Goal: Task Accomplishment & Management: Complete application form

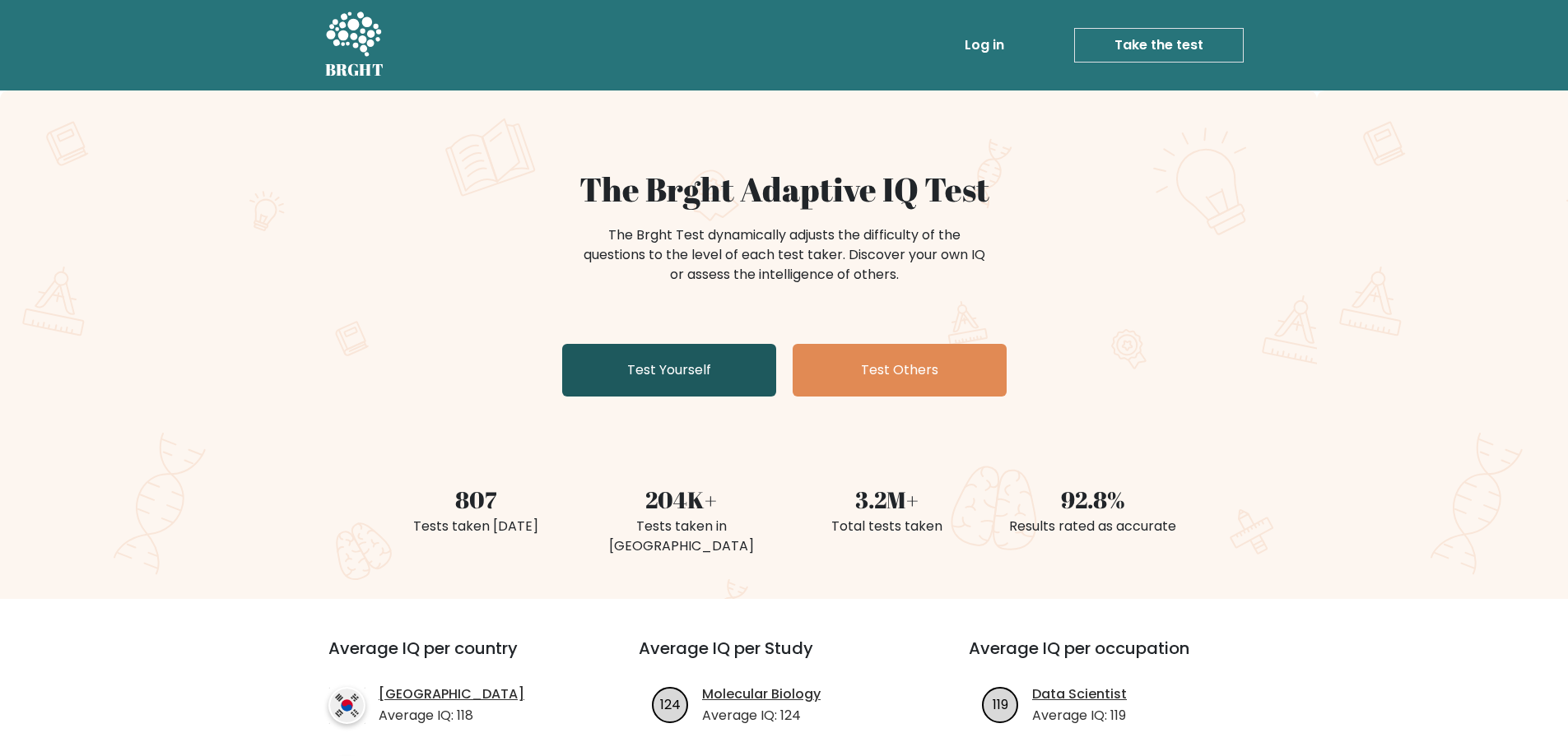
click at [665, 367] on link "Test Yourself" at bounding box center [669, 371] width 214 height 53
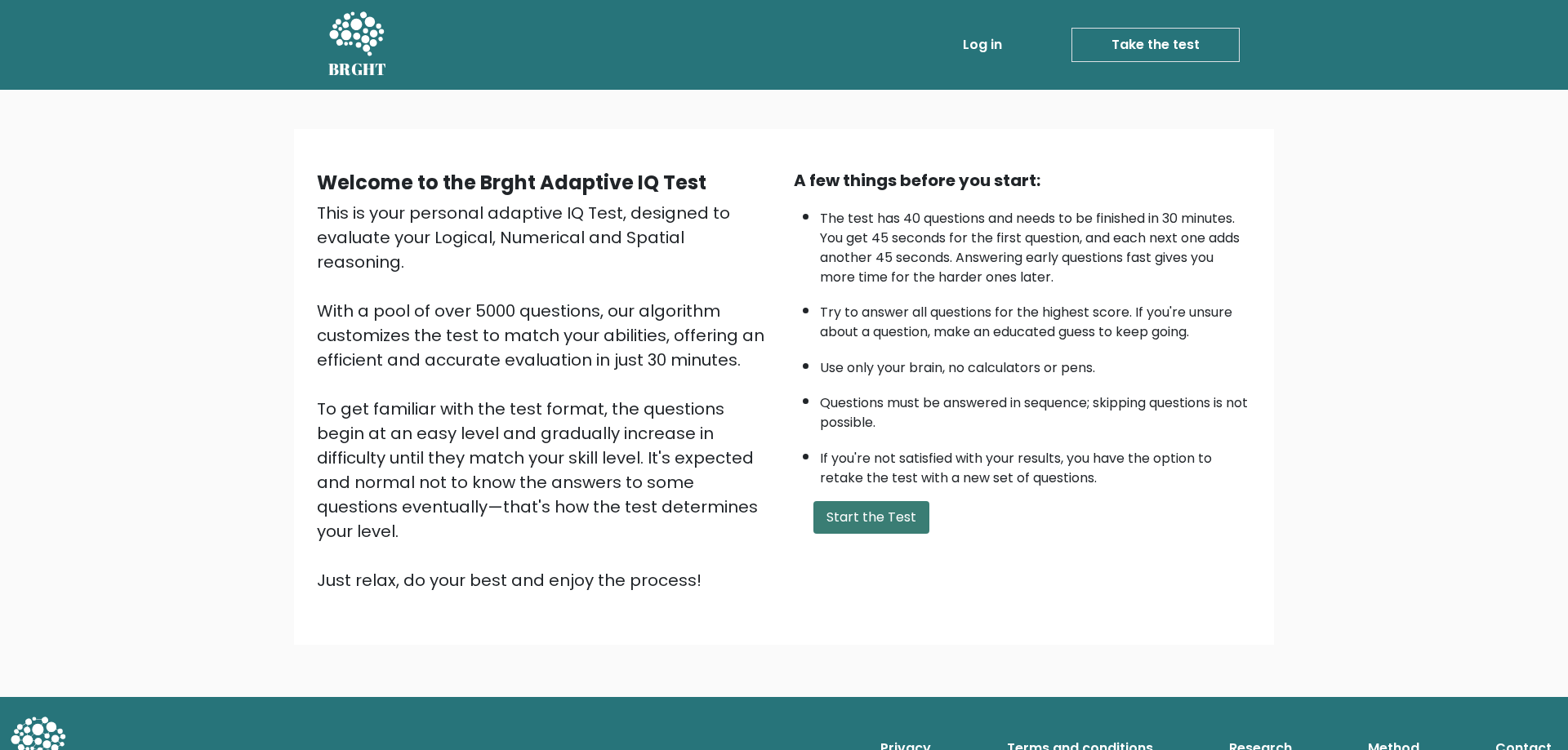
click at [893, 522] on button "Start the Test" at bounding box center [871, 517] width 116 height 32
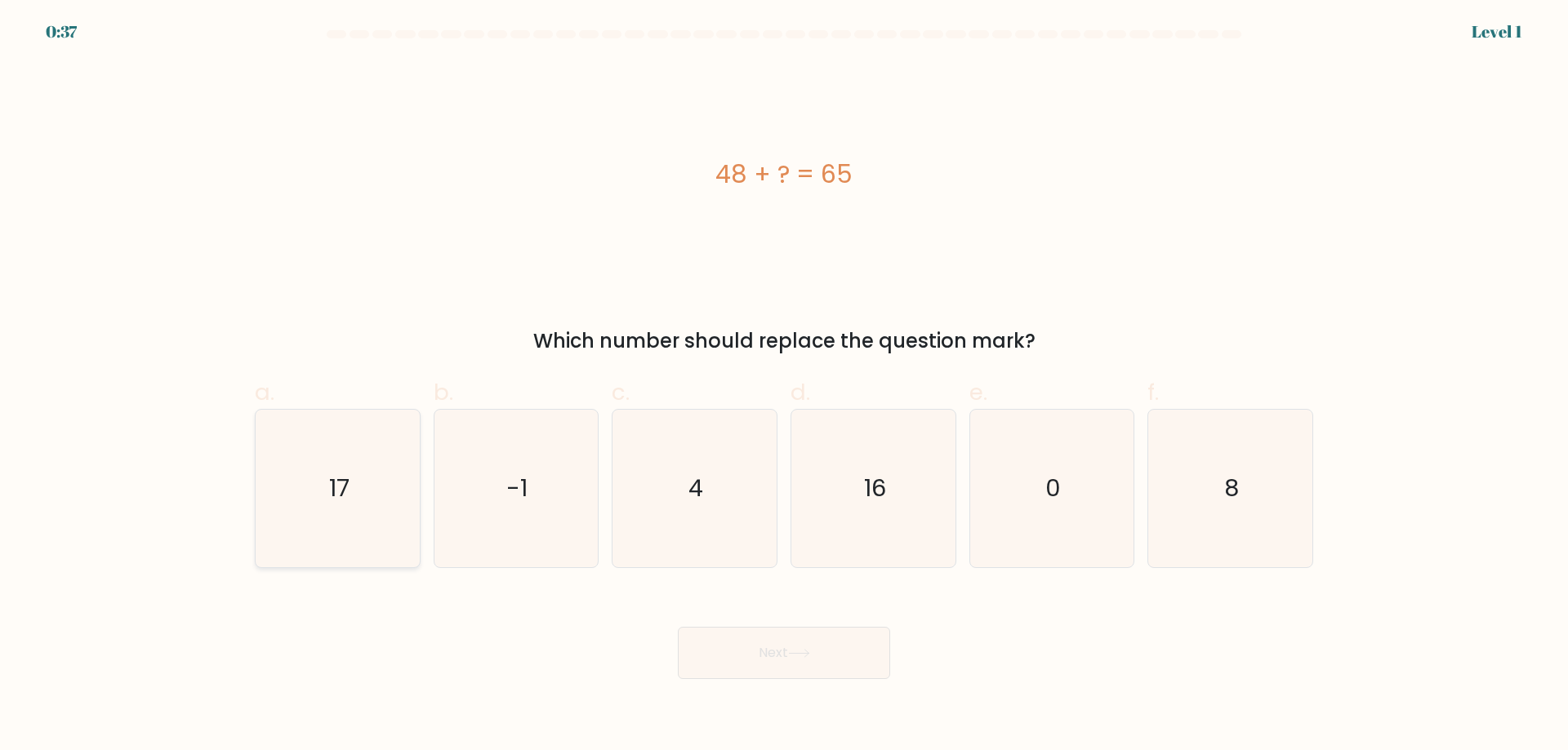
click at [329, 497] on icon "17" at bounding box center [337, 488] width 158 height 158
click at [784, 386] on input "a. 17" at bounding box center [784, 381] width 1 height 10
radio input "true"
click at [793, 653] on icon at bounding box center [798, 653] width 22 height 9
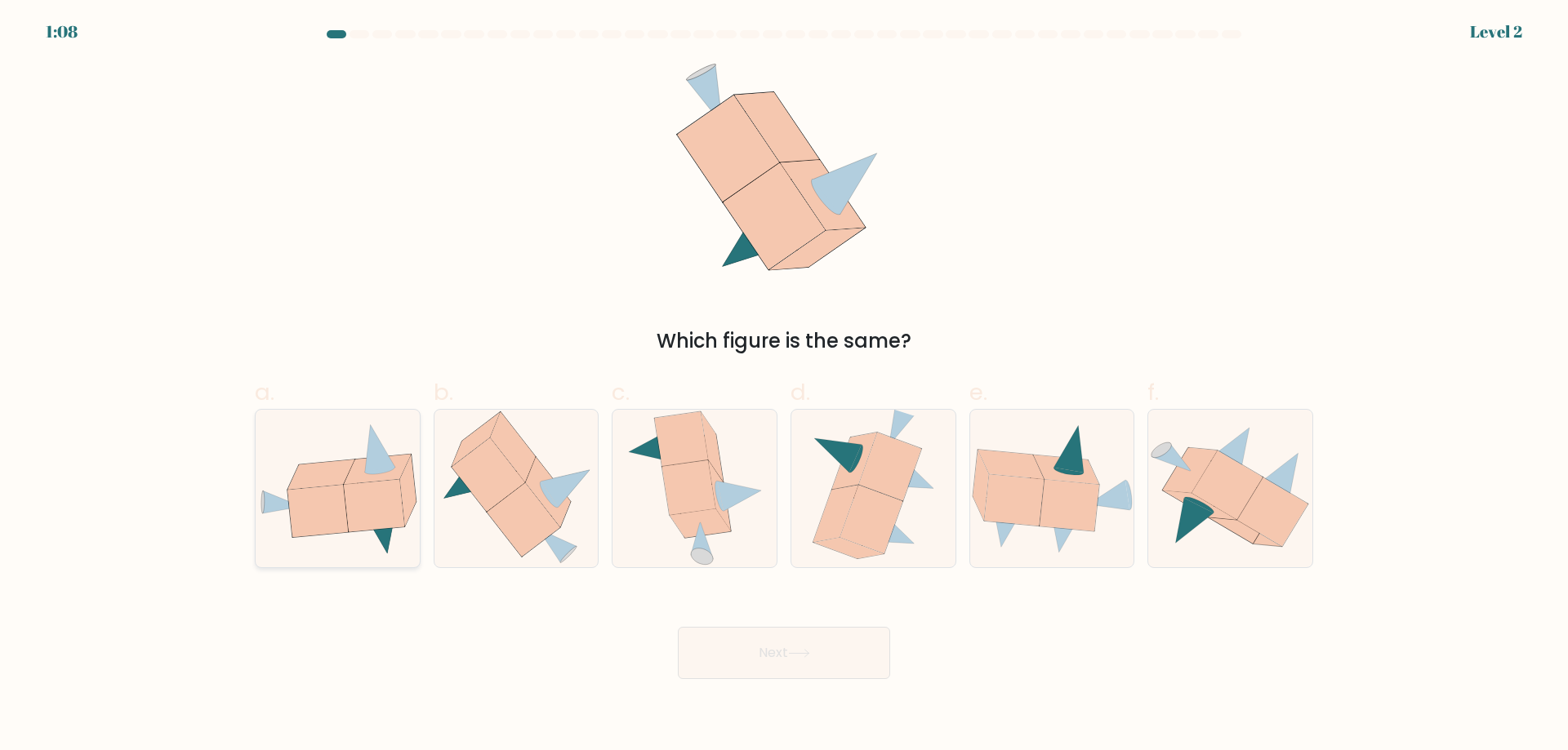
click at [322, 483] on icon at bounding box center [322, 475] width 67 height 30
click at [784, 386] on input "a." at bounding box center [784, 381] width 1 height 10
radio input "true"
click at [789, 645] on button "Next" at bounding box center [784, 653] width 213 height 52
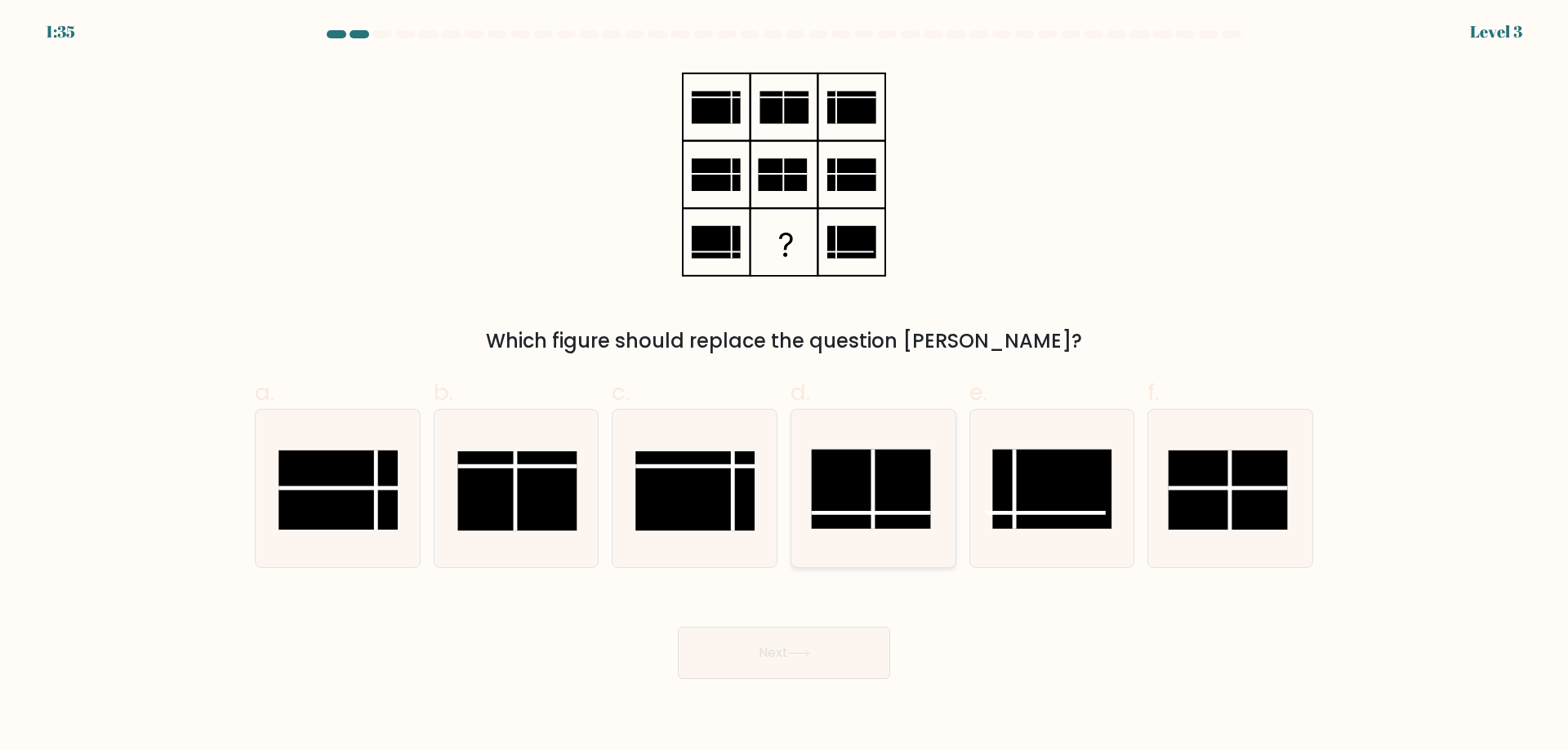
click at [873, 500] on line at bounding box center [873, 489] width 0 height 79
click at [784, 386] on input "d." at bounding box center [784, 381] width 1 height 10
radio input "true"
click at [784, 651] on button "Next" at bounding box center [784, 653] width 213 height 52
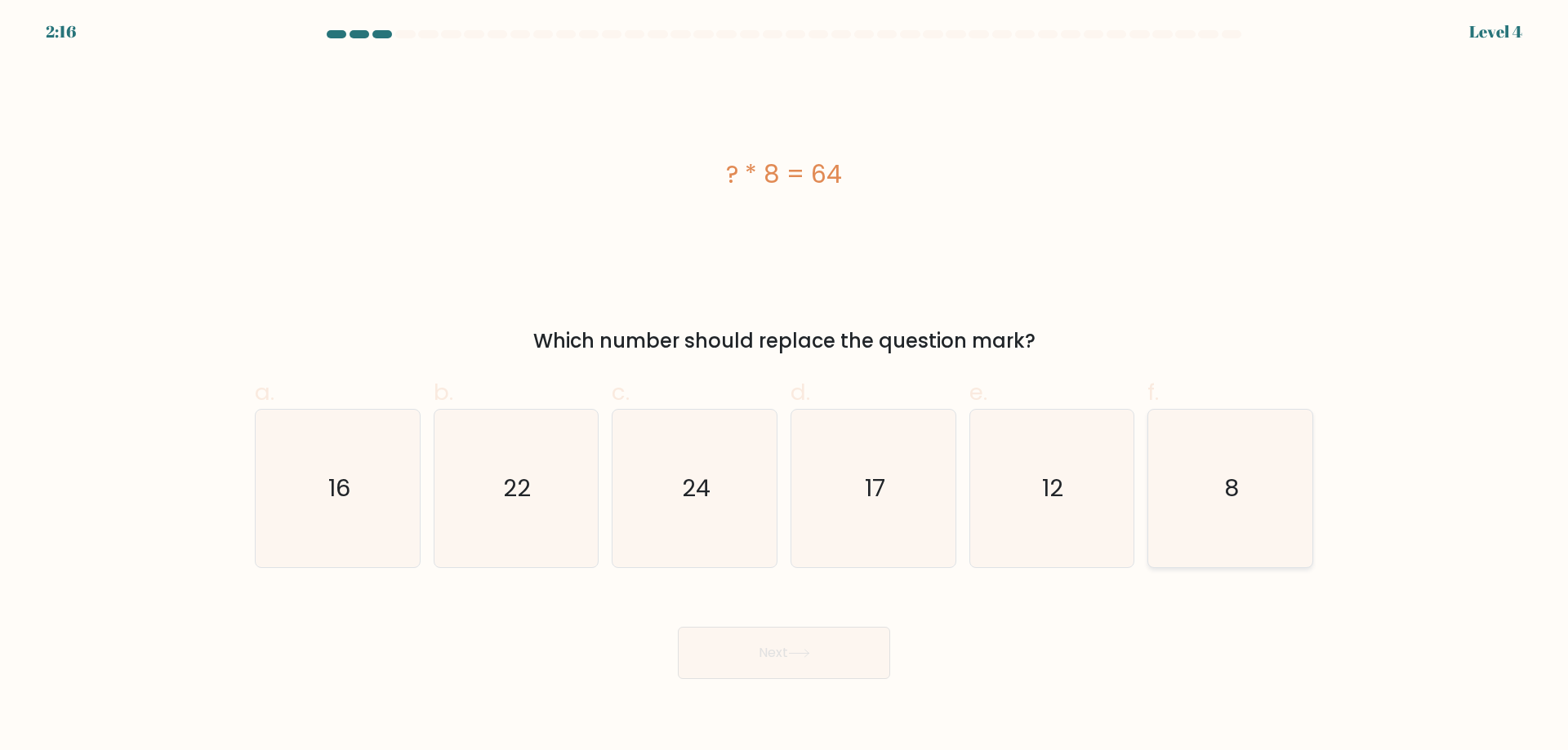
click at [1206, 483] on icon "8" at bounding box center [1230, 488] width 158 height 158
click at [784, 386] on input "f. 8" at bounding box center [784, 381] width 1 height 10
radio input "true"
click at [736, 670] on button "Next" at bounding box center [784, 653] width 213 height 52
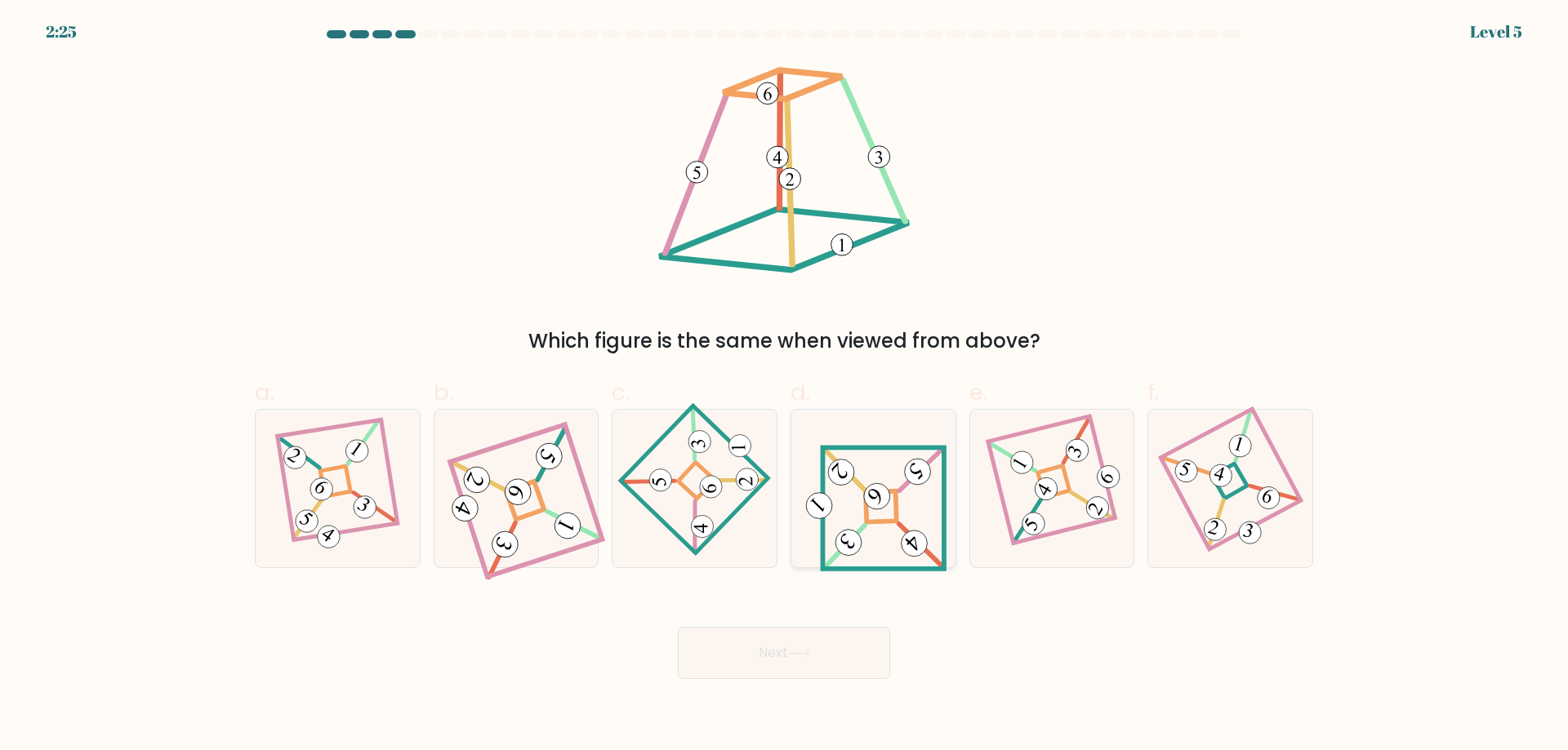
click at [887, 495] on 841 at bounding box center [877, 497] width 37 height 37
click at [784, 386] on input "d." at bounding box center [784, 381] width 1 height 10
radio input "true"
click at [794, 650] on icon at bounding box center [798, 653] width 22 height 9
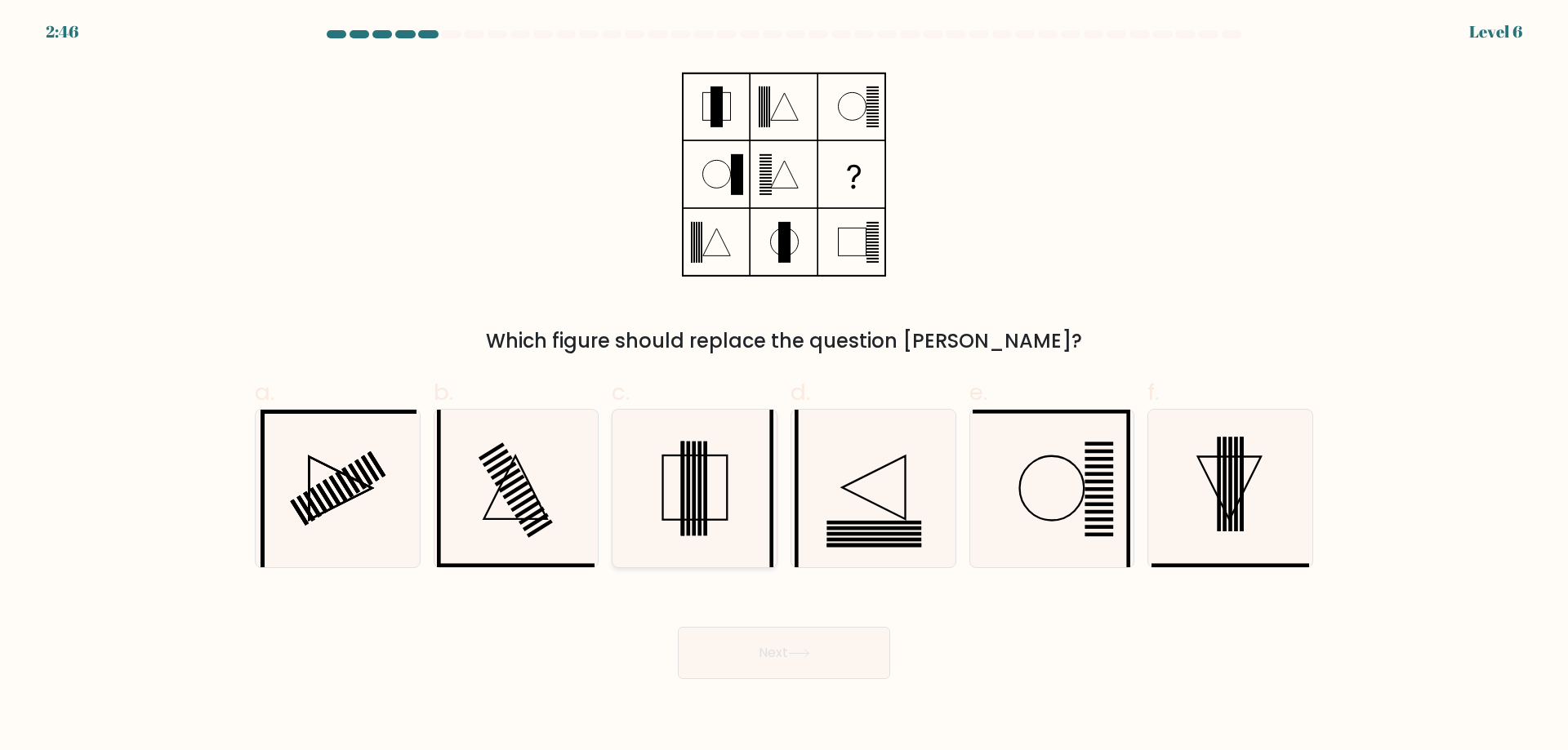
click at [696, 486] on icon at bounding box center [695, 488] width 158 height 158
click at [784, 386] on input "c." at bounding box center [784, 381] width 1 height 10
radio input "true"
click at [787, 649] on button "Next" at bounding box center [784, 653] width 213 height 52
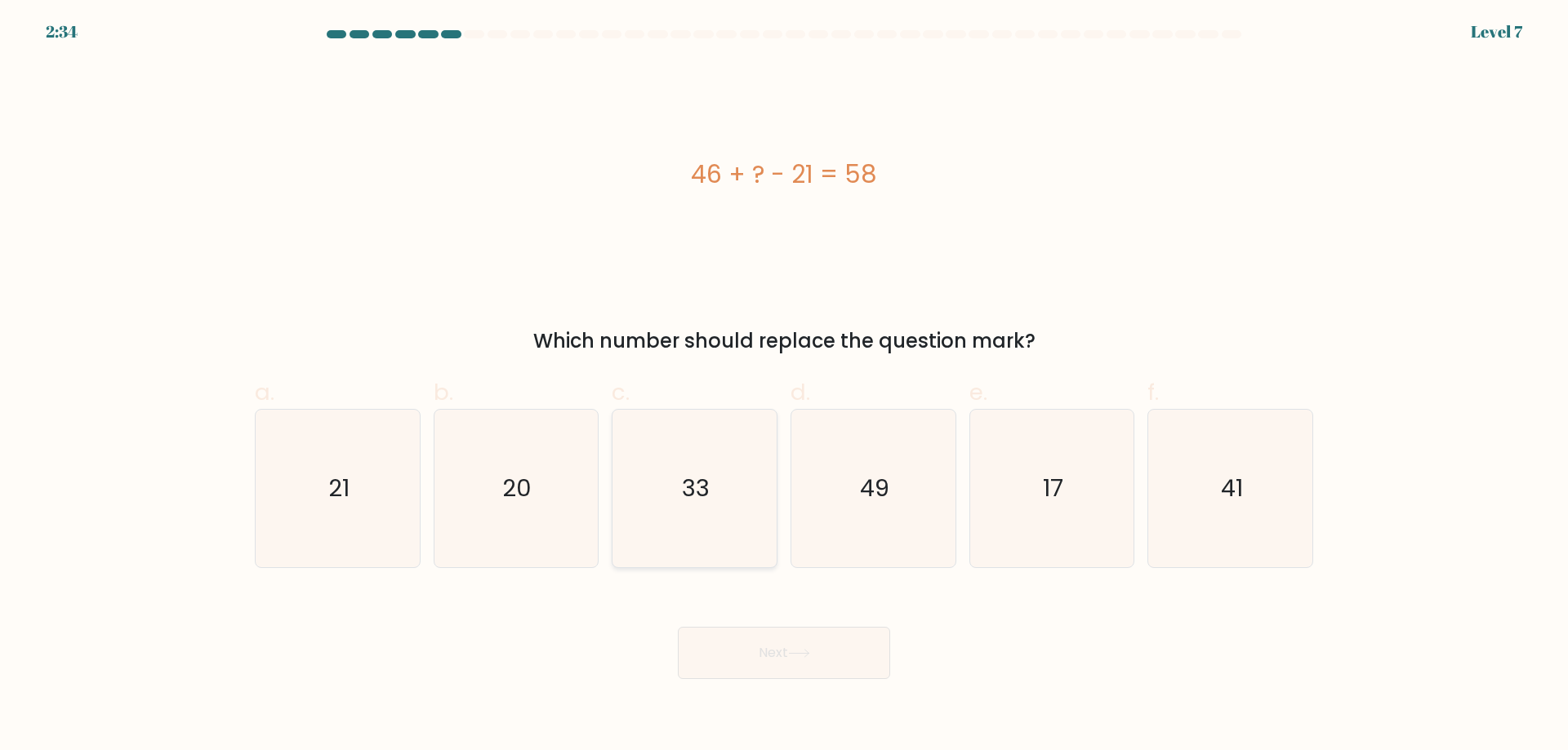
drag, startPoint x: 717, startPoint y: 478, endPoint x: 724, endPoint y: 503, distance: 26.0
click at [717, 478] on icon "33" at bounding box center [695, 488] width 158 height 158
click at [784, 386] on input "c. 33" at bounding box center [784, 381] width 1 height 10
radio input "true"
click at [774, 655] on button "Next" at bounding box center [784, 653] width 213 height 52
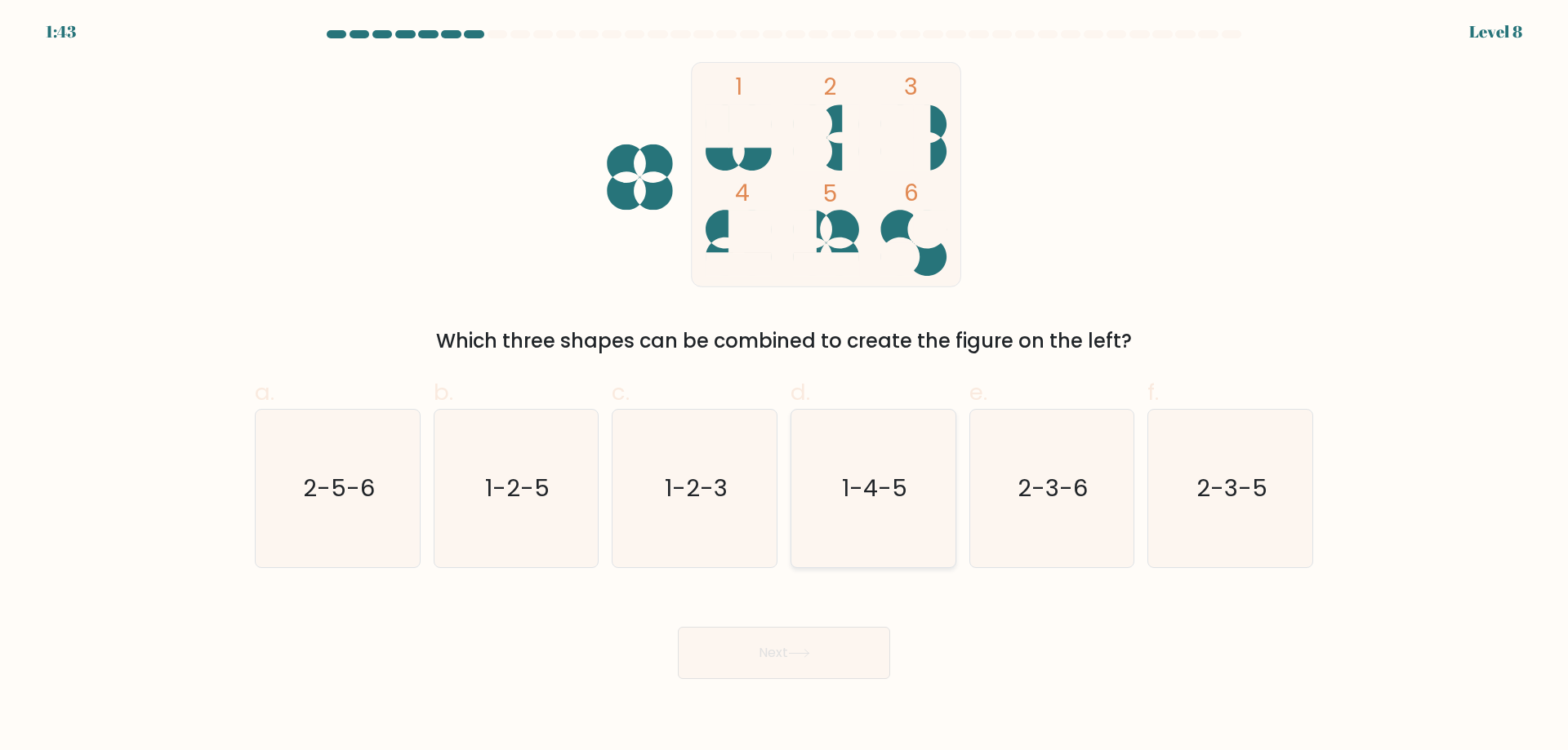
click at [842, 475] on icon "1-4-5" at bounding box center [873, 488] width 158 height 158
click at [784, 386] on input "d. 1-4-5" at bounding box center [784, 381] width 1 height 10
radio input "true"
click at [825, 648] on button "Next" at bounding box center [784, 653] width 213 height 52
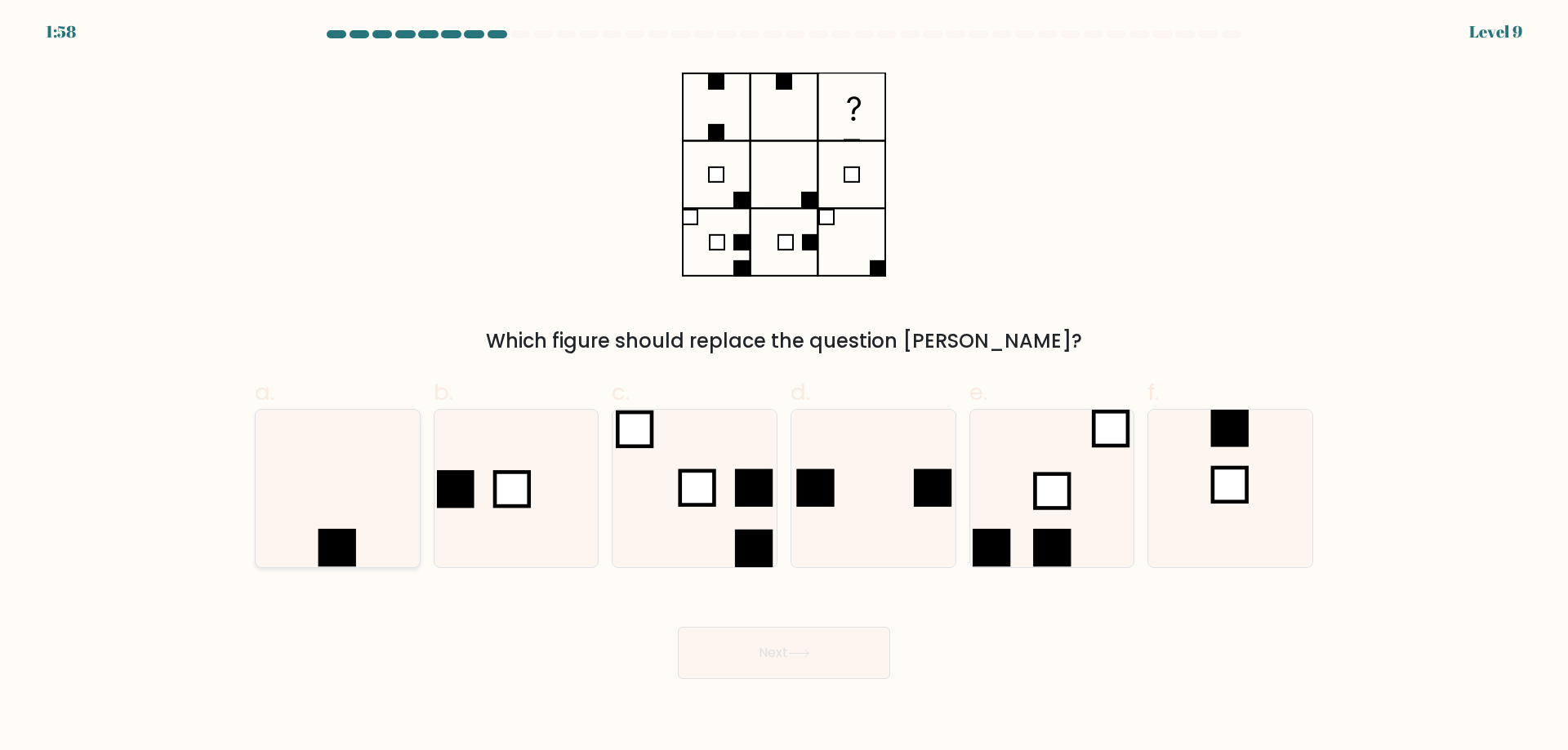
click at [344, 499] on icon at bounding box center [337, 488] width 158 height 158
click at [784, 386] on input "a." at bounding box center [784, 381] width 1 height 10
radio input "true"
click at [826, 659] on button "Next" at bounding box center [784, 653] width 213 height 52
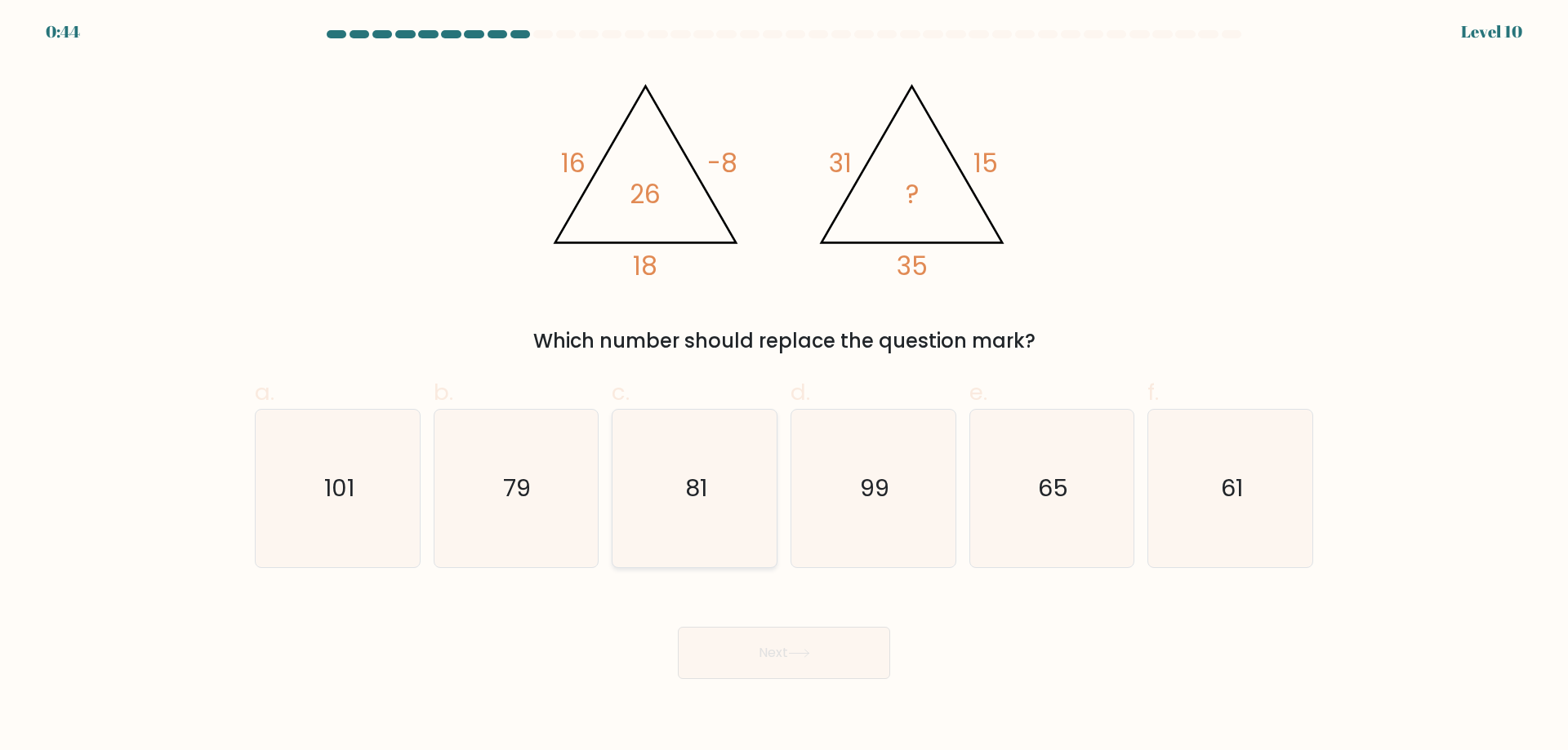
click at [646, 457] on icon "81" at bounding box center [695, 488] width 158 height 158
click at [784, 386] on input "c. 81" at bounding box center [784, 381] width 1 height 10
radio input "true"
click at [791, 673] on button "Next" at bounding box center [784, 653] width 213 height 52
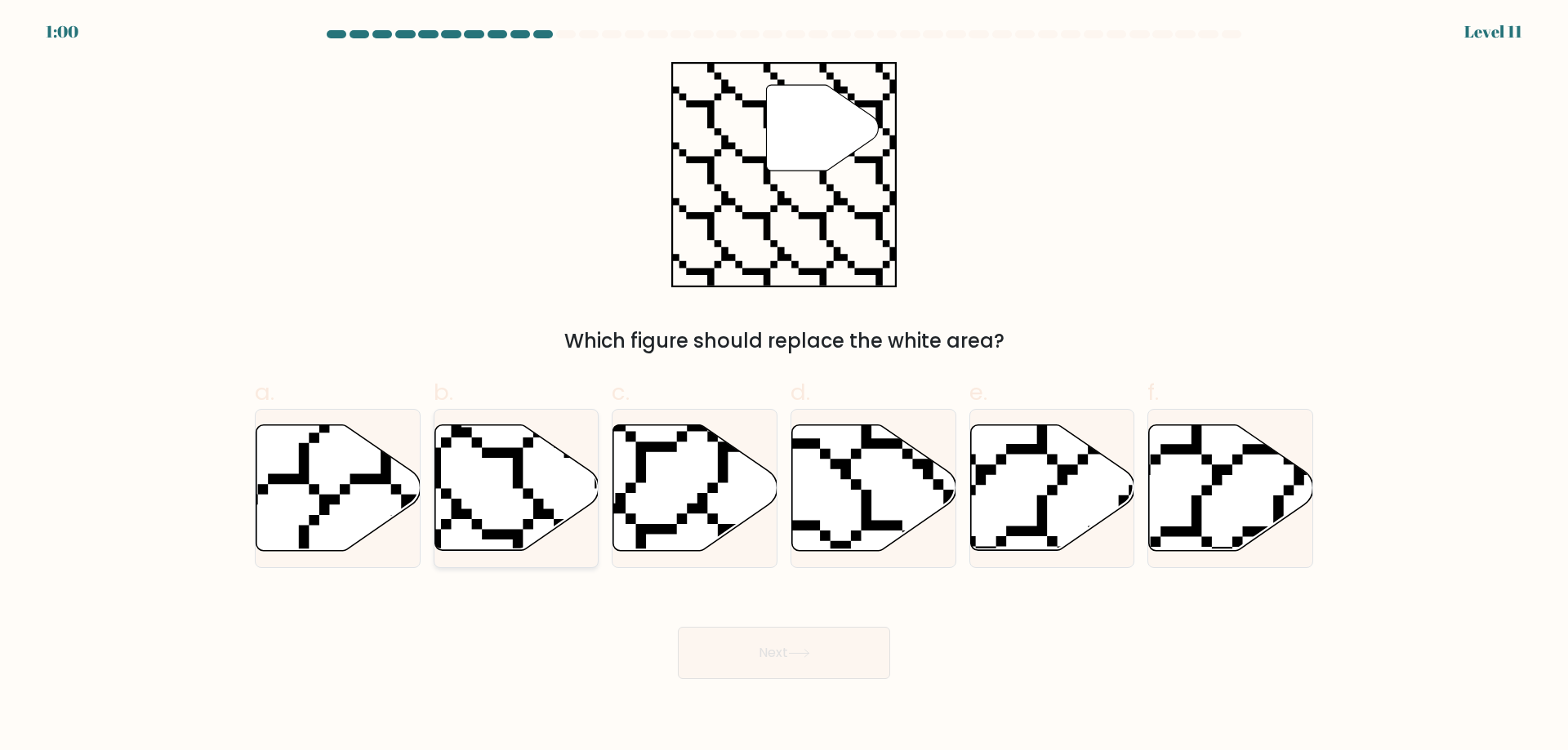
click at [492, 481] on icon at bounding box center [517, 488] width 164 height 125
click at [784, 386] on input "b." at bounding box center [784, 381] width 1 height 10
radio input "true"
click at [791, 659] on button "Next" at bounding box center [784, 653] width 213 height 52
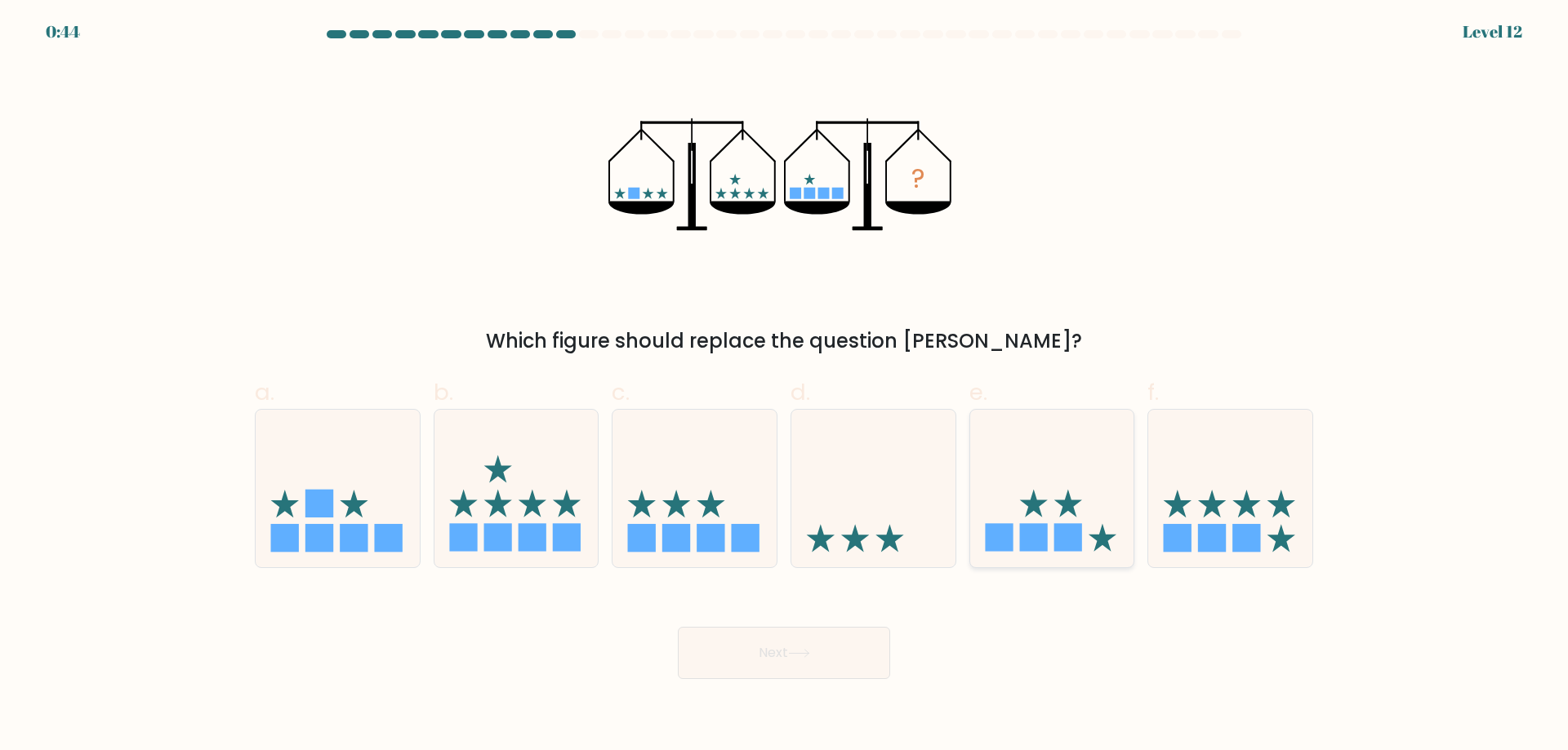
click at [1050, 473] on icon at bounding box center [1052, 489] width 164 height 136
click at [784, 386] on input "e." at bounding box center [784, 381] width 1 height 10
radio input "true"
click at [812, 667] on button "Next" at bounding box center [784, 653] width 213 height 52
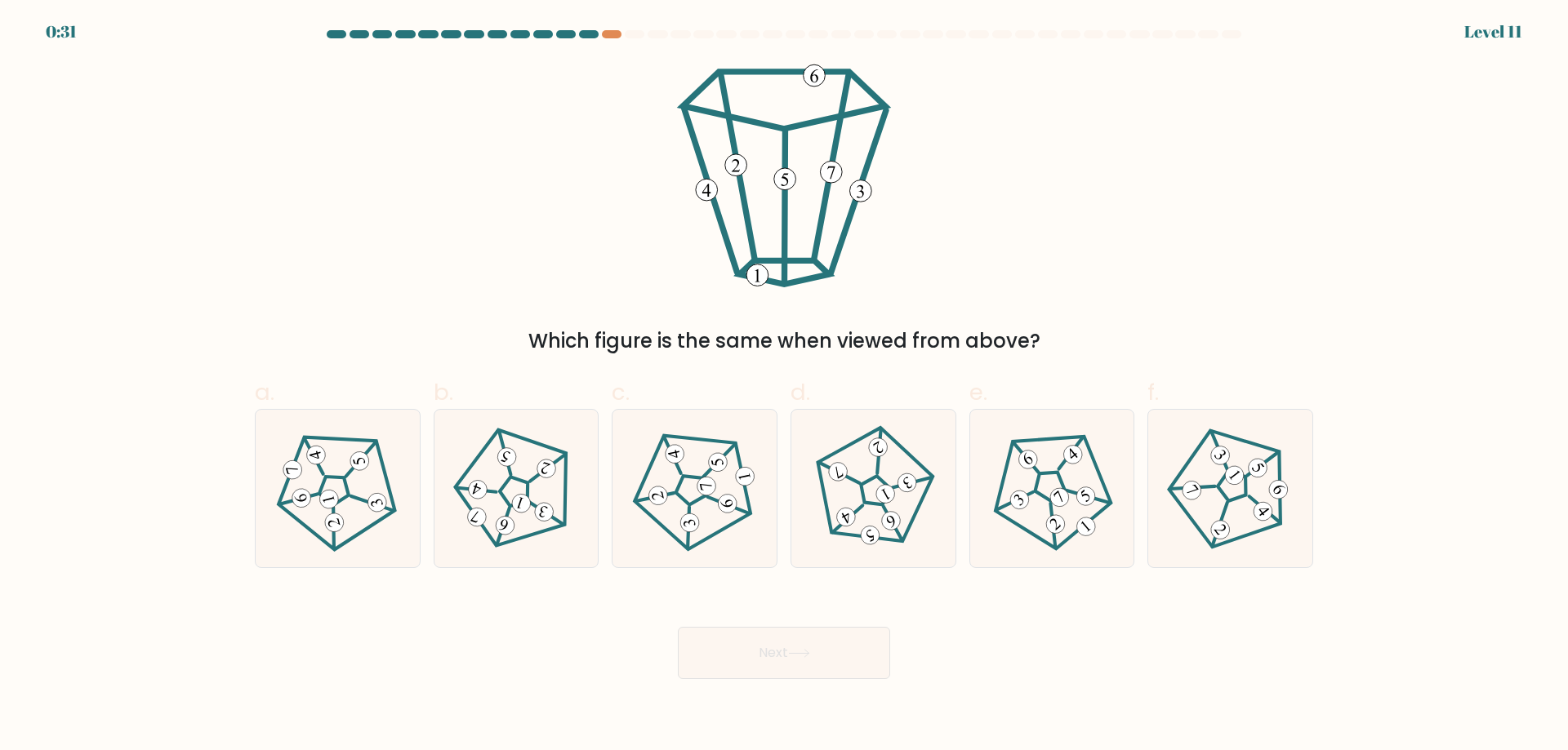
click at [619, 40] on div at bounding box center [784, 37] width 1078 height 15
click at [1222, 485] on icon at bounding box center [1230, 488] width 126 height 125
click at [784, 386] on input "f." at bounding box center [784, 381] width 1 height 10
radio input "true"
click at [803, 661] on button "Next" at bounding box center [784, 653] width 213 height 52
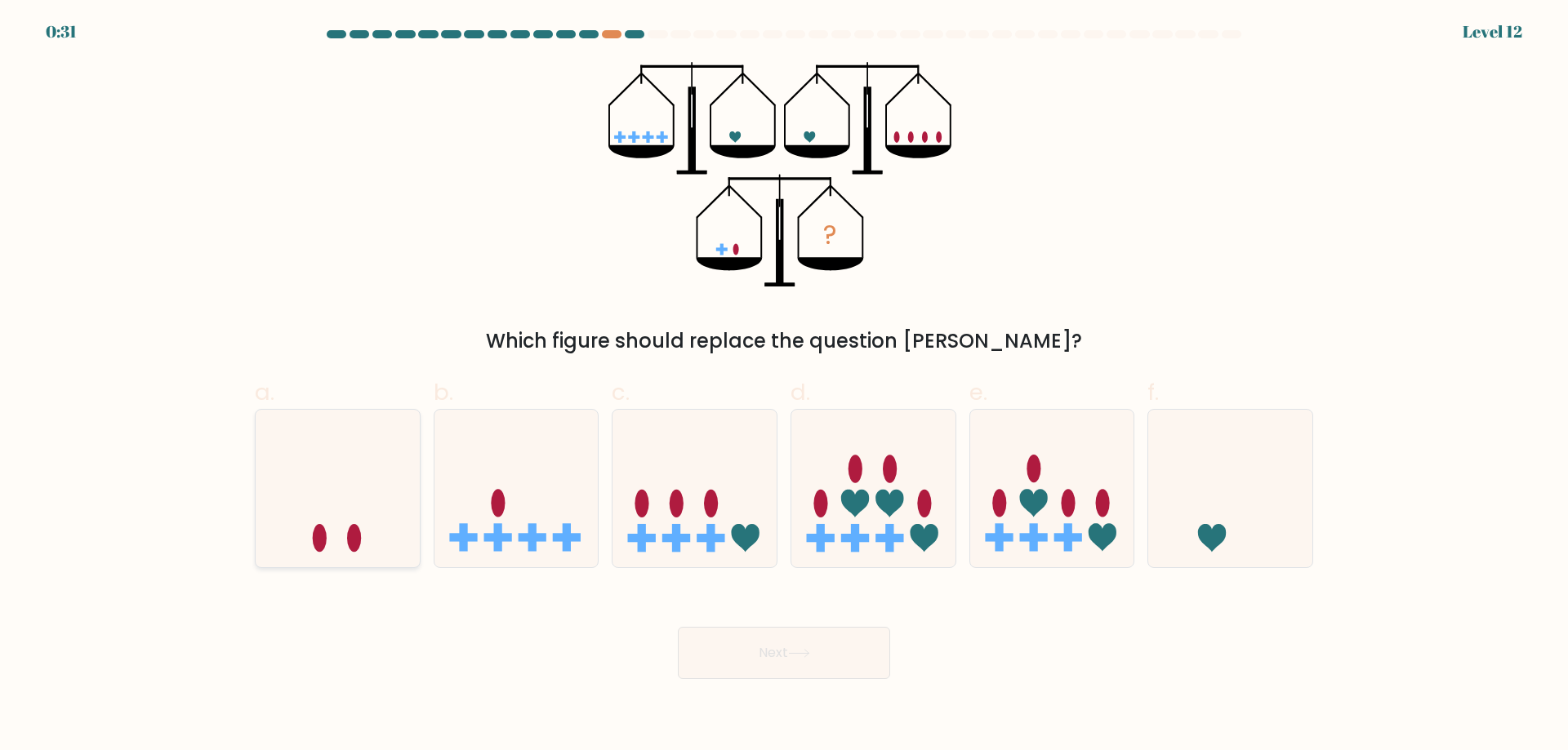
click at [379, 462] on icon at bounding box center [337, 489] width 164 height 136
click at [784, 386] on input "a." at bounding box center [784, 381] width 1 height 10
radio input "true"
click at [866, 674] on button "Next" at bounding box center [784, 653] width 213 height 52
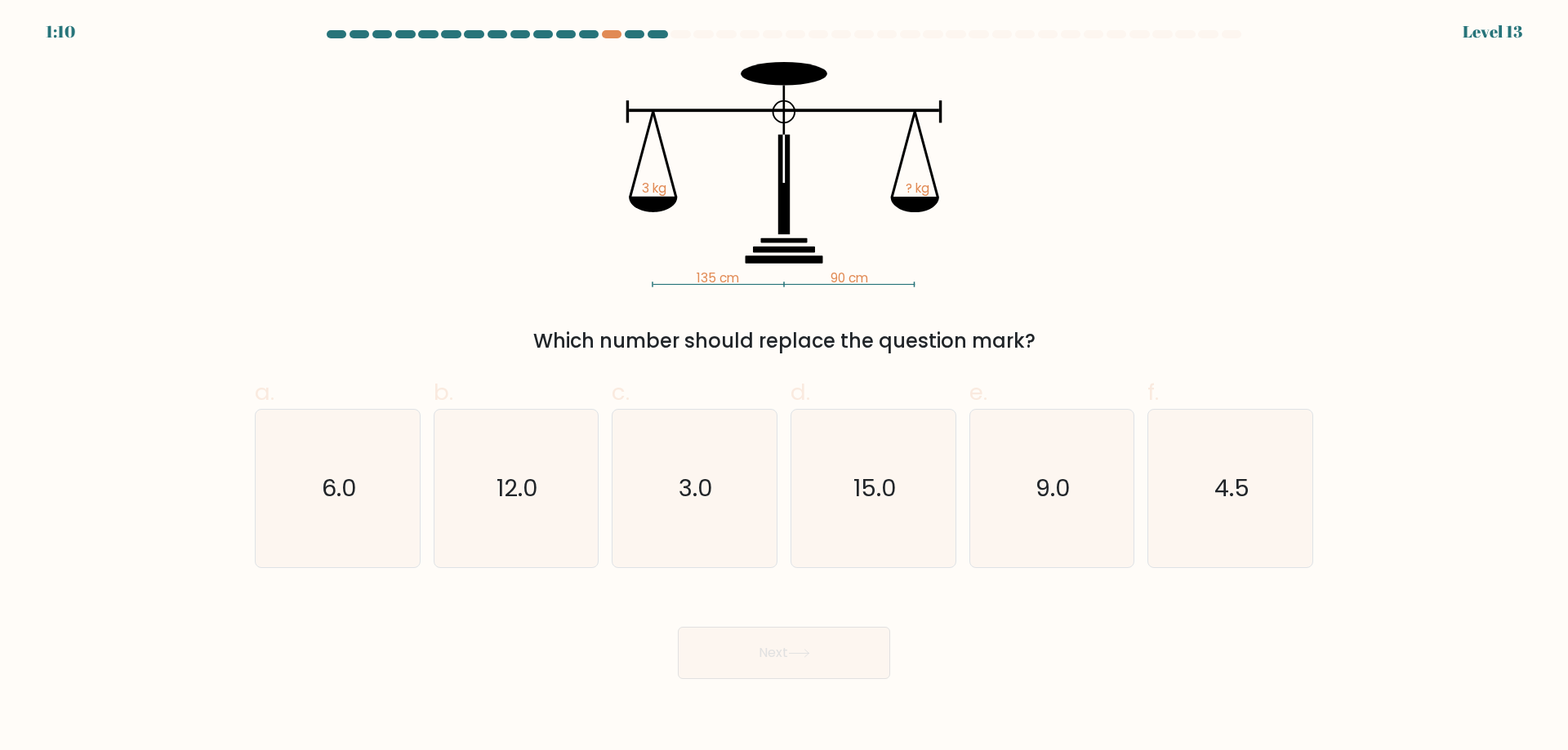
click at [767, 643] on button "Next" at bounding box center [784, 653] width 213 height 52
click at [845, 338] on div "Which number should replace the question mark?" at bounding box center [784, 341] width 1039 height 30
click at [668, 483] on icon "3.0" at bounding box center [695, 488] width 158 height 158
click at [784, 386] on input "c. 3.0" at bounding box center [784, 381] width 1 height 10
radio input "true"
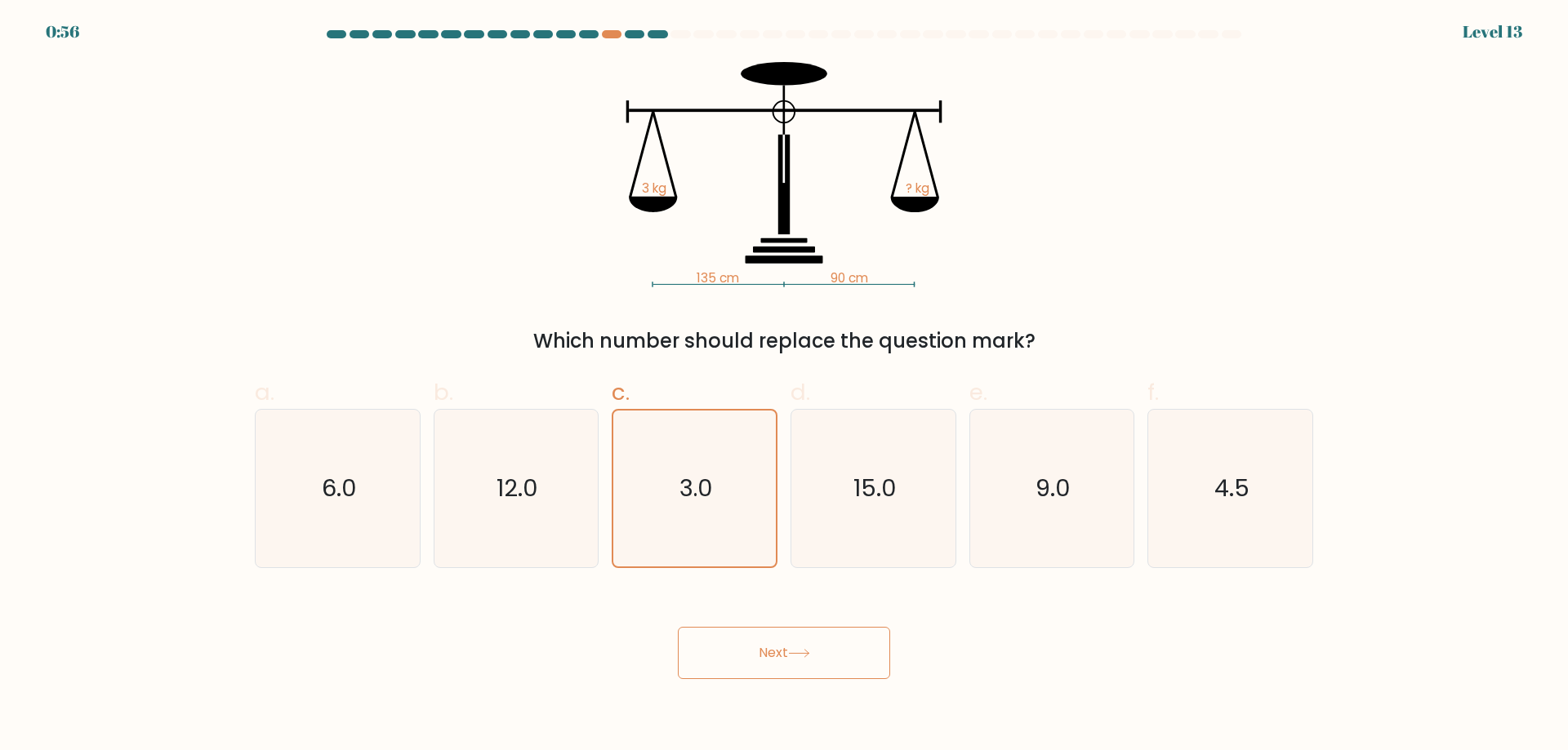
click at [818, 662] on button "Next" at bounding box center [784, 653] width 213 height 52
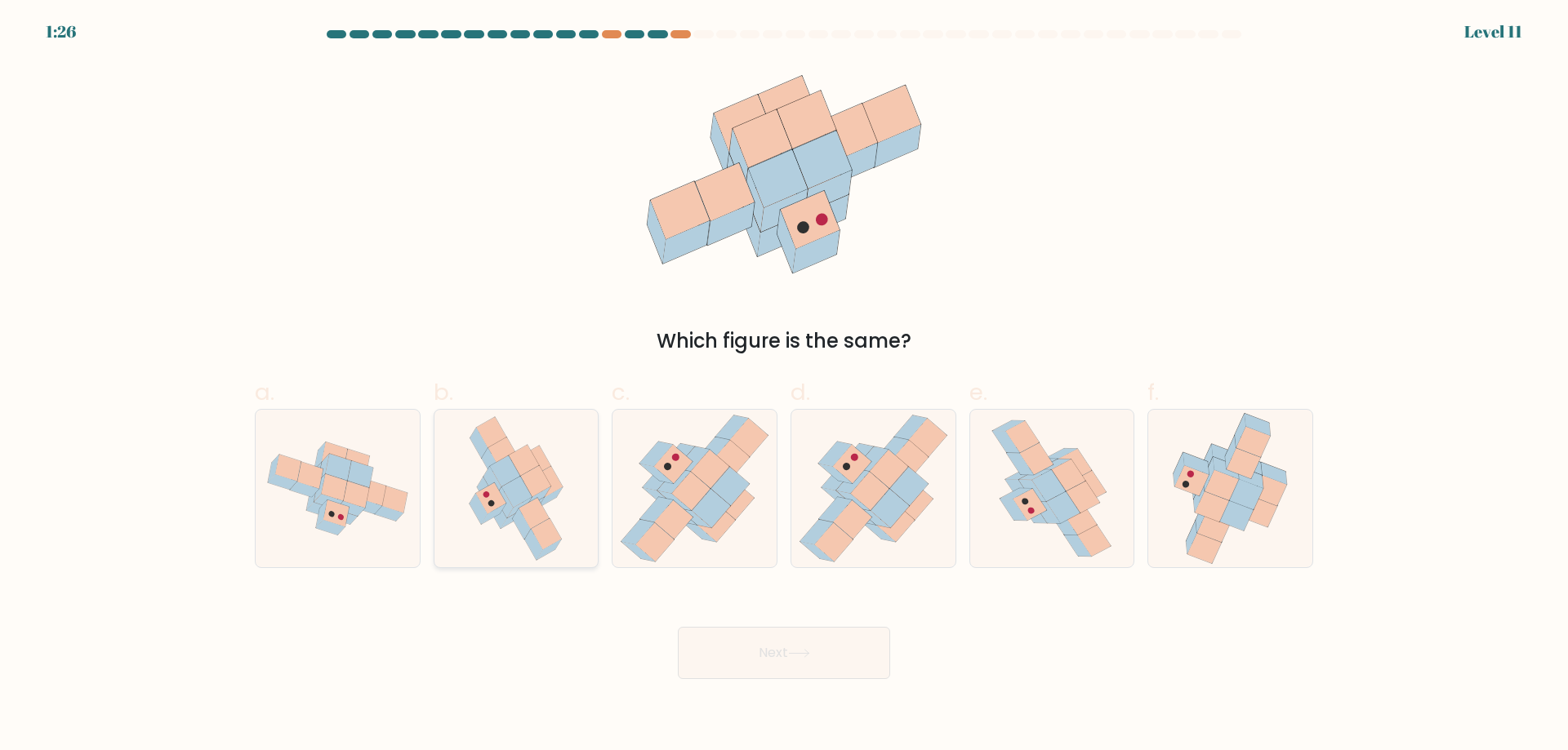
click at [496, 503] on icon at bounding box center [491, 498] width 31 height 31
click at [784, 386] on input "b." at bounding box center [784, 381] width 1 height 10
radio input "true"
click at [780, 652] on button "Next" at bounding box center [784, 653] width 213 height 52
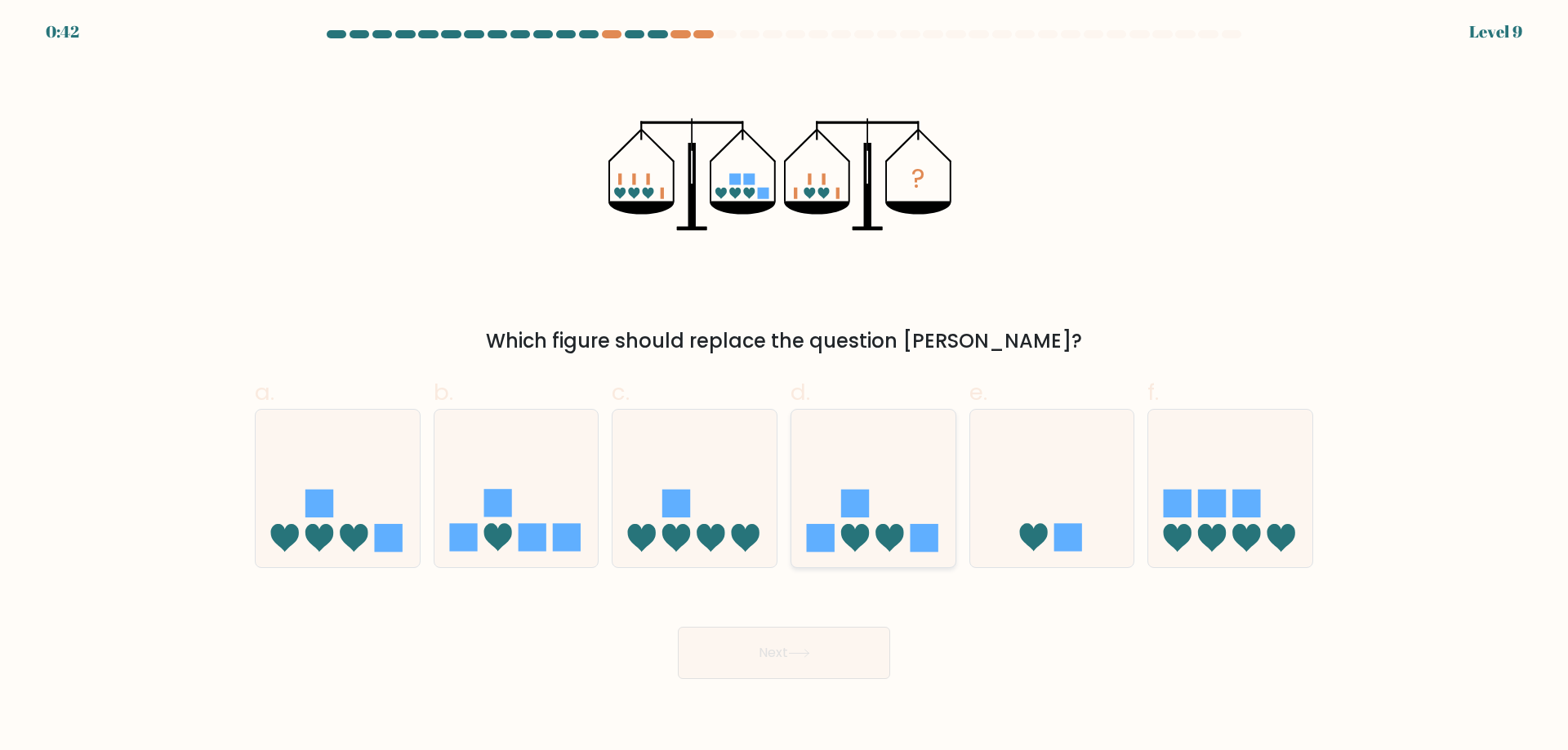
click at [864, 476] on icon at bounding box center [873, 489] width 164 height 136
click at [784, 386] on input "d." at bounding box center [784, 381] width 1 height 10
radio input "true"
click at [824, 652] on button "Next" at bounding box center [784, 653] width 213 height 52
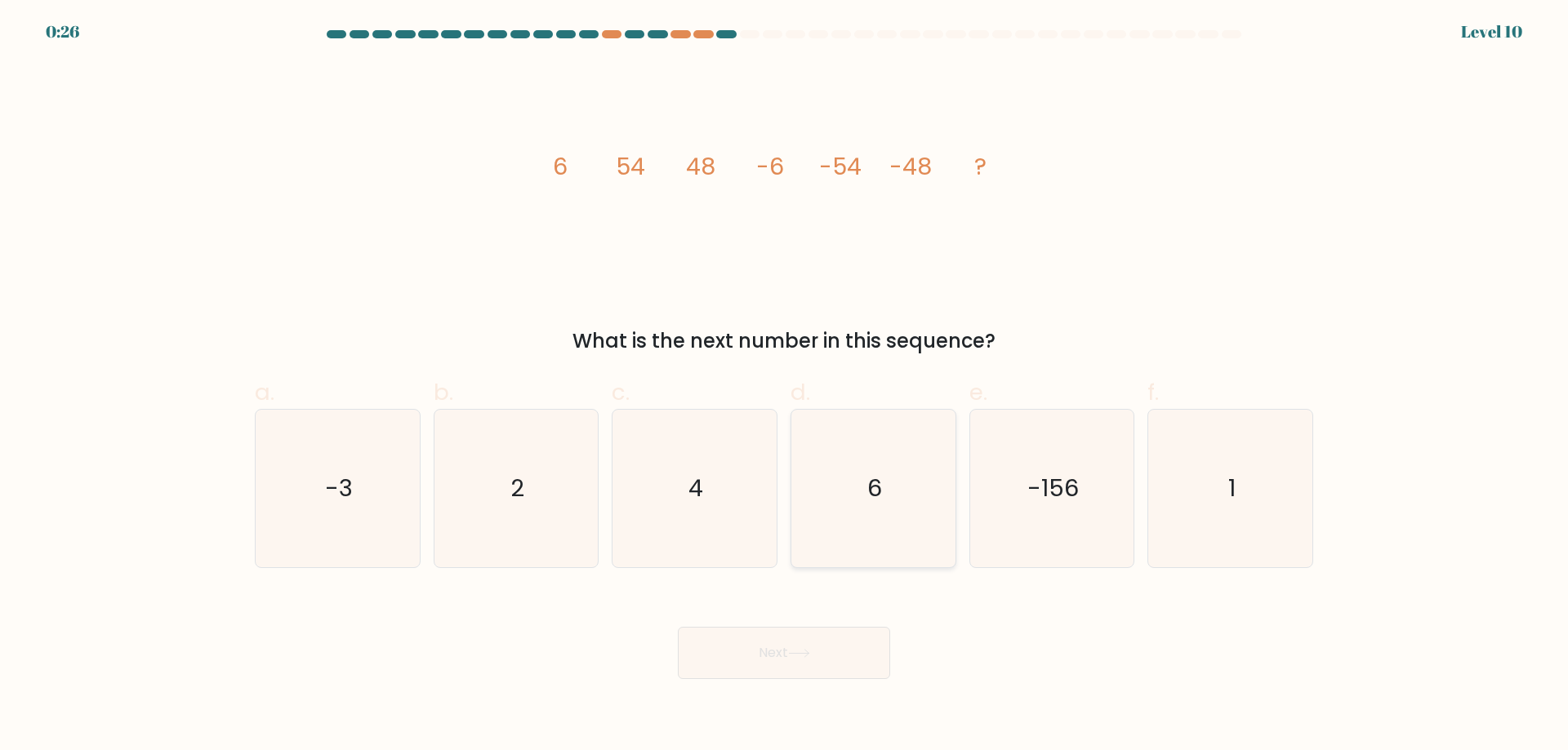
click at [887, 484] on icon "6" at bounding box center [873, 488] width 158 height 158
click at [784, 386] on input "d. 6" at bounding box center [784, 381] width 1 height 10
radio input "true"
click at [802, 657] on icon at bounding box center [798, 653] width 22 height 9
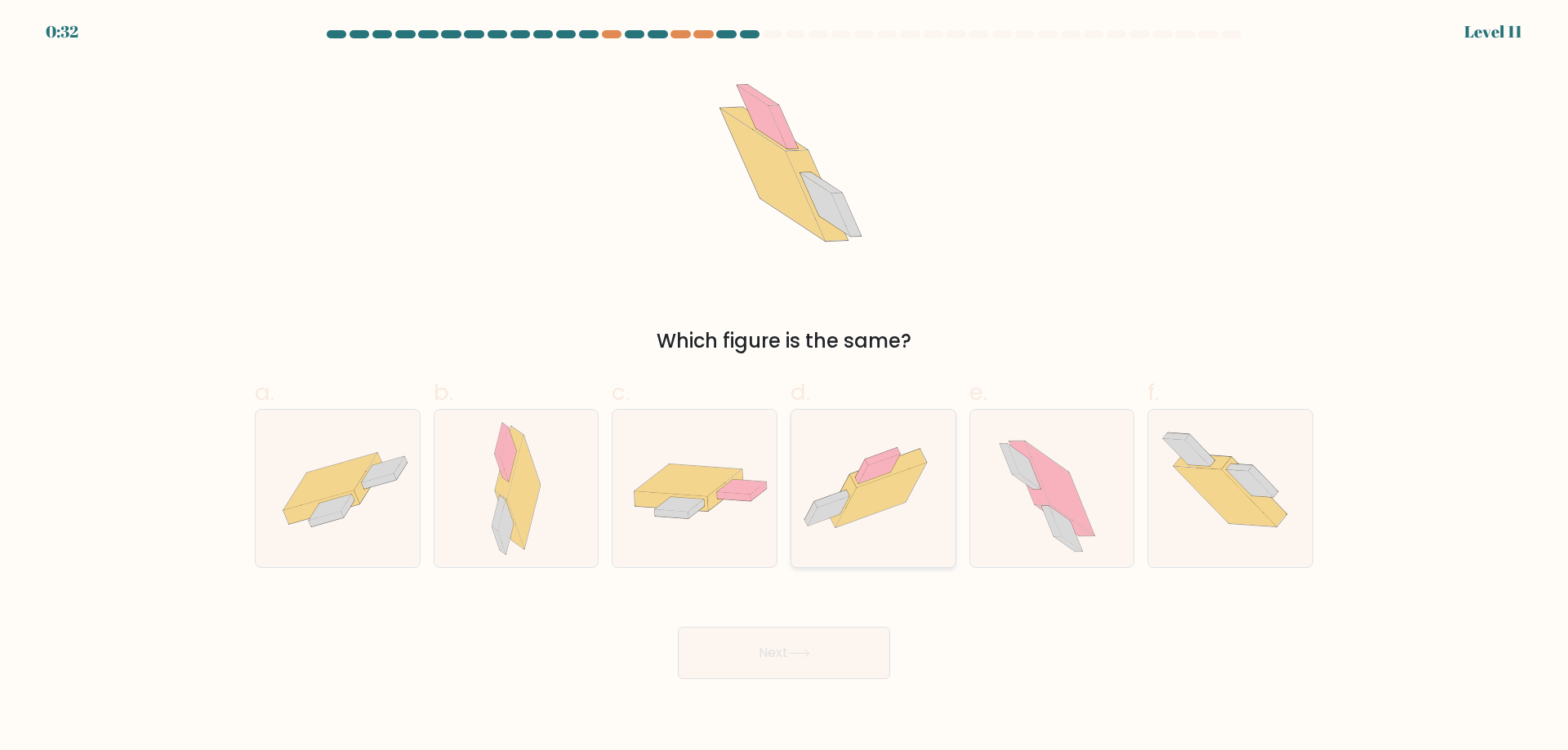
click at [892, 505] on icon at bounding box center [881, 495] width 91 height 64
click at [784, 386] on input "d." at bounding box center [784, 381] width 1 height 10
radio input "true"
click at [776, 666] on button "Next" at bounding box center [784, 653] width 213 height 52
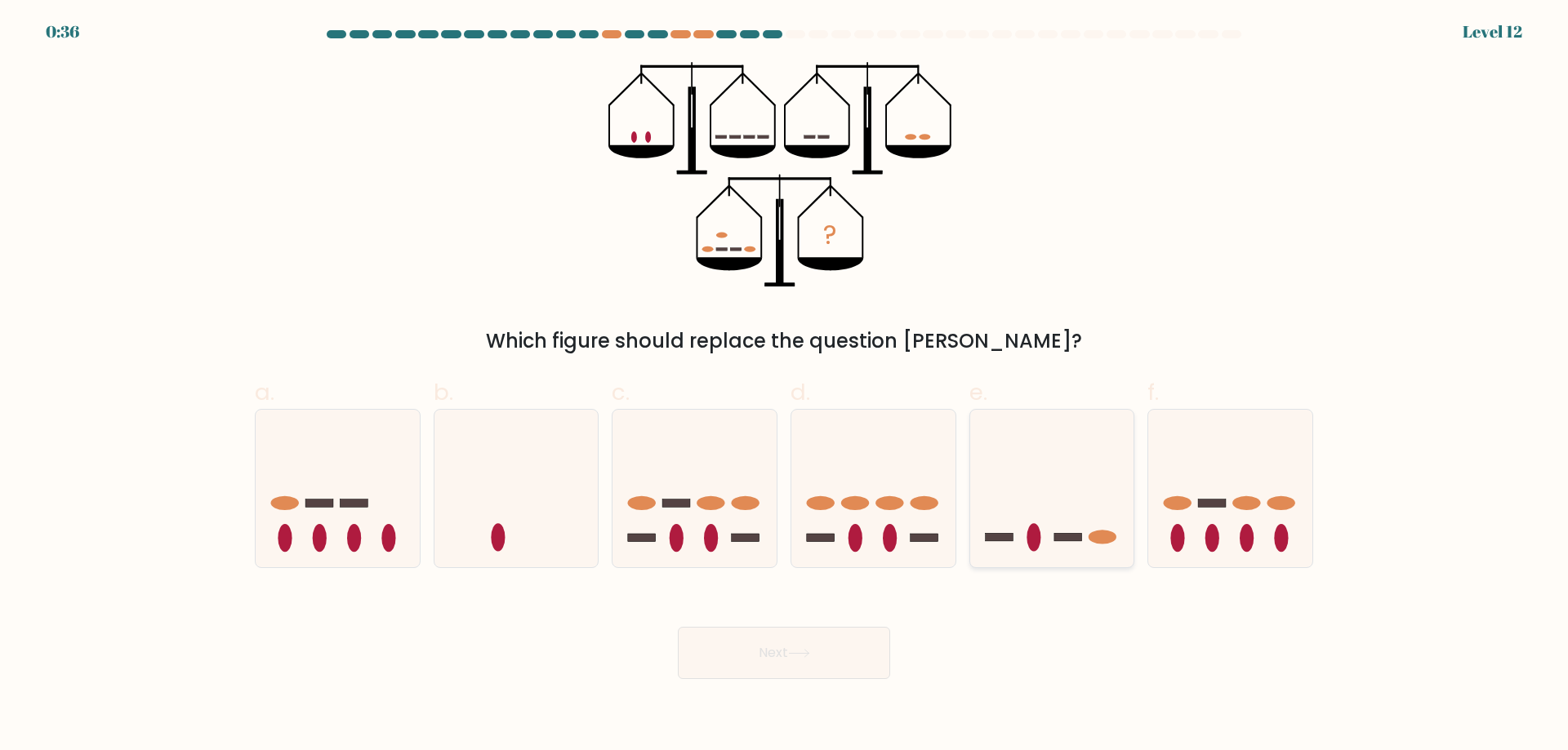
click at [1028, 484] on icon at bounding box center [1052, 489] width 164 height 136
click at [784, 386] on input "e." at bounding box center [784, 381] width 1 height 10
radio input "true"
click at [798, 663] on button "Next" at bounding box center [784, 653] width 213 height 52
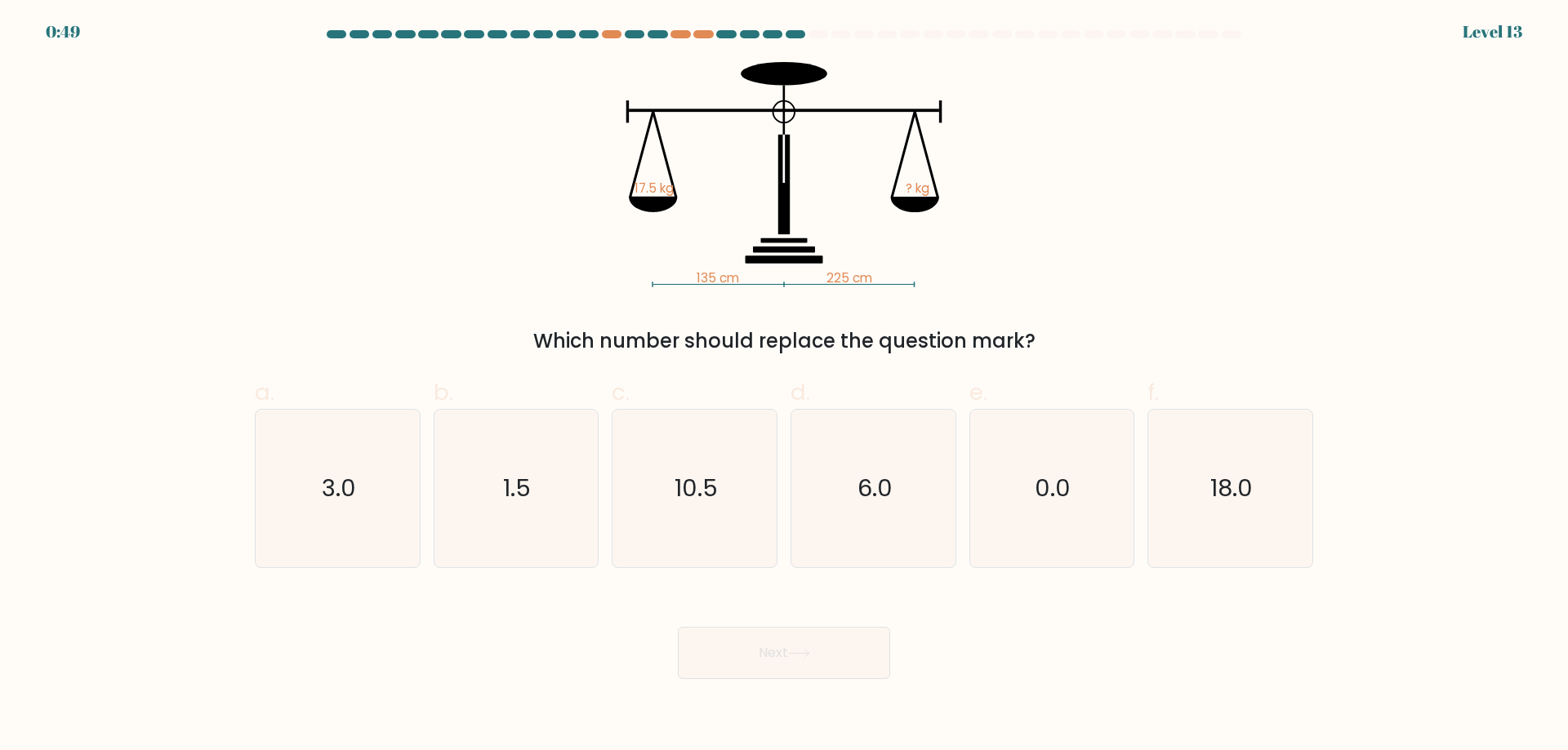
click at [710, 287] on div "135 cm 225 cm 17.5 kg ? kg Which number should replace the question mark?" at bounding box center [784, 208] width 1078 height 294
click at [847, 286] on tspan "225 cm" at bounding box center [849, 278] width 45 height 17
click at [709, 290] on div "135 cm 225 cm 17.5 kg ? kg Which number should replace the question mark?" at bounding box center [784, 208] width 1078 height 294
click at [870, 292] on div "135 cm 225 cm 17.5 kg ? kg Which number should replace the question mark?" at bounding box center [784, 208] width 1078 height 294
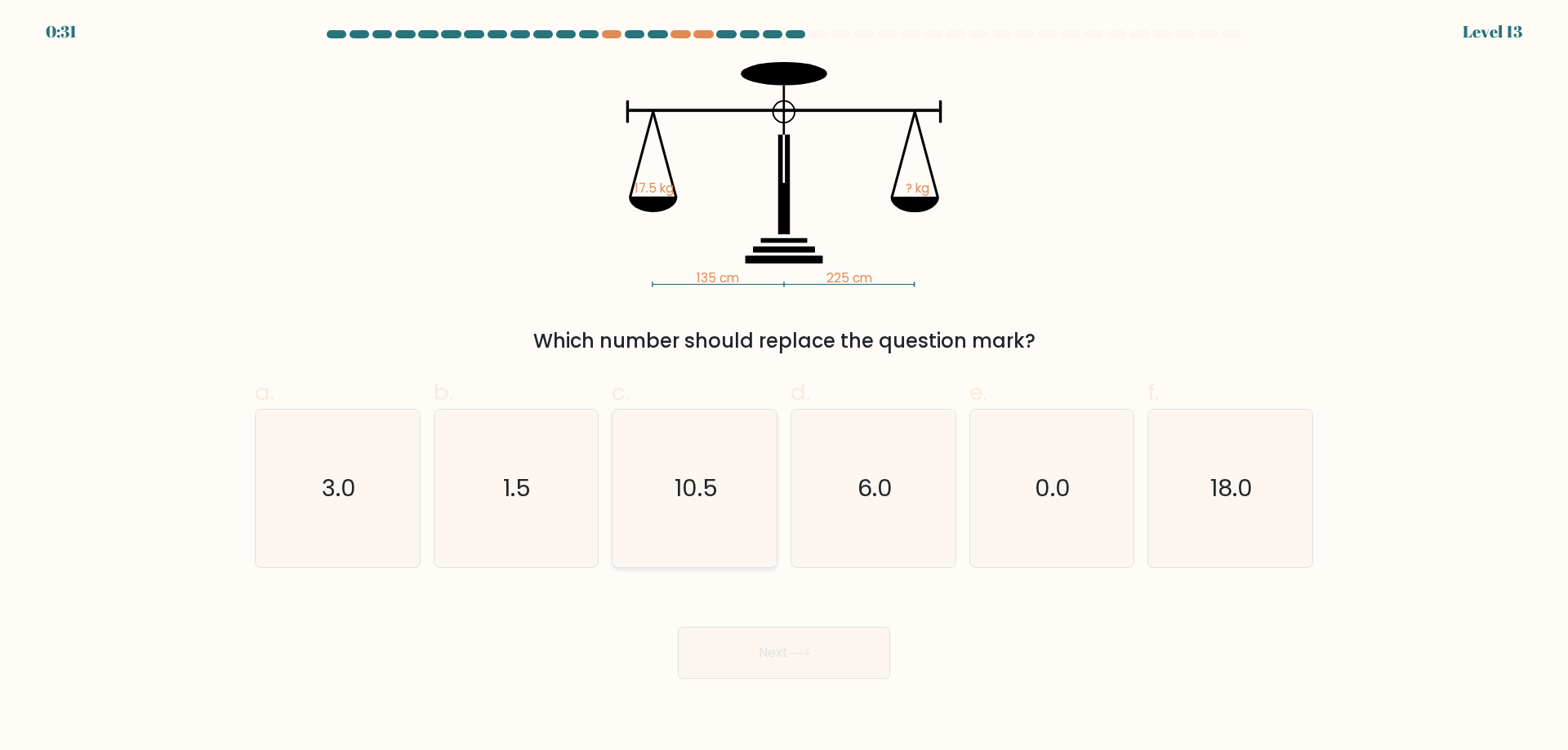
click at [698, 512] on icon "10.5" at bounding box center [695, 488] width 158 height 158
click at [784, 386] on input "c. 10.5" at bounding box center [784, 381] width 1 height 10
radio input "true"
click at [775, 652] on button "Next" at bounding box center [784, 653] width 213 height 52
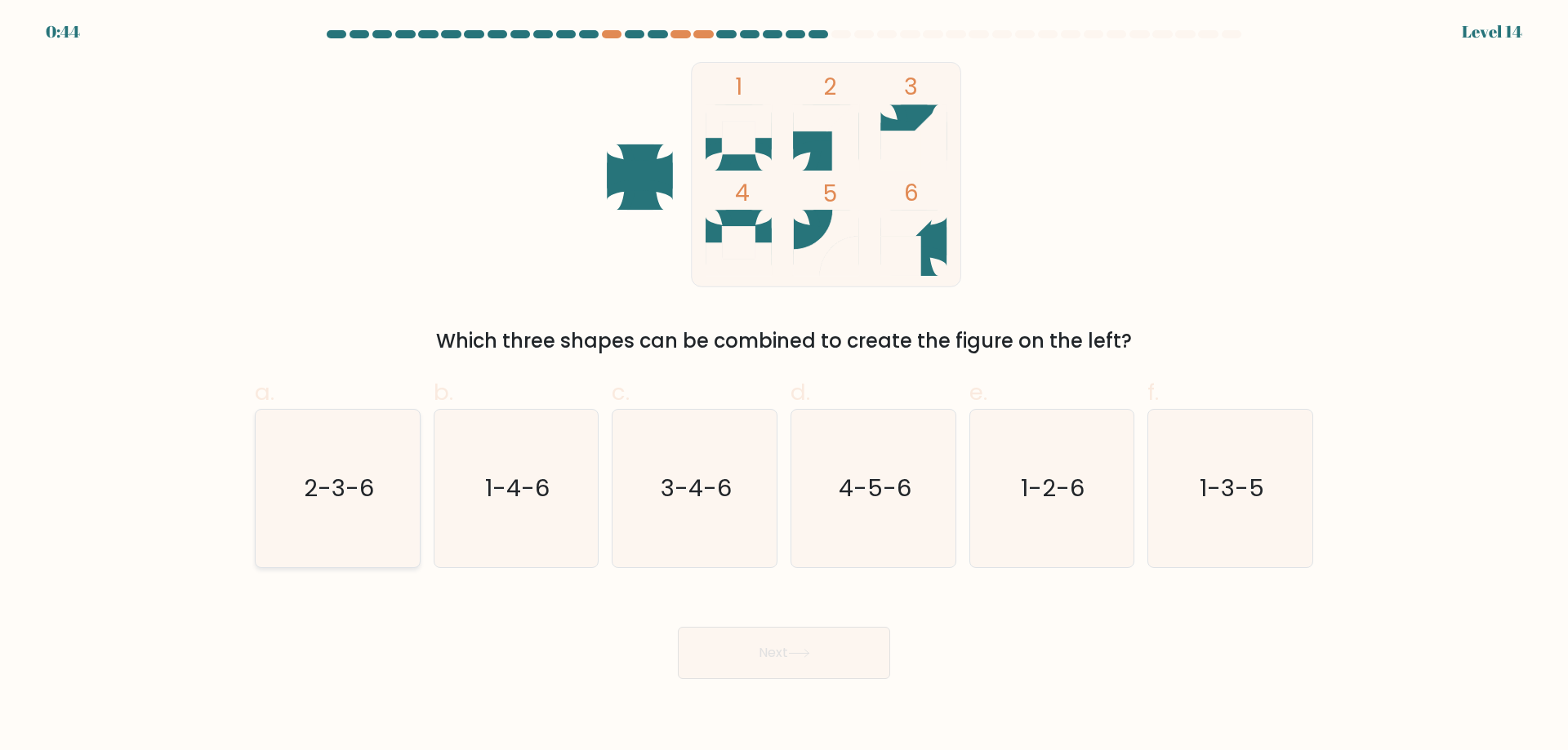
click at [336, 502] on text "2-3-6" at bounding box center [339, 488] width 71 height 32
click at [784, 386] on input "a. 2-3-6" at bounding box center [784, 381] width 1 height 10
radio input "true"
click at [746, 645] on button "Next" at bounding box center [784, 653] width 213 height 52
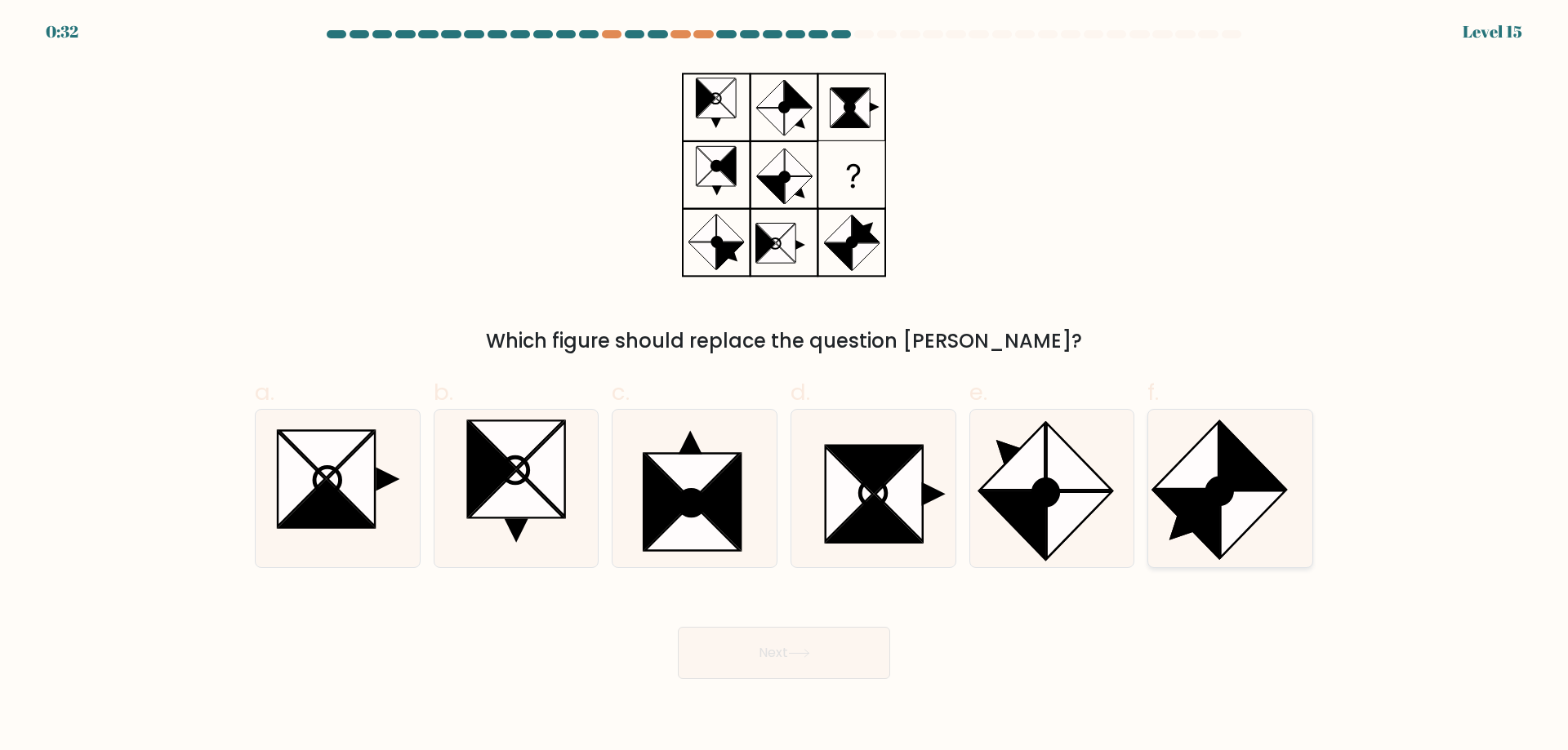
click at [1233, 505] on icon at bounding box center [1253, 524] width 64 height 67
click at [784, 386] on input "f." at bounding box center [784, 381] width 1 height 10
radio input "true"
click at [827, 663] on button "Next" at bounding box center [784, 653] width 213 height 52
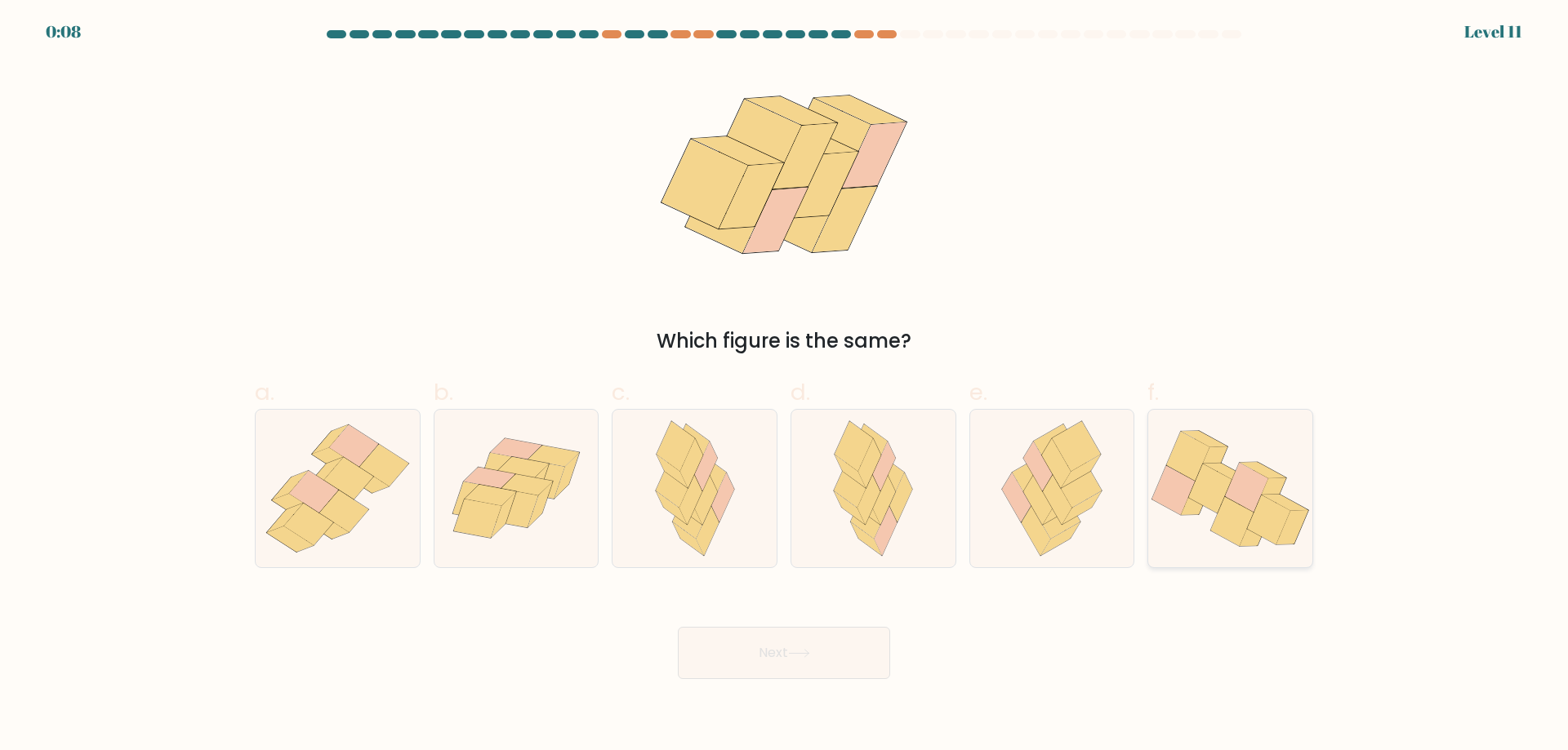
click at [1216, 466] on icon at bounding box center [1226, 471] width 45 height 17
click at [784, 386] on input "f." at bounding box center [784, 381] width 1 height 10
radio input "true"
click at [831, 650] on button "Next" at bounding box center [784, 653] width 213 height 52
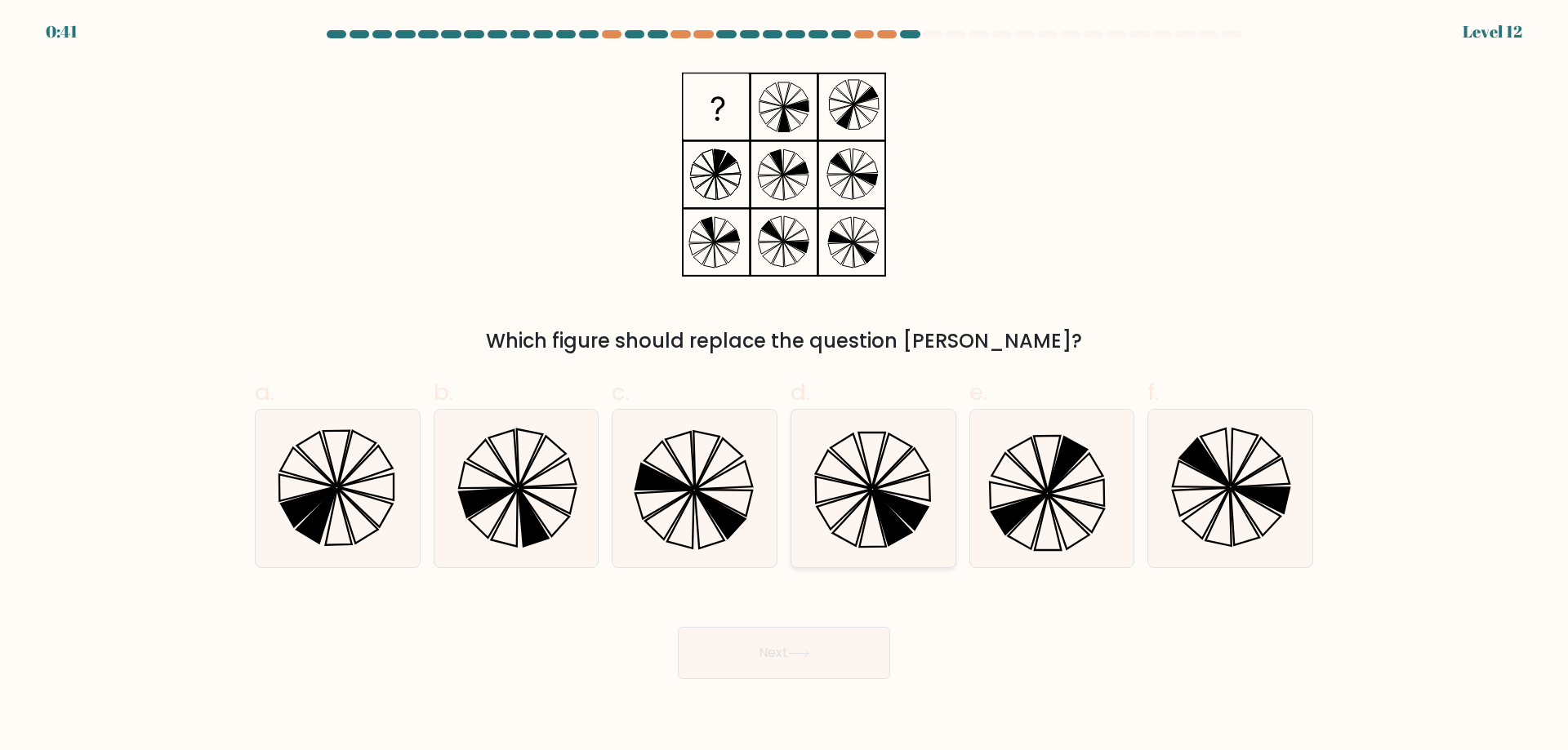
click at [867, 491] on icon at bounding box center [844, 510] width 55 height 40
click at [784, 386] on input "d." at bounding box center [784, 381] width 1 height 10
radio input "true"
click at [775, 656] on button "Next" at bounding box center [784, 653] width 213 height 52
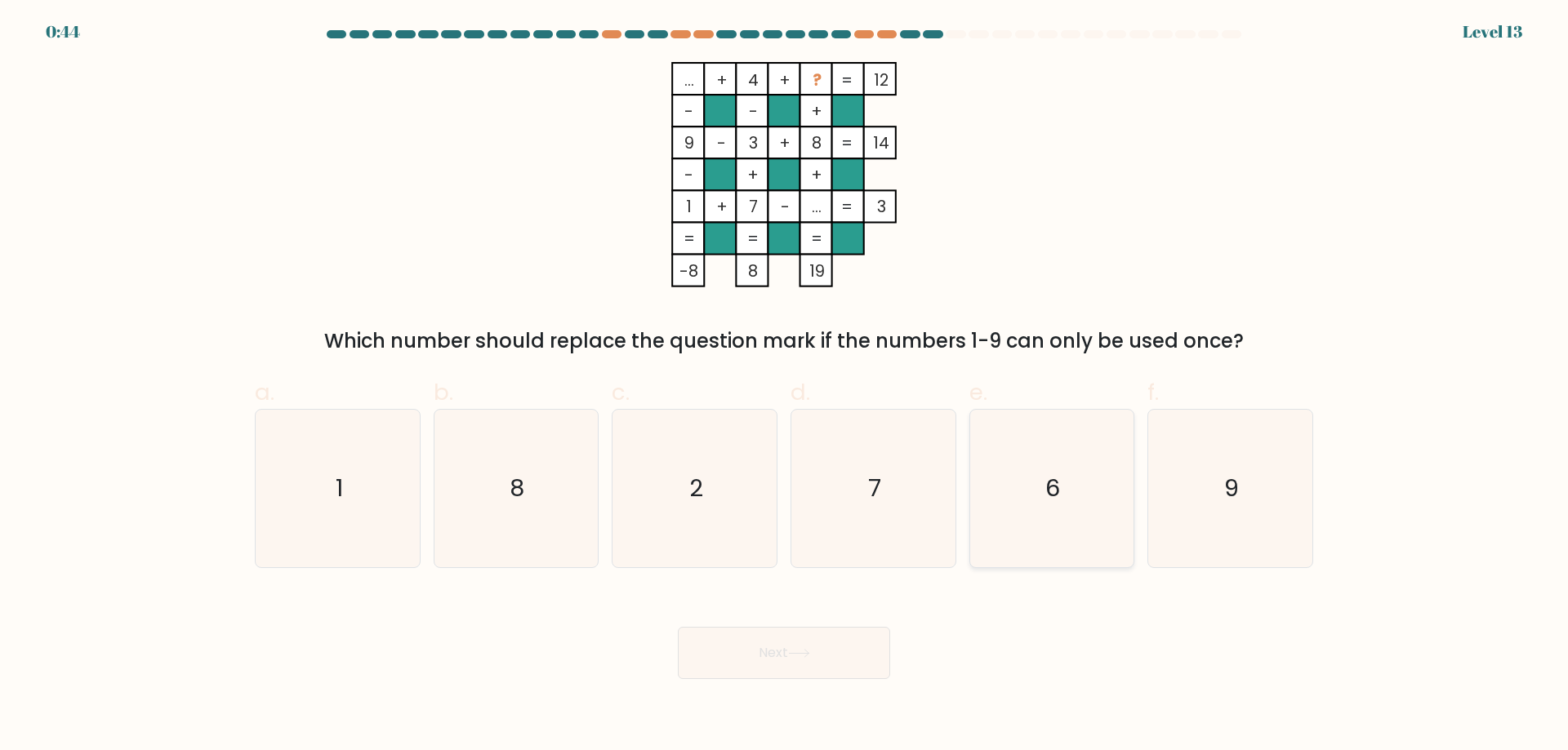
click at [1068, 486] on icon "6" at bounding box center [1051, 488] width 158 height 158
click at [784, 386] on input "e. 6" at bounding box center [784, 381] width 1 height 10
radio input "true"
click at [850, 659] on button "Next" at bounding box center [784, 653] width 213 height 52
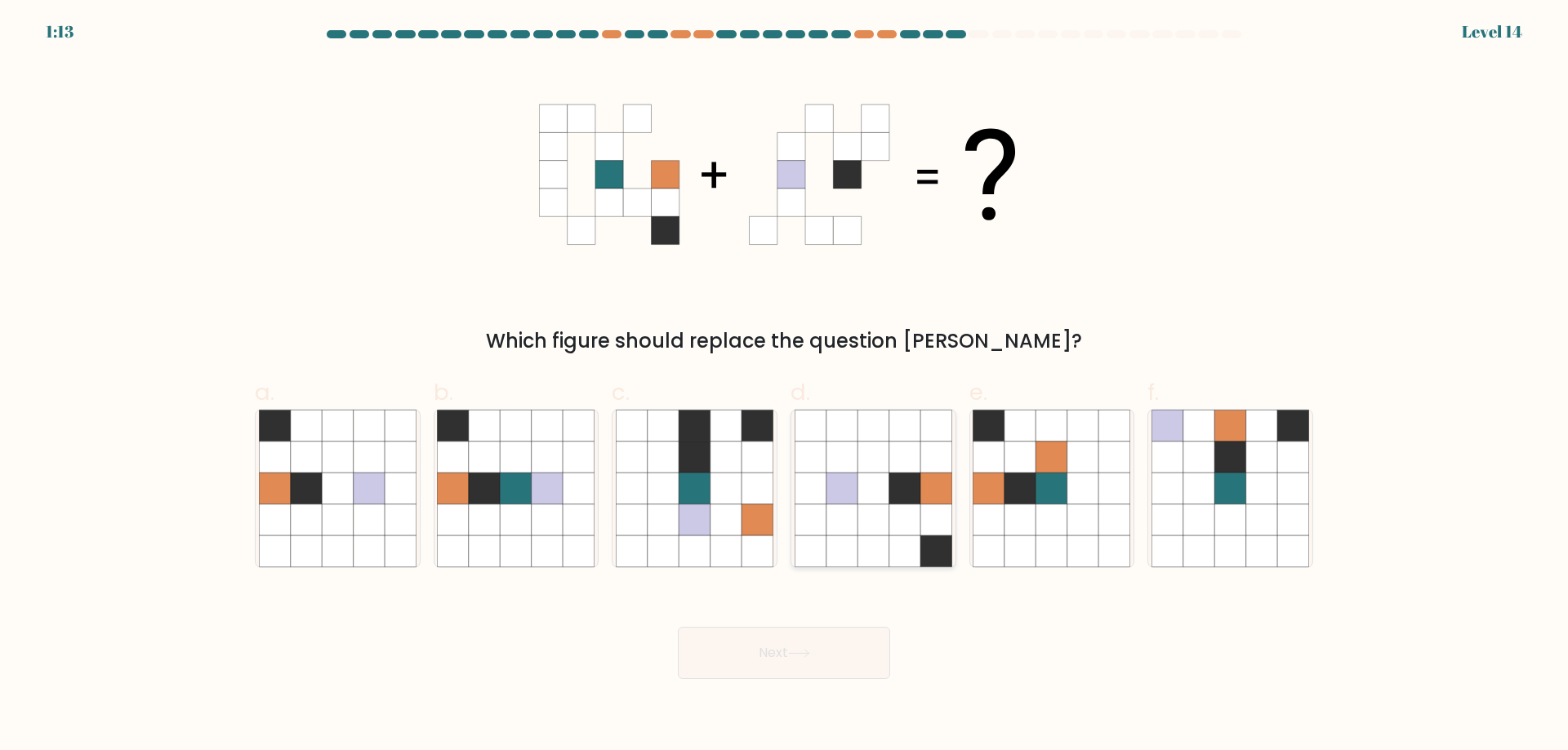
click at [894, 493] on icon at bounding box center [905, 489] width 31 height 31
click at [784, 386] on input "d." at bounding box center [784, 381] width 1 height 10
radio input "true"
click at [824, 643] on button "Next" at bounding box center [784, 653] width 213 height 52
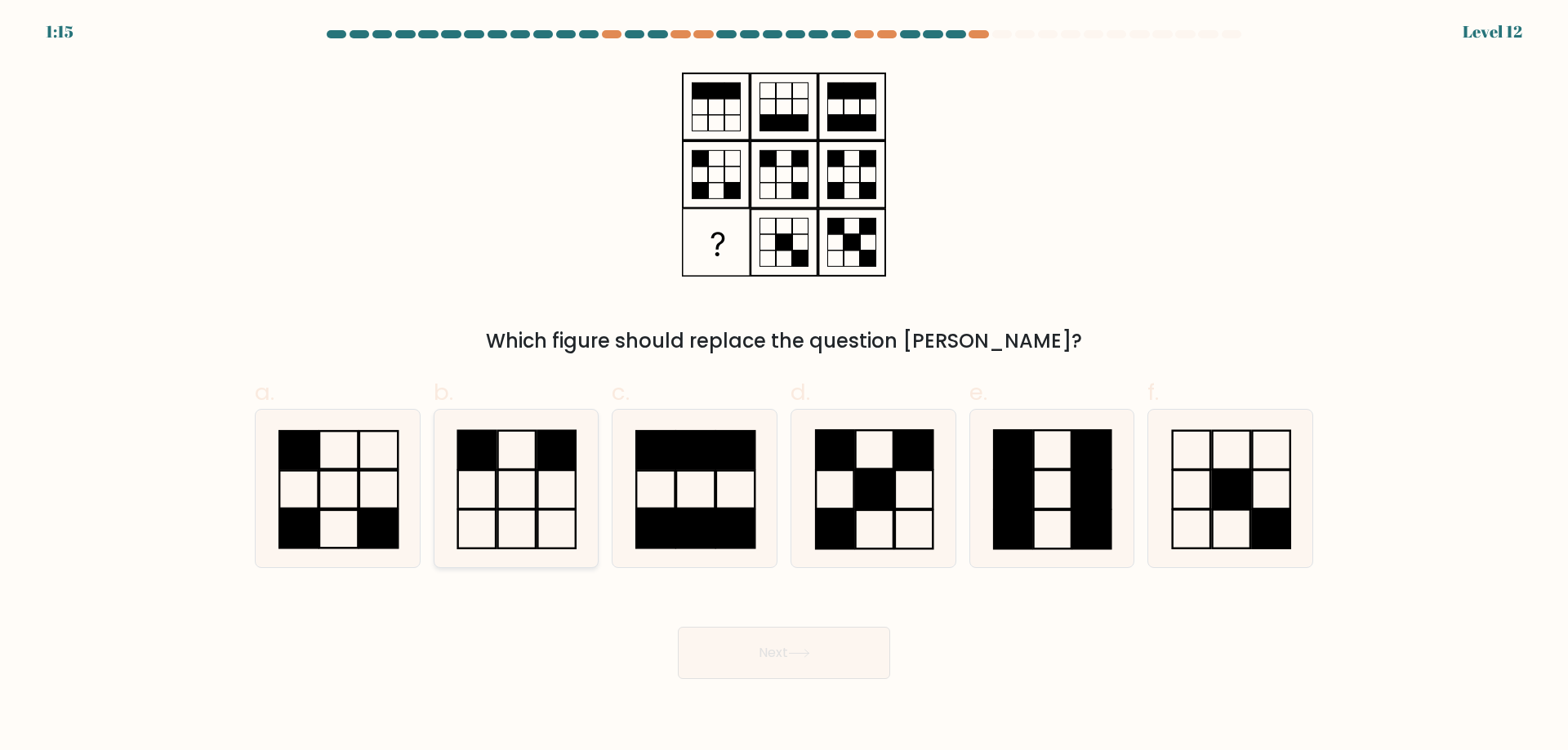
click at [506, 491] on icon at bounding box center [515, 488] width 158 height 158
click at [784, 386] on input "b." at bounding box center [784, 381] width 1 height 10
radio input "true"
click at [743, 645] on button "Next" at bounding box center [784, 653] width 213 height 52
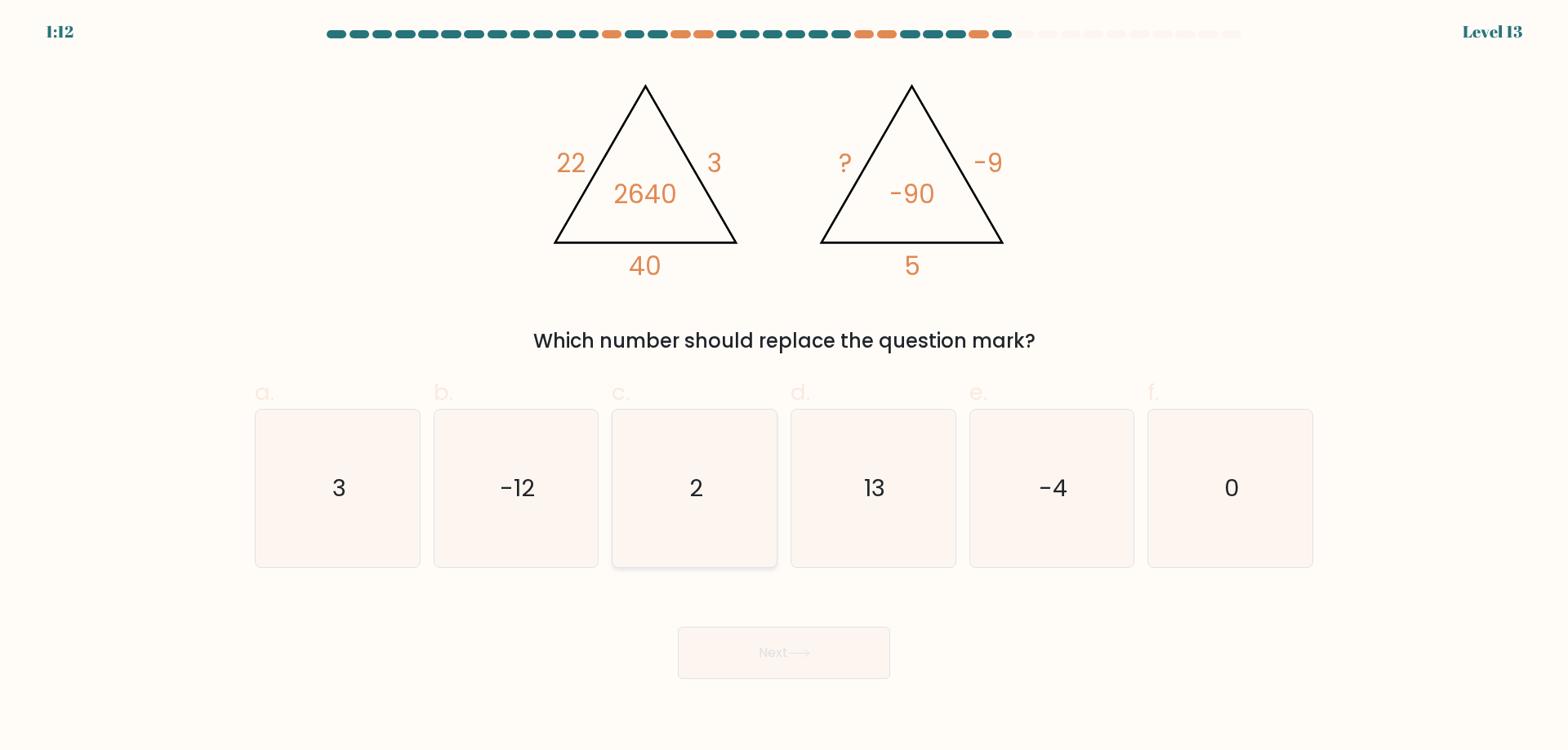
click at [727, 480] on icon "2" at bounding box center [695, 488] width 158 height 158
click at [784, 386] on input "c. 2" at bounding box center [784, 381] width 1 height 10
radio input "true"
click at [828, 674] on button "Next" at bounding box center [784, 653] width 213 height 52
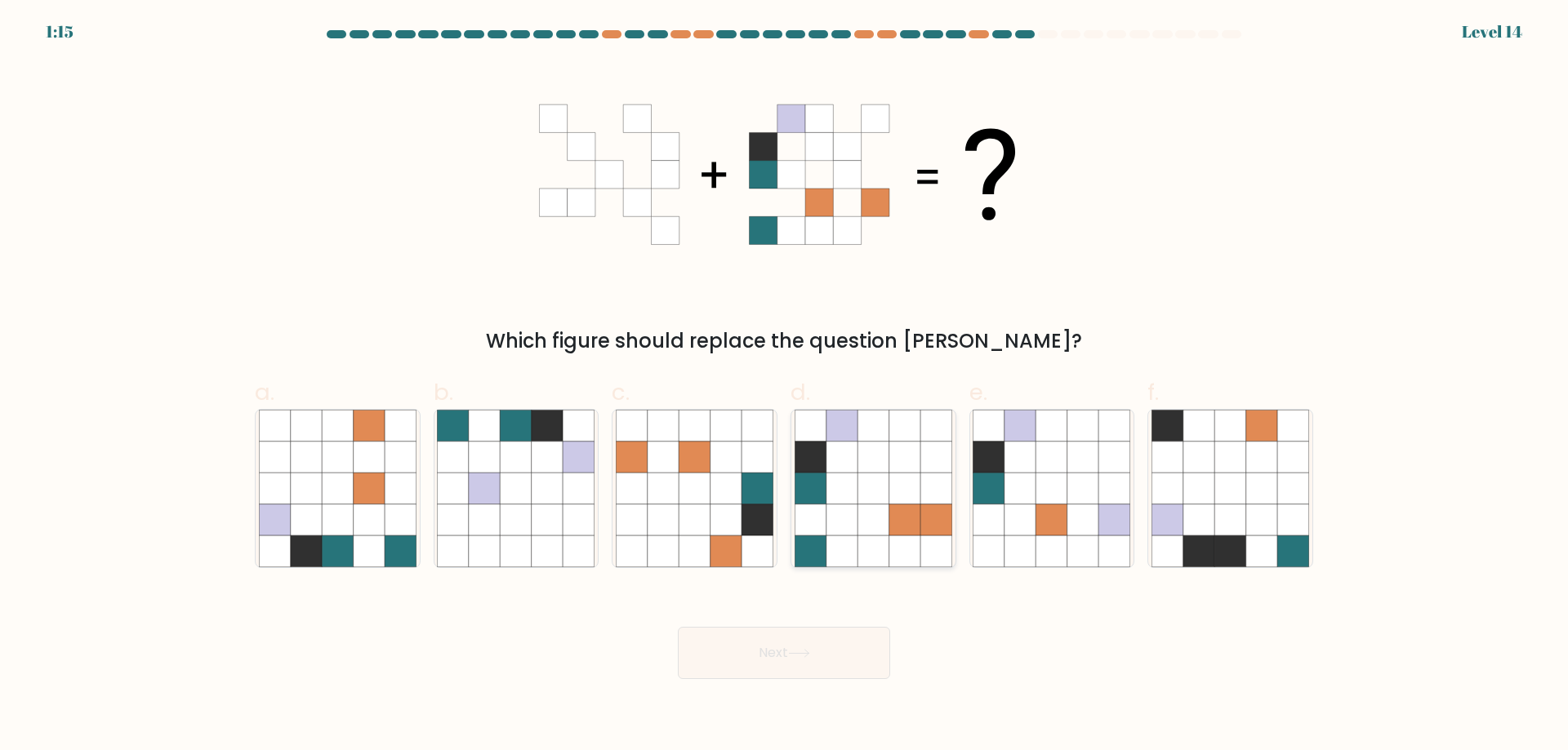
click at [860, 490] on icon at bounding box center [873, 489] width 31 height 31
click at [784, 386] on input "d." at bounding box center [784, 381] width 1 height 10
radio input "true"
click at [771, 659] on button "Next" at bounding box center [784, 653] width 213 height 52
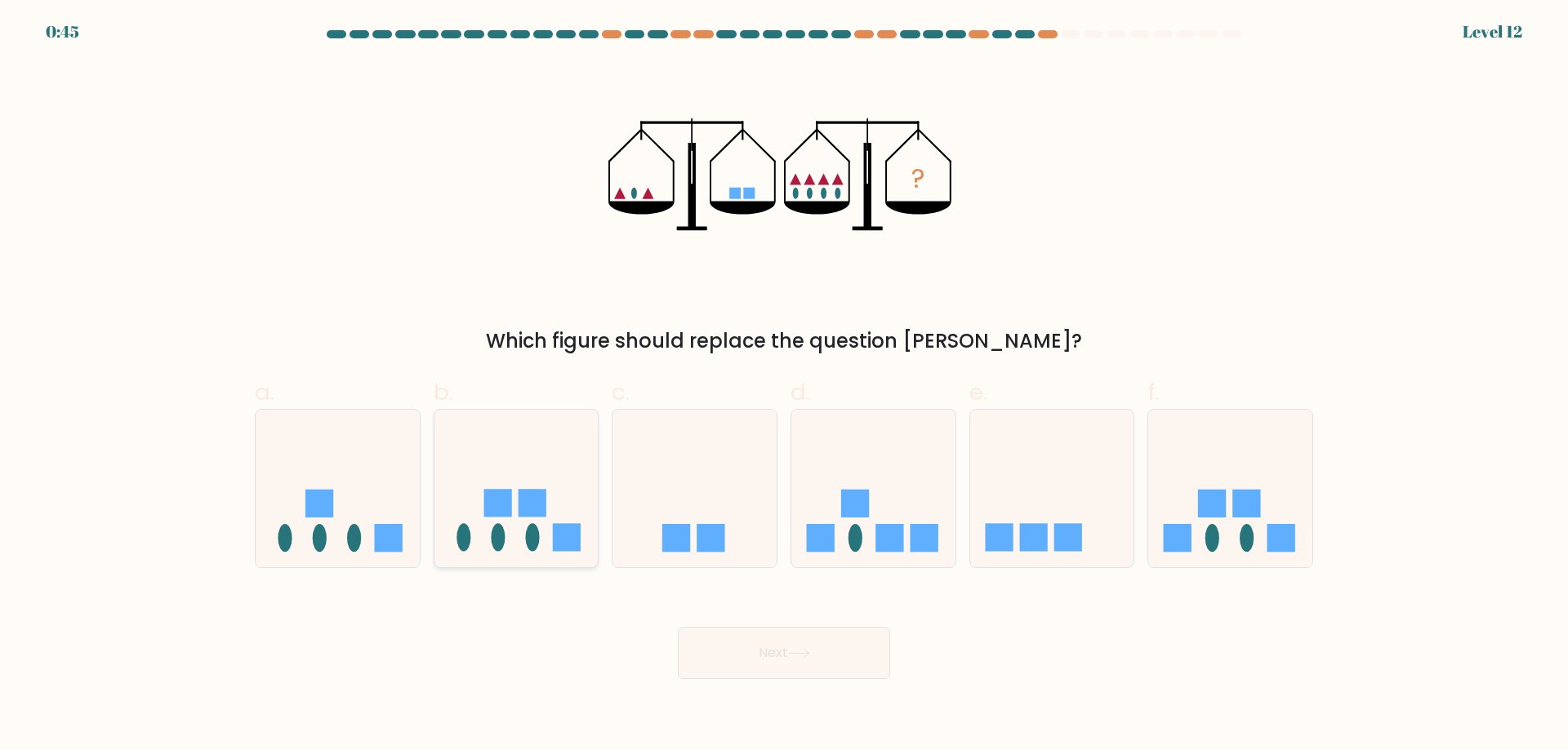
click at [521, 478] on icon at bounding box center [517, 489] width 164 height 136
click at [784, 386] on input "b." at bounding box center [784, 381] width 1 height 10
radio input "true"
click at [808, 655] on icon at bounding box center [798, 653] width 22 height 9
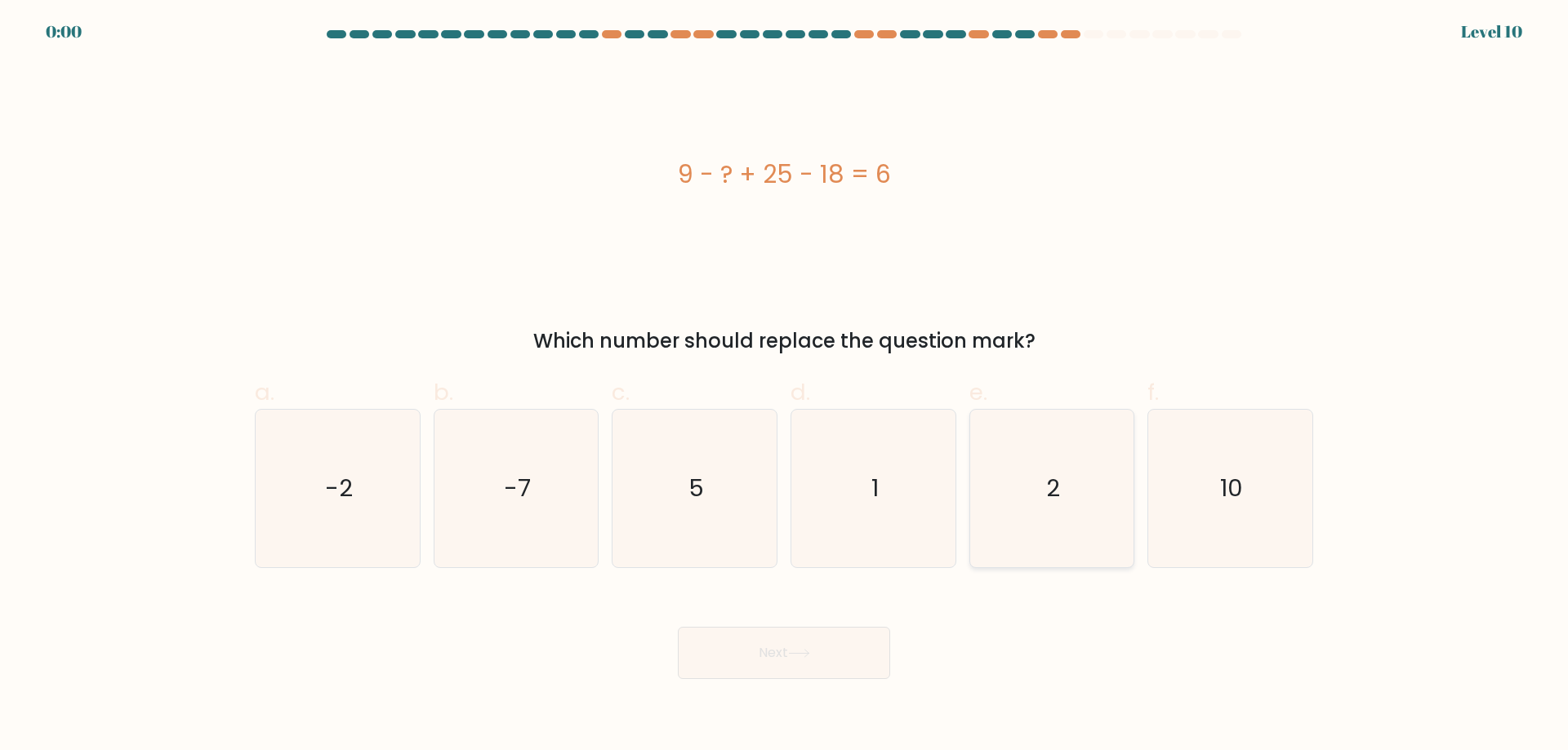
click at [1008, 484] on icon "2" at bounding box center [1051, 488] width 158 height 158
click at [784, 386] on input "e. 2" at bounding box center [784, 381] width 1 height 10
radio input "true"
click at [837, 640] on div "Next" at bounding box center [784, 633] width 1078 height 91
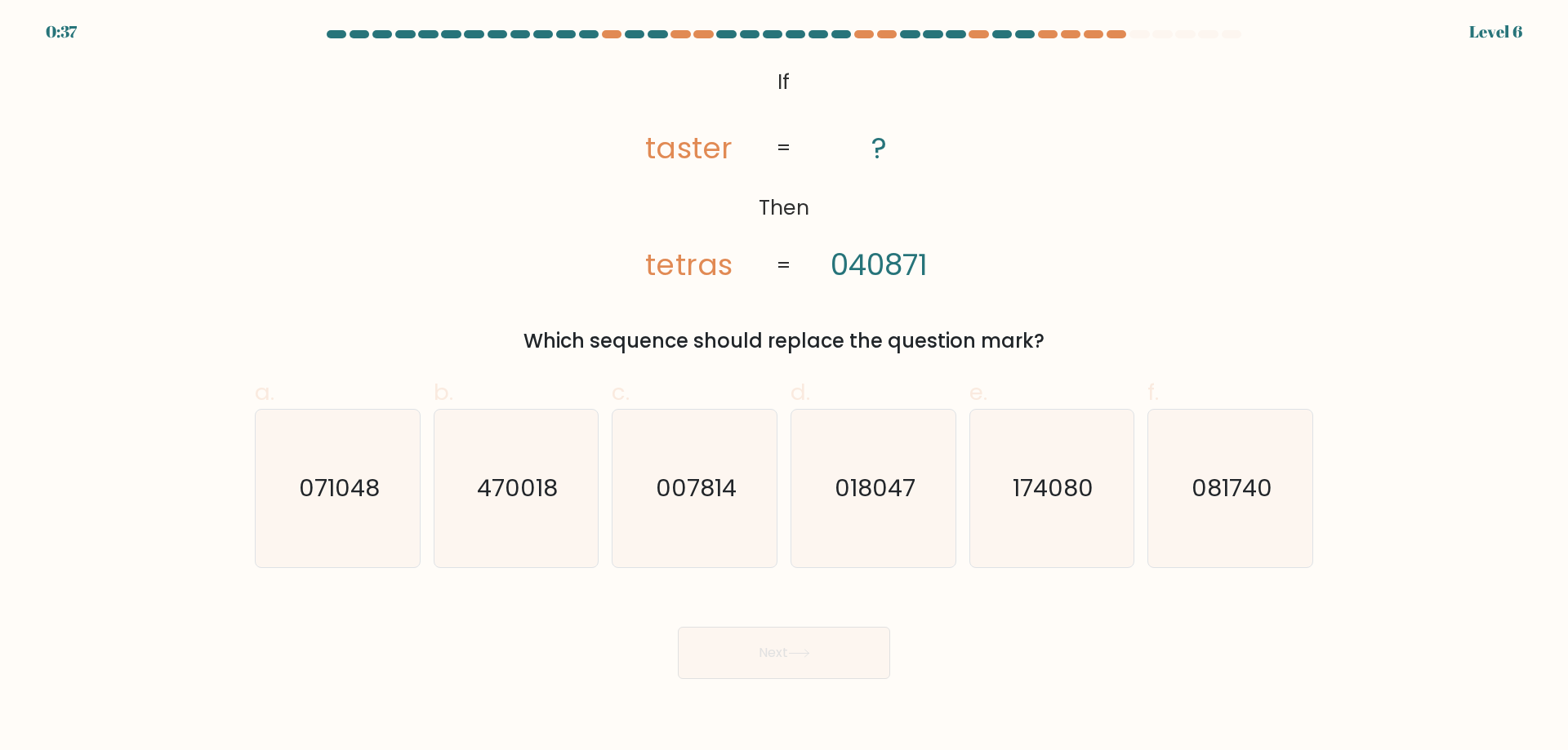
click at [791, 210] on tspan "Then" at bounding box center [784, 207] width 50 height 29
click at [682, 335] on div "Which sequence should replace the question mark?" at bounding box center [784, 341] width 1039 height 30
click at [856, 344] on div "Which sequence should replace the question mark?" at bounding box center [784, 341] width 1039 height 30
click at [990, 343] on div "Which sequence should replace the question mark?" at bounding box center [784, 341] width 1039 height 30
click at [1013, 342] on div "Which sequence should replace the question mark?" at bounding box center [784, 341] width 1039 height 30
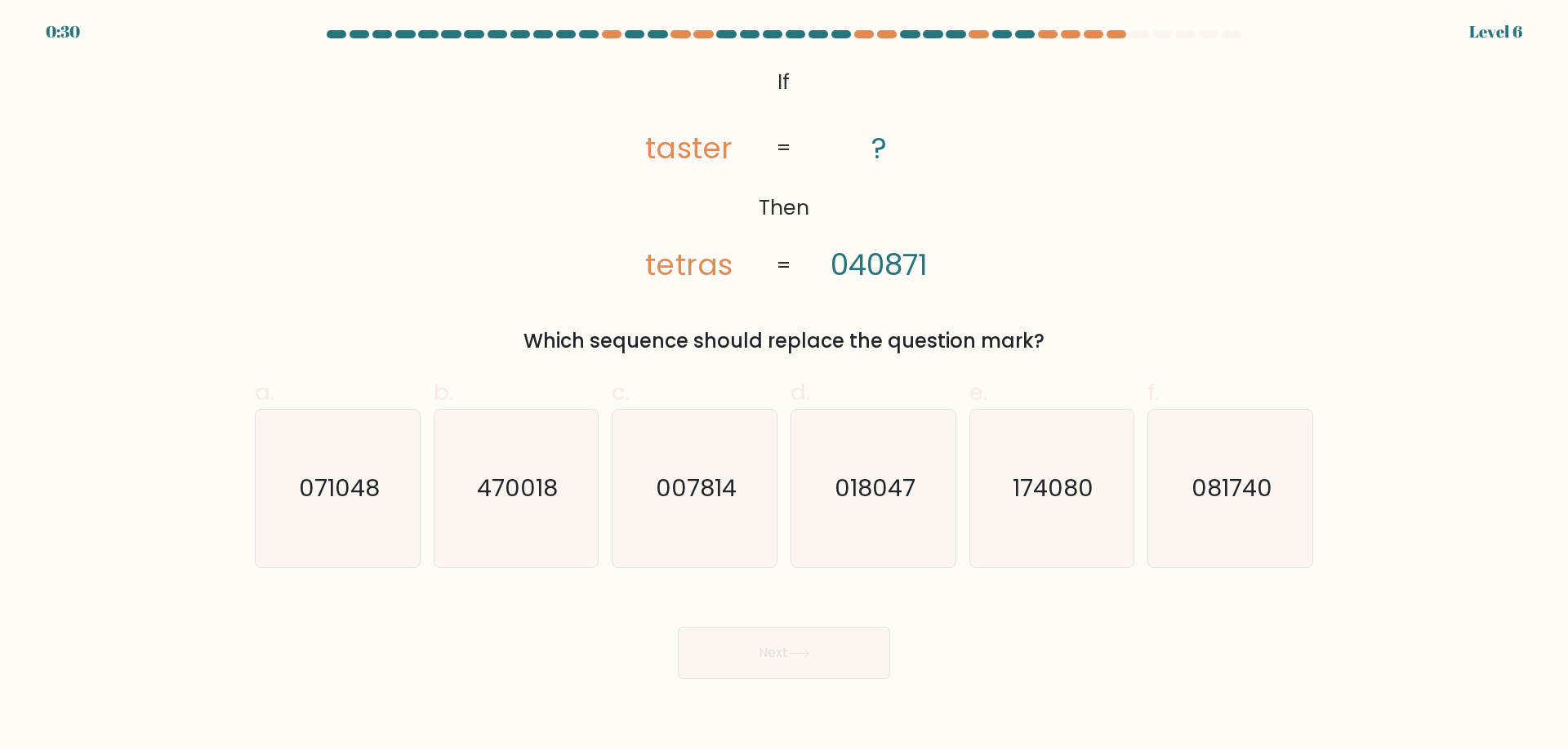
click at [643, 333] on div "Which sequence should replace the question mark?" at bounding box center [784, 341] width 1039 height 30
click at [910, 333] on div "Which sequence should replace the question mark?" at bounding box center [784, 341] width 1039 height 30
click at [641, 280] on icon "@import url('[URL][DOMAIN_NAME]); If Then taster tetras ? 040871 = =" at bounding box center [784, 174] width 366 height 226
click at [353, 453] on icon "071048" at bounding box center [337, 488] width 158 height 158
click at [784, 386] on input "a. 071048" at bounding box center [784, 381] width 1 height 10
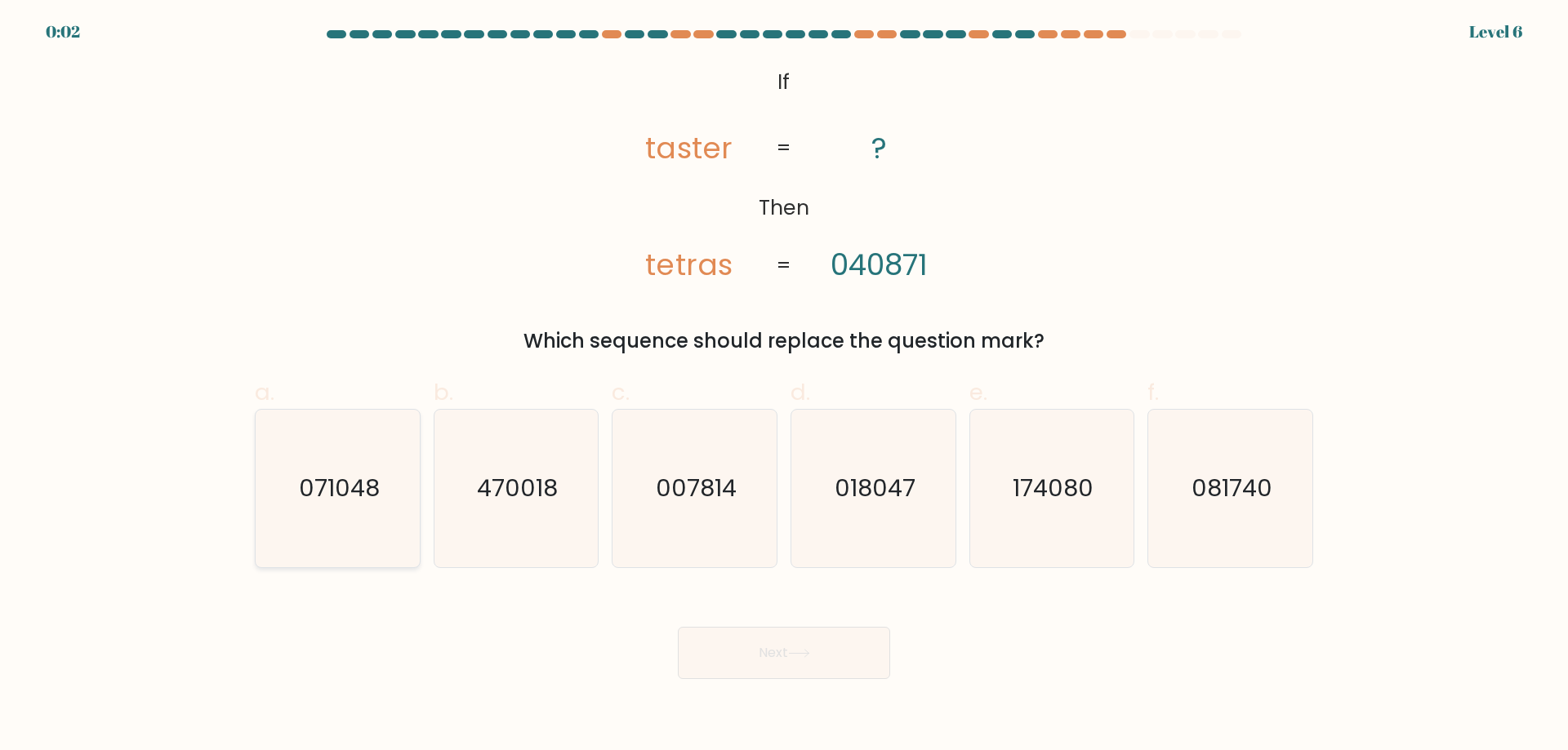
radio input "true"
click at [818, 641] on button "Next" at bounding box center [784, 653] width 213 height 52
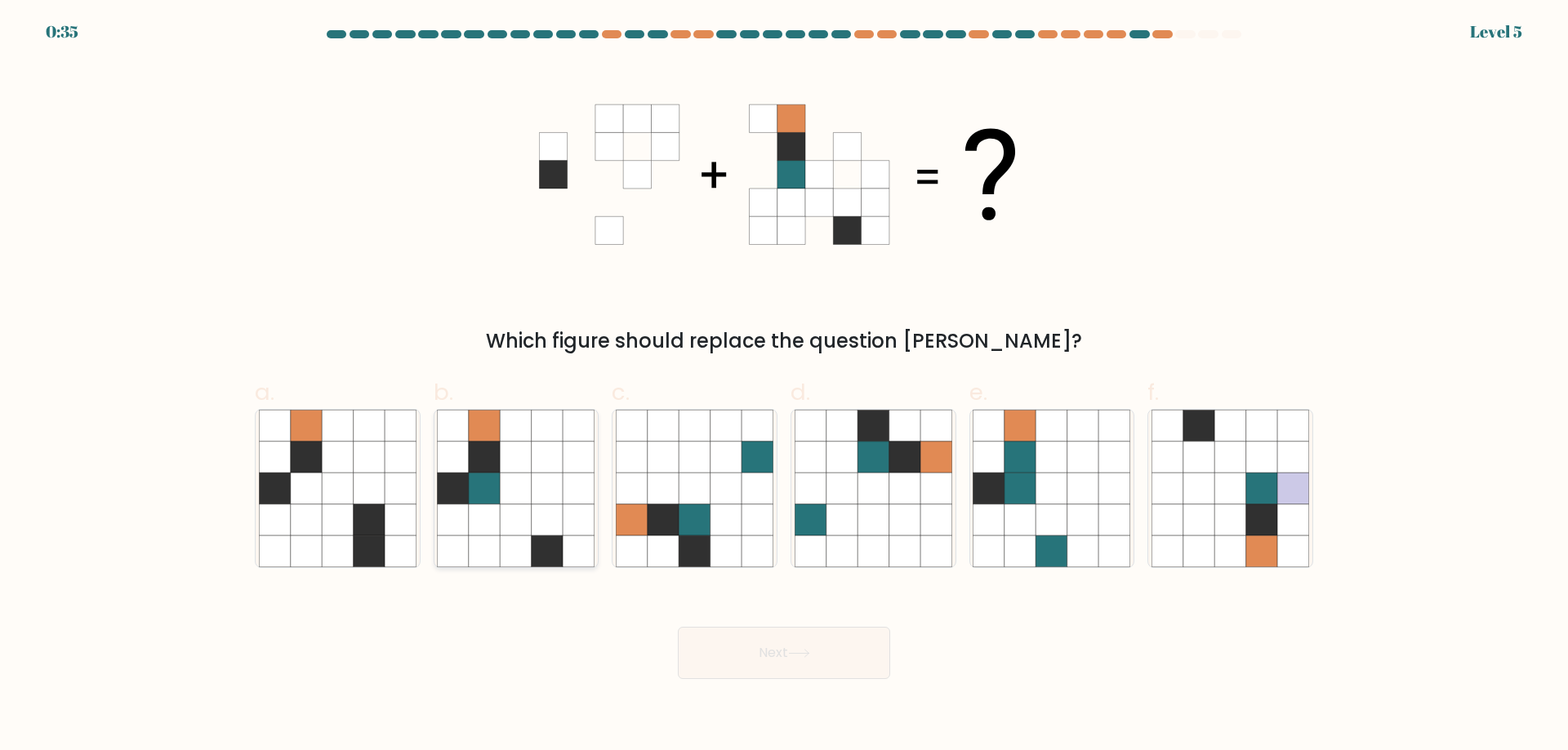
click at [511, 497] on icon at bounding box center [516, 489] width 31 height 31
click at [784, 386] on input "b." at bounding box center [784, 381] width 1 height 10
radio input "true"
click at [862, 663] on button "Next" at bounding box center [784, 653] width 213 height 52
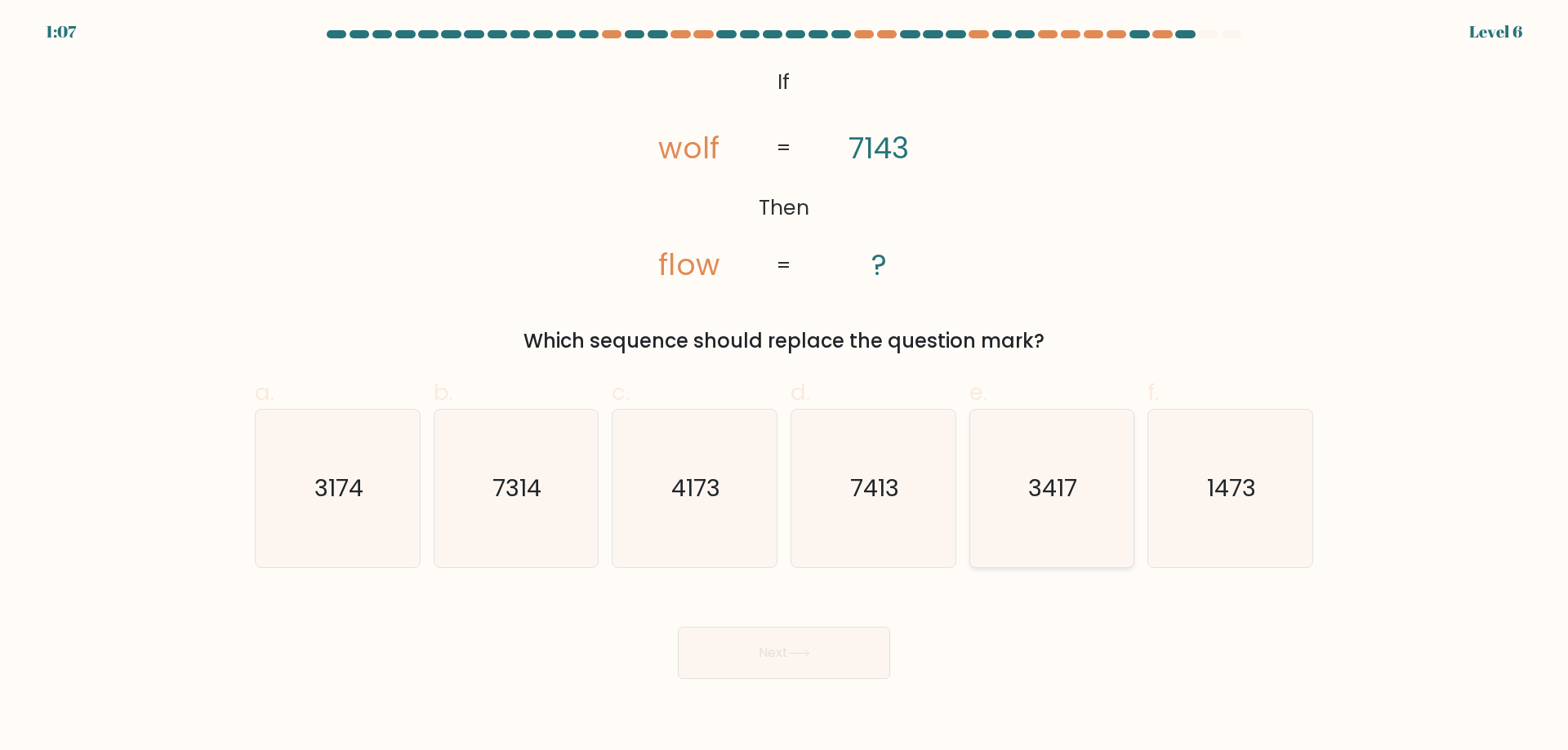
click at [1062, 477] on text "3417" at bounding box center [1054, 488] width 49 height 32
click at [784, 386] on input "e. 3417" at bounding box center [784, 381] width 1 height 10
radio input "true"
click at [798, 653] on icon at bounding box center [798, 653] width 22 height 9
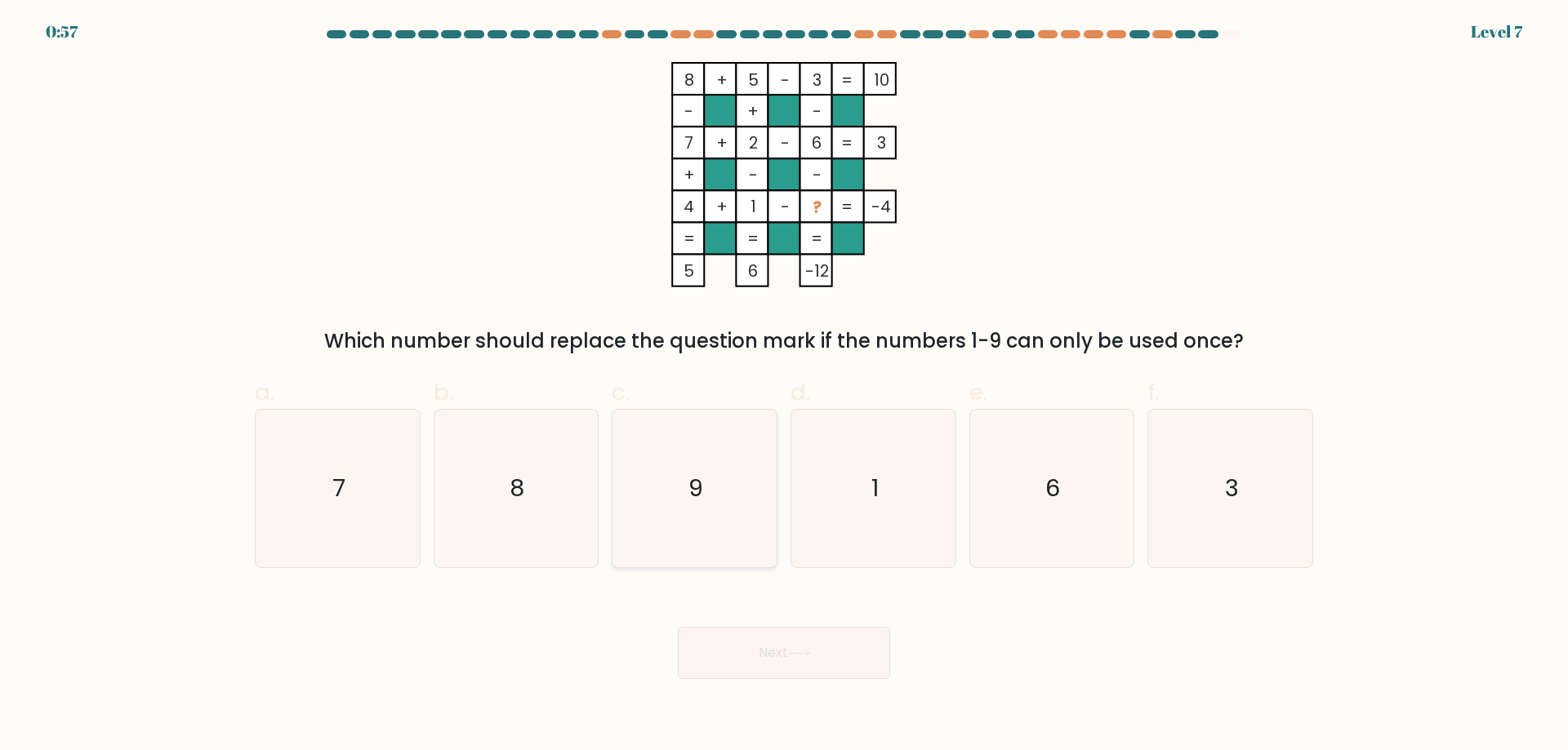
click at [662, 464] on icon "9" at bounding box center [695, 488] width 158 height 158
click at [784, 386] on input "c. 9" at bounding box center [784, 381] width 1 height 10
radio input "true"
click at [764, 642] on button "Next" at bounding box center [784, 653] width 213 height 52
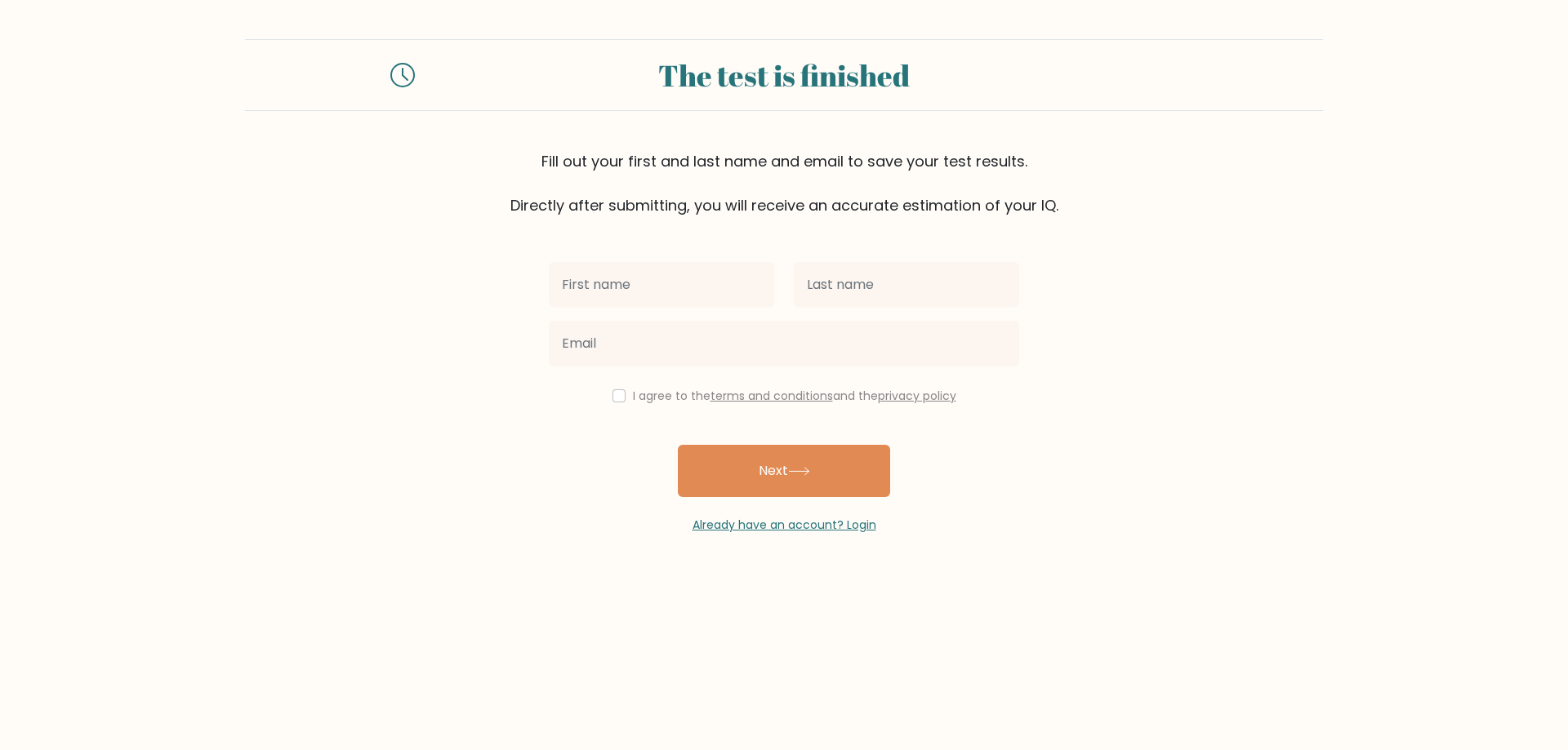
click at [649, 280] on input "text" at bounding box center [662, 285] width 226 height 45
type input "[PERSON_NAME]"
drag, startPoint x: 899, startPoint y: 292, endPoint x: 893, endPoint y: 270, distance: 22.8
click at [897, 288] on input "text" at bounding box center [906, 285] width 226 height 45
type input "Alipon"
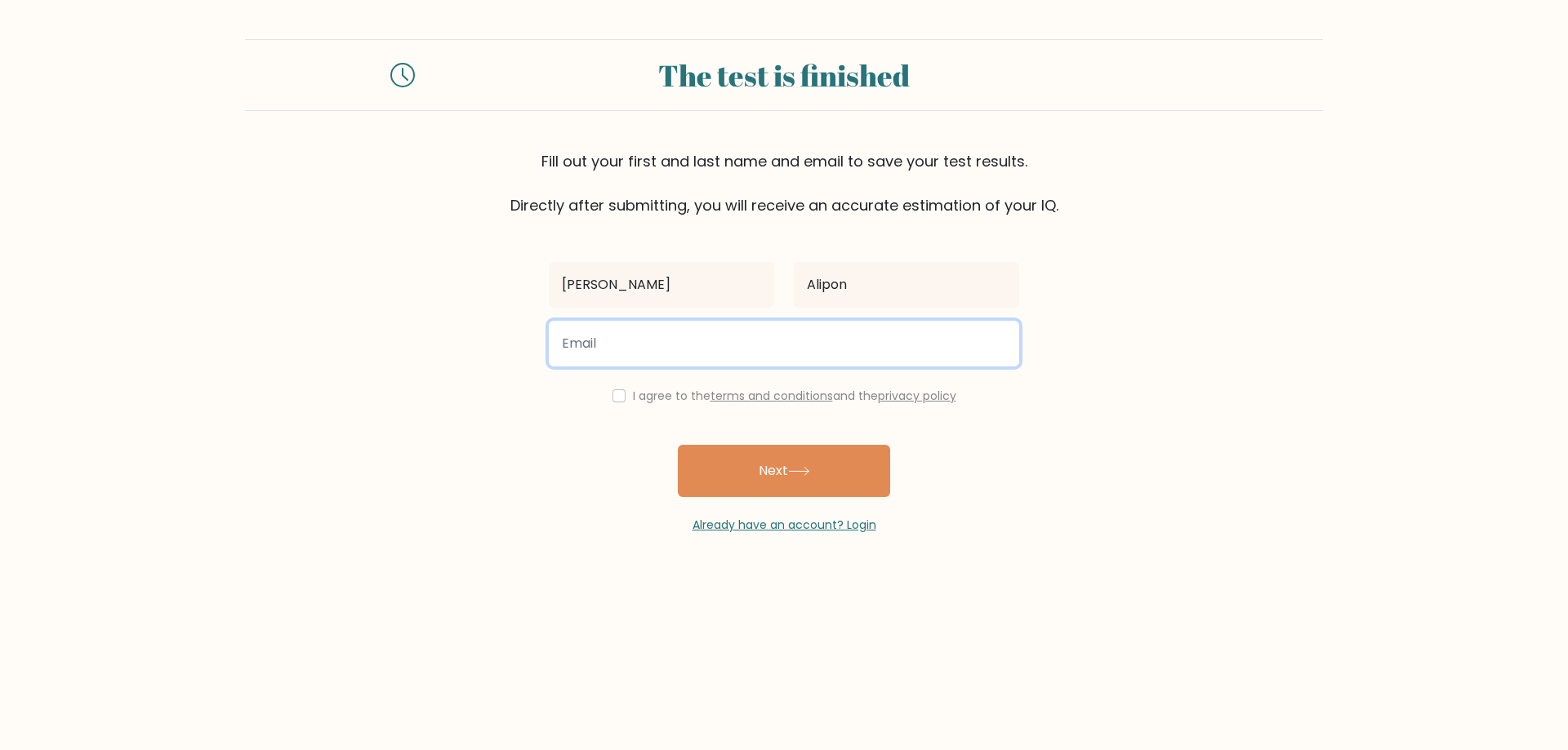
click at [830, 330] on input "email" at bounding box center [784, 343] width 471 height 45
type input "[EMAIL_ADDRESS][DOMAIN_NAME]"
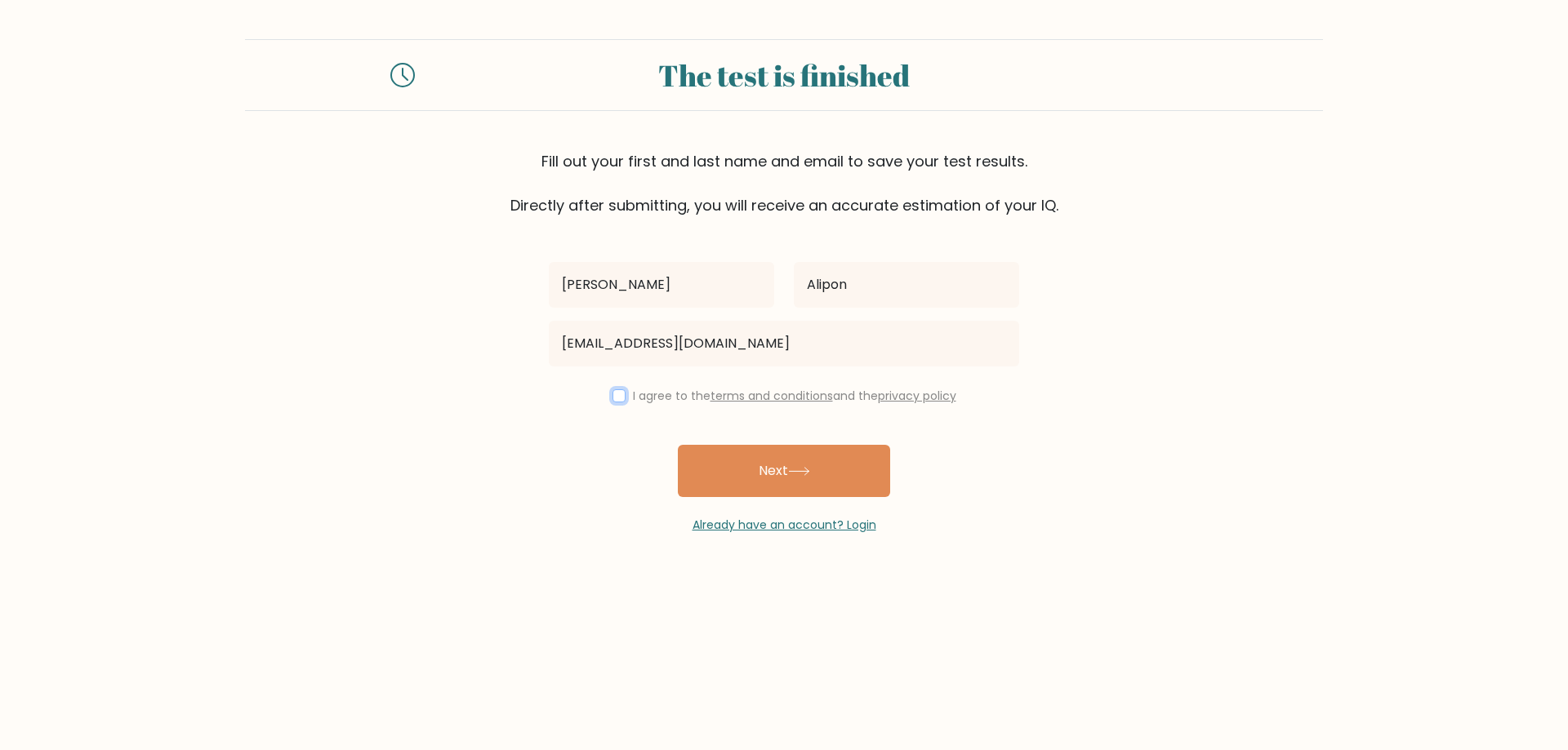
click at [618, 391] on input "checkbox" at bounding box center [619, 395] width 13 height 13
checkbox input "true"
click at [754, 479] on button "Next" at bounding box center [784, 471] width 213 height 52
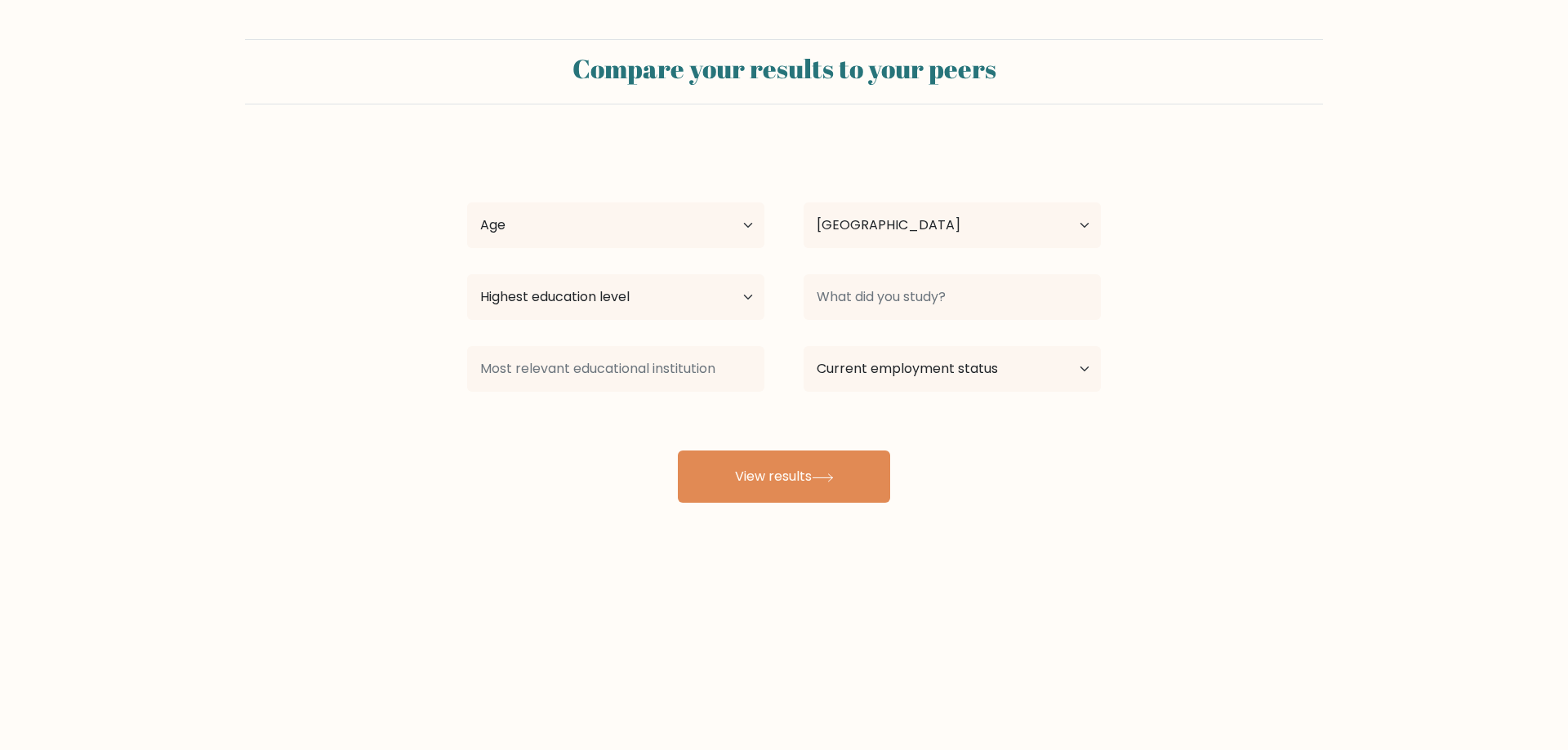
select select "PH"
click at [709, 226] on select "Age Under [DEMOGRAPHIC_DATA] [DEMOGRAPHIC_DATA] [DEMOGRAPHIC_DATA] [DEMOGRAPHIC…" at bounding box center [615, 225] width 297 height 45
select select "35_44"
click at [467, 202] on select "Age Under 18 years old 18-24 years old 25-34 years old 35-44 years old 45-54 ye…" at bounding box center [615, 225] width 297 height 45
click at [659, 304] on select "Highest education level No schooling Primary Lower Secondary Upper Secondary Oc…" at bounding box center [615, 297] width 297 height 45
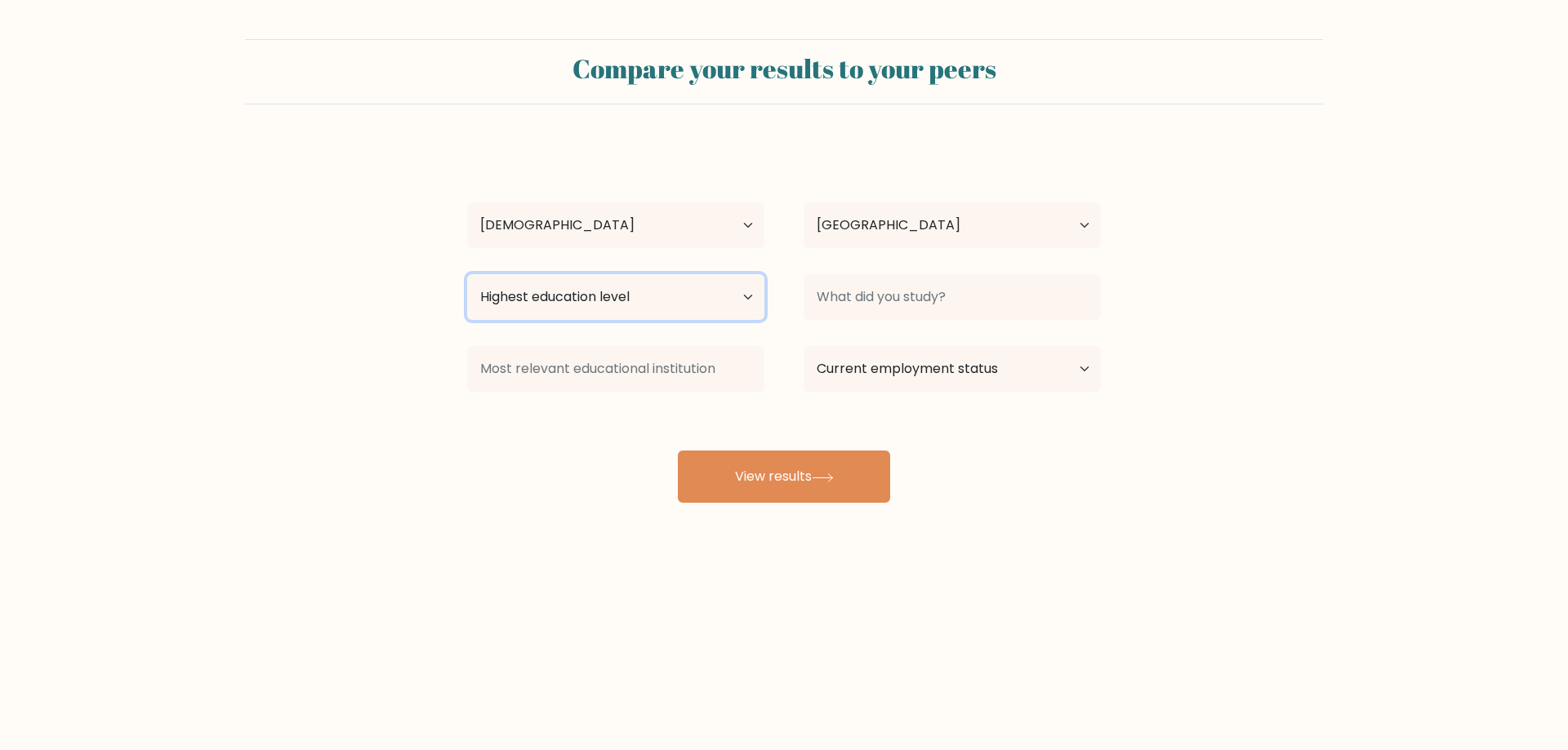
select select "occupation_specific"
click at [467, 274] on select "Highest education level No schooling Primary Lower Secondary Upper Secondary Oc…" at bounding box center [615, 297] width 297 height 45
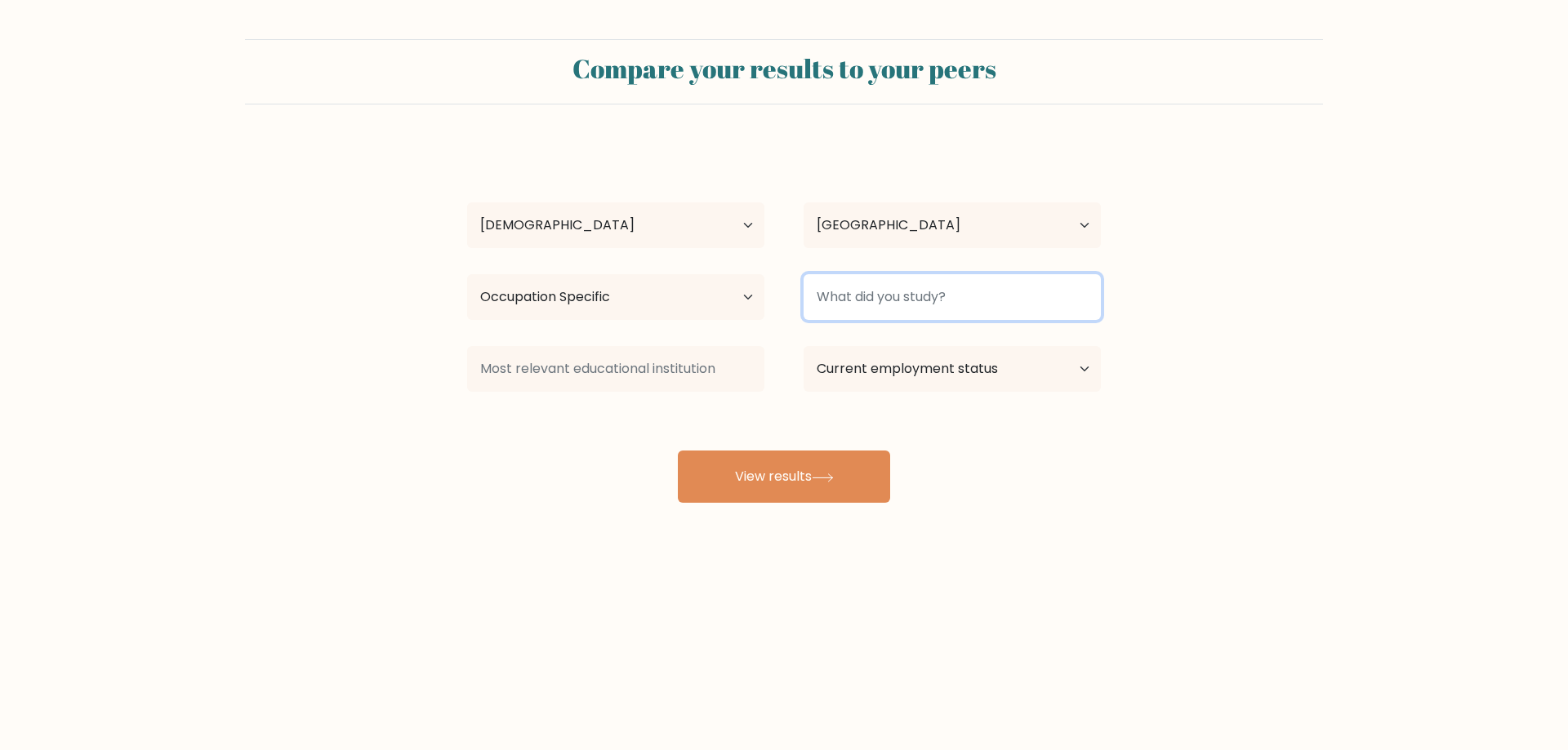
click at [956, 306] on input at bounding box center [952, 297] width 297 height 45
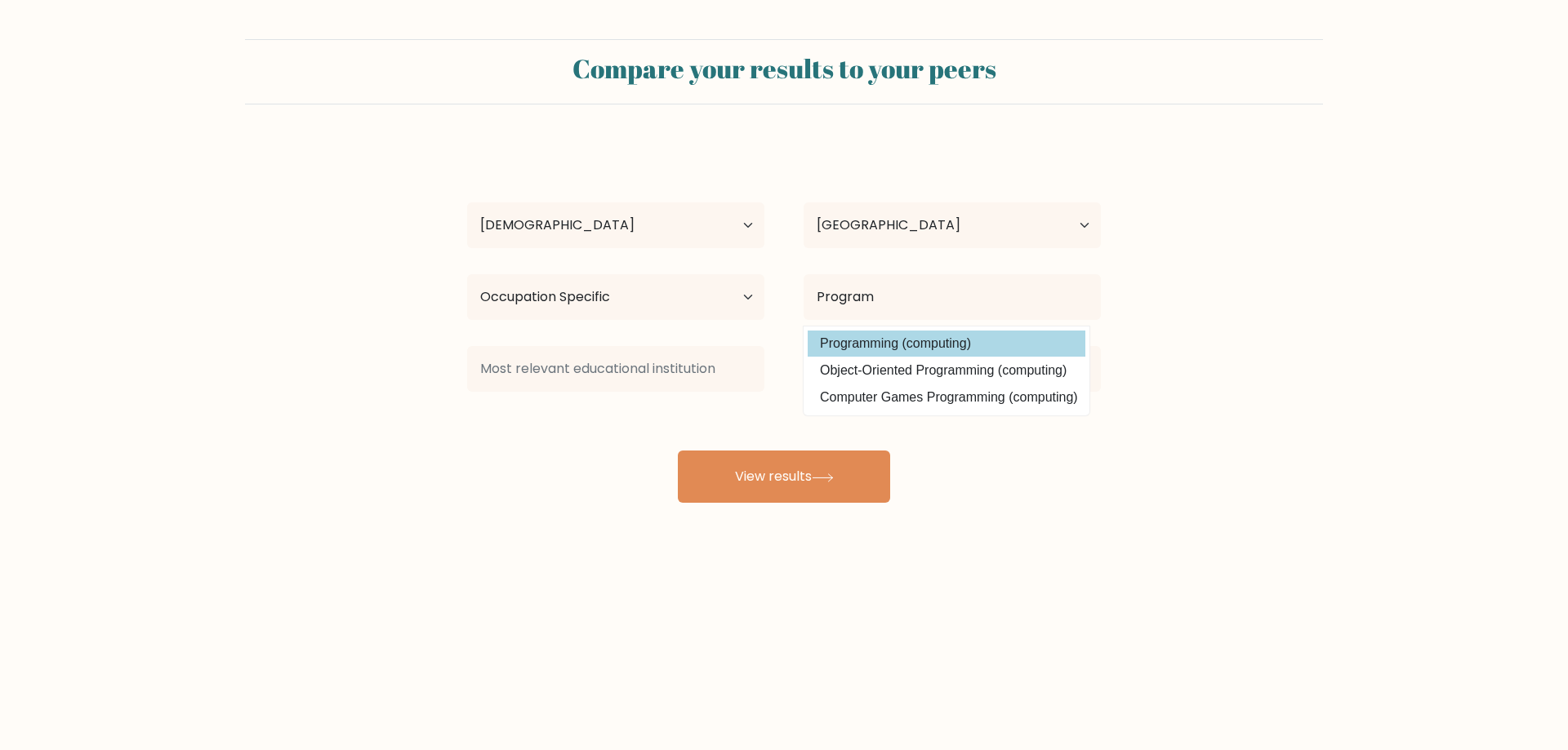
click at [894, 338] on option "Programming (computing)" at bounding box center [947, 343] width 278 height 26
type input "Programming"
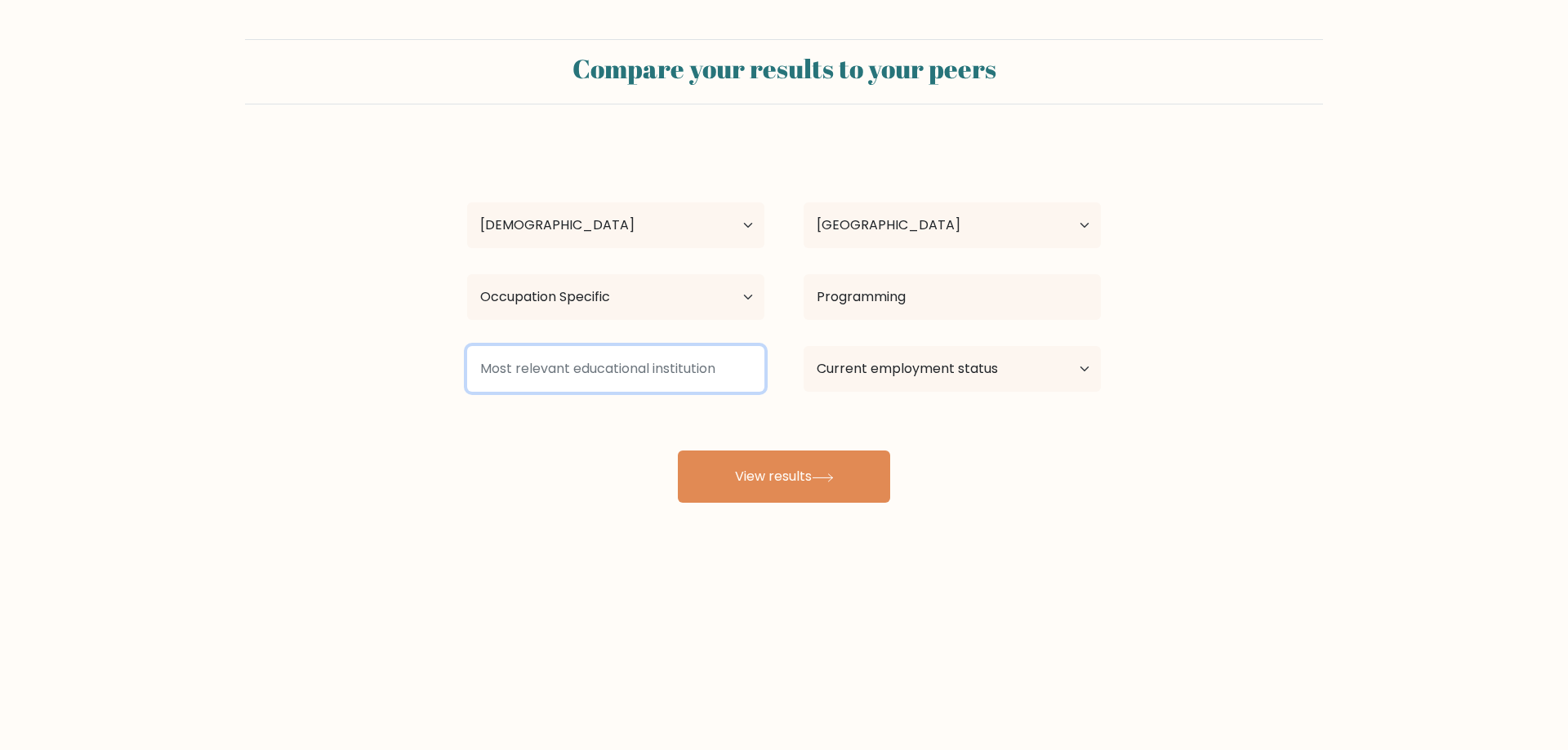
click at [682, 361] on input at bounding box center [615, 368] width 297 height 45
click at [669, 376] on input at bounding box center [615, 368] width 297 height 45
click at [896, 369] on select "Current employment status Employed Student Retired Other / prefer not to answer" at bounding box center [952, 368] width 297 height 45
click at [716, 413] on div "Allison Alipon Age Under 18 years old 18-24 years old 25-34 years old 35-44 yea…" at bounding box center [784, 323] width 654 height 359
click at [1053, 369] on select "Current employment status Employed Student Retired Other / prefer not to answer" at bounding box center [952, 368] width 297 height 45
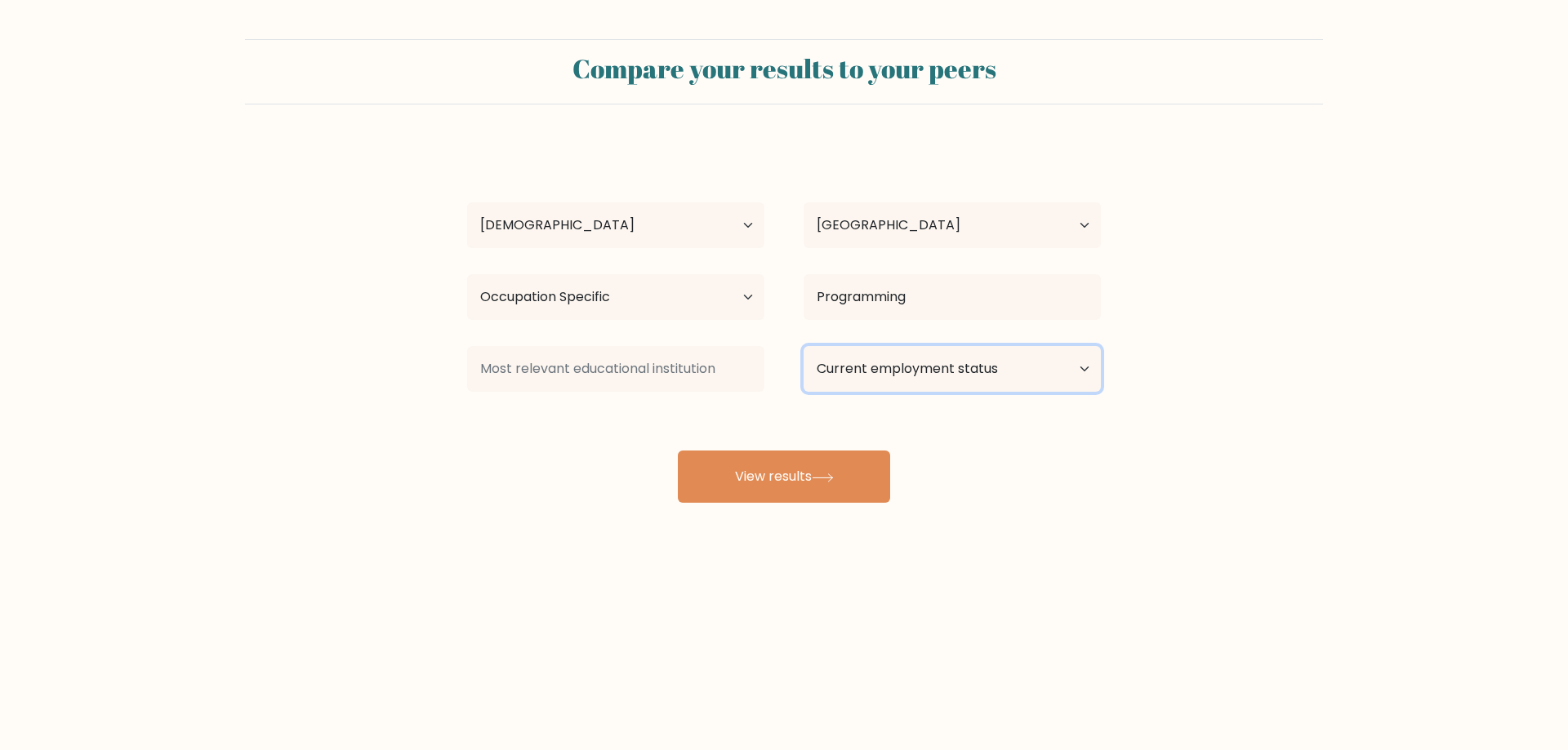
select select "other"
click at [804, 346] on select "Current employment status Employed Student Retired Other / prefer not to answer" at bounding box center [952, 368] width 297 height 45
click at [593, 374] on input at bounding box center [615, 368] width 297 height 45
click at [591, 366] on input at bounding box center [615, 368] width 297 height 45
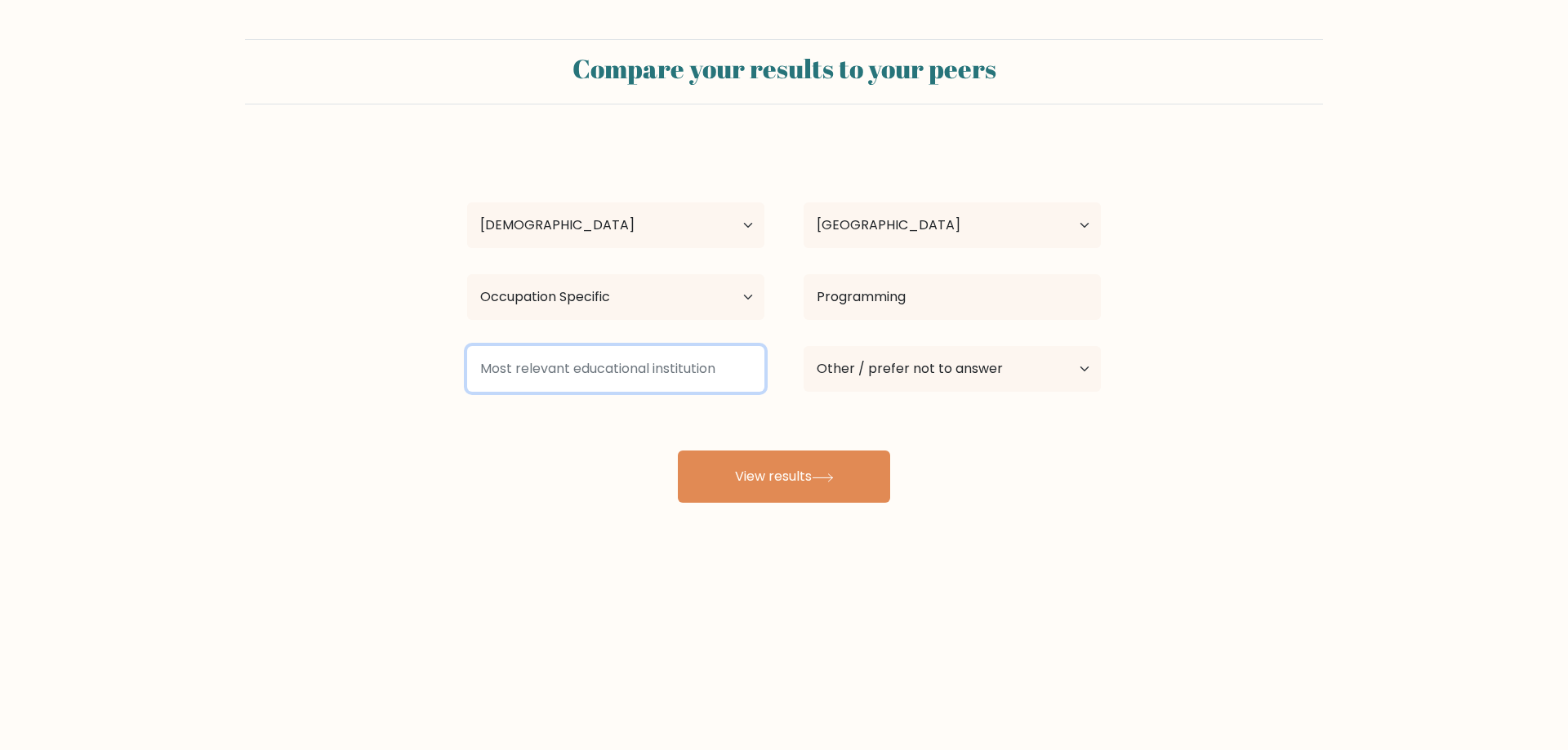
click at [591, 366] on input at bounding box center [615, 368] width 297 height 45
click at [614, 364] on input at bounding box center [615, 368] width 297 height 45
click at [582, 435] on div "Allison Alipon Age Under 18 years old 18-24 years old 25-34 years old 35-44 yea…" at bounding box center [784, 323] width 654 height 359
click at [580, 369] on input at bounding box center [615, 368] width 297 height 45
type input "L"
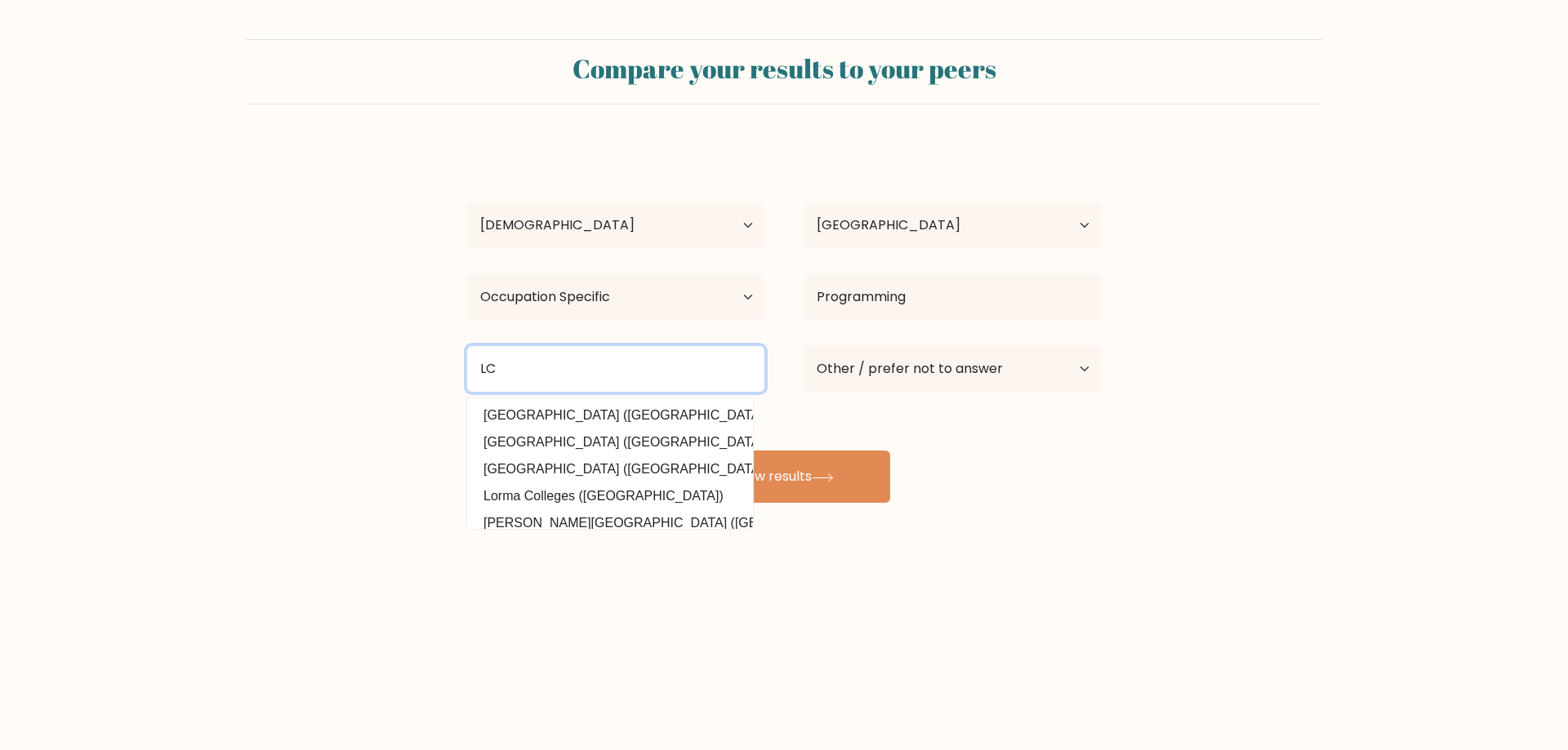
type input "L"
type input "Laguna"
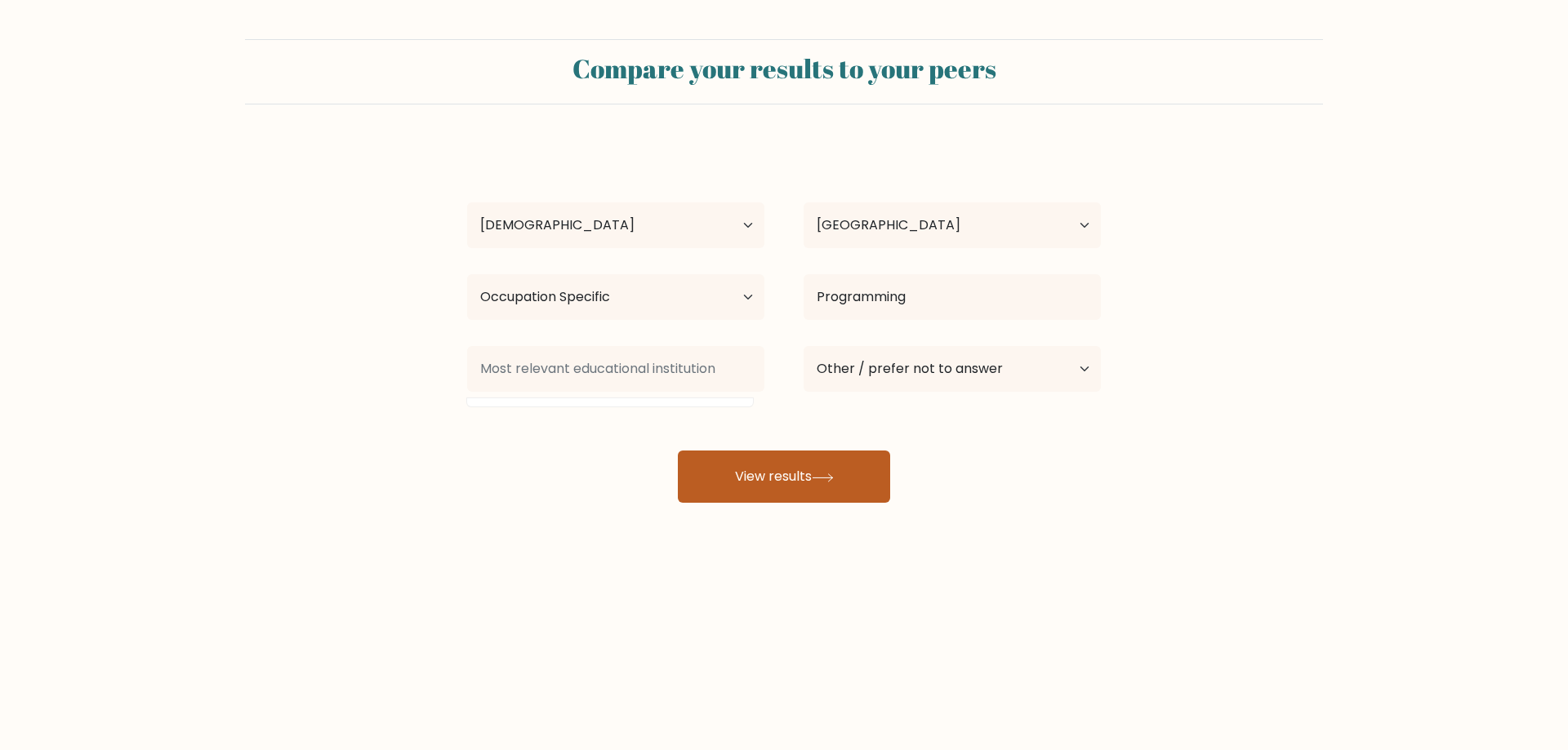
click at [750, 487] on button "View results" at bounding box center [784, 476] width 213 height 52
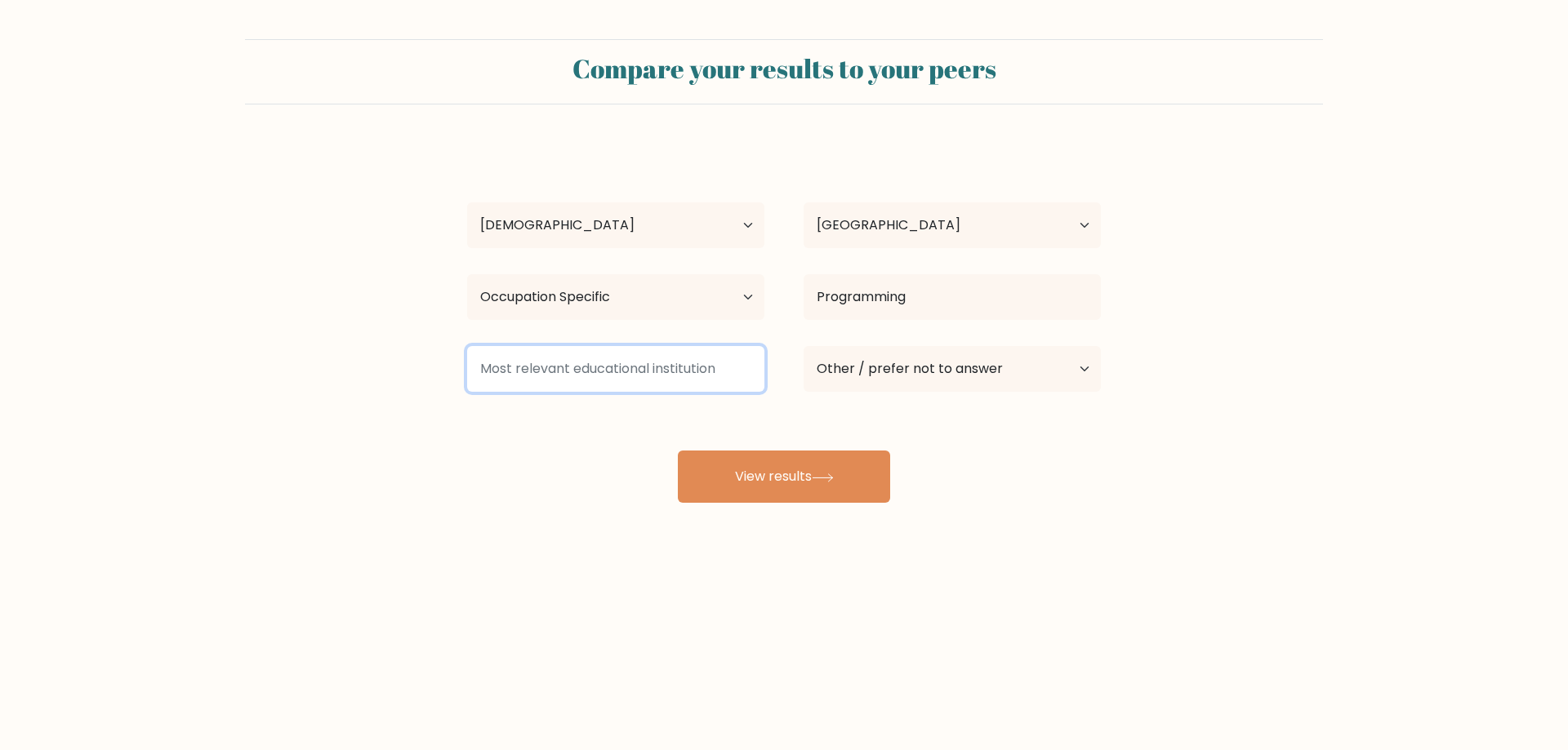
click at [633, 382] on input at bounding box center [615, 368] width 297 height 45
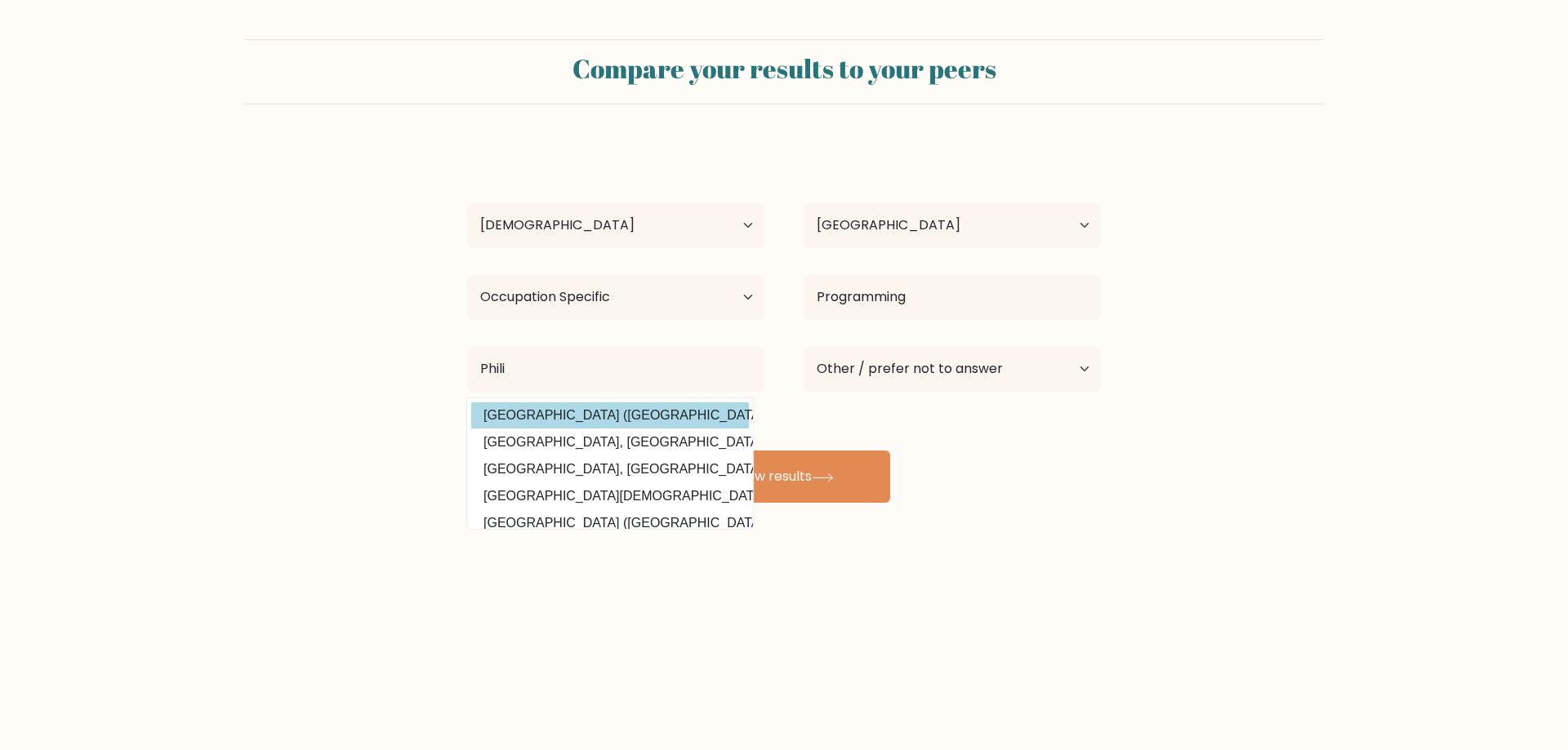
click at [636, 412] on option "Central Philippine University (Philippines)" at bounding box center [610, 416] width 278 height 26
type input "Central Philippine University"
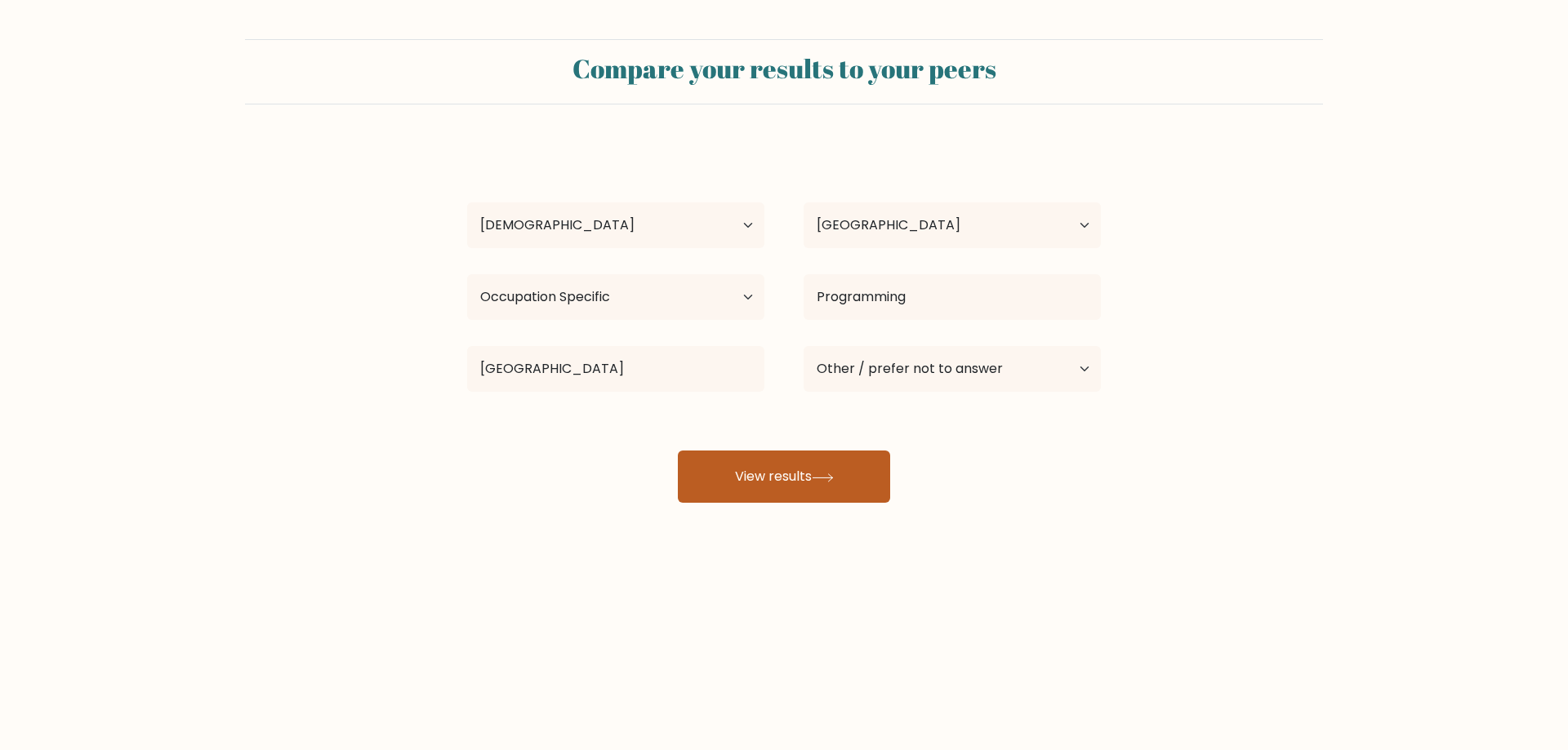
click at [756, 463] on button "View results" at bounding box center [784, 476] width 213 height 52
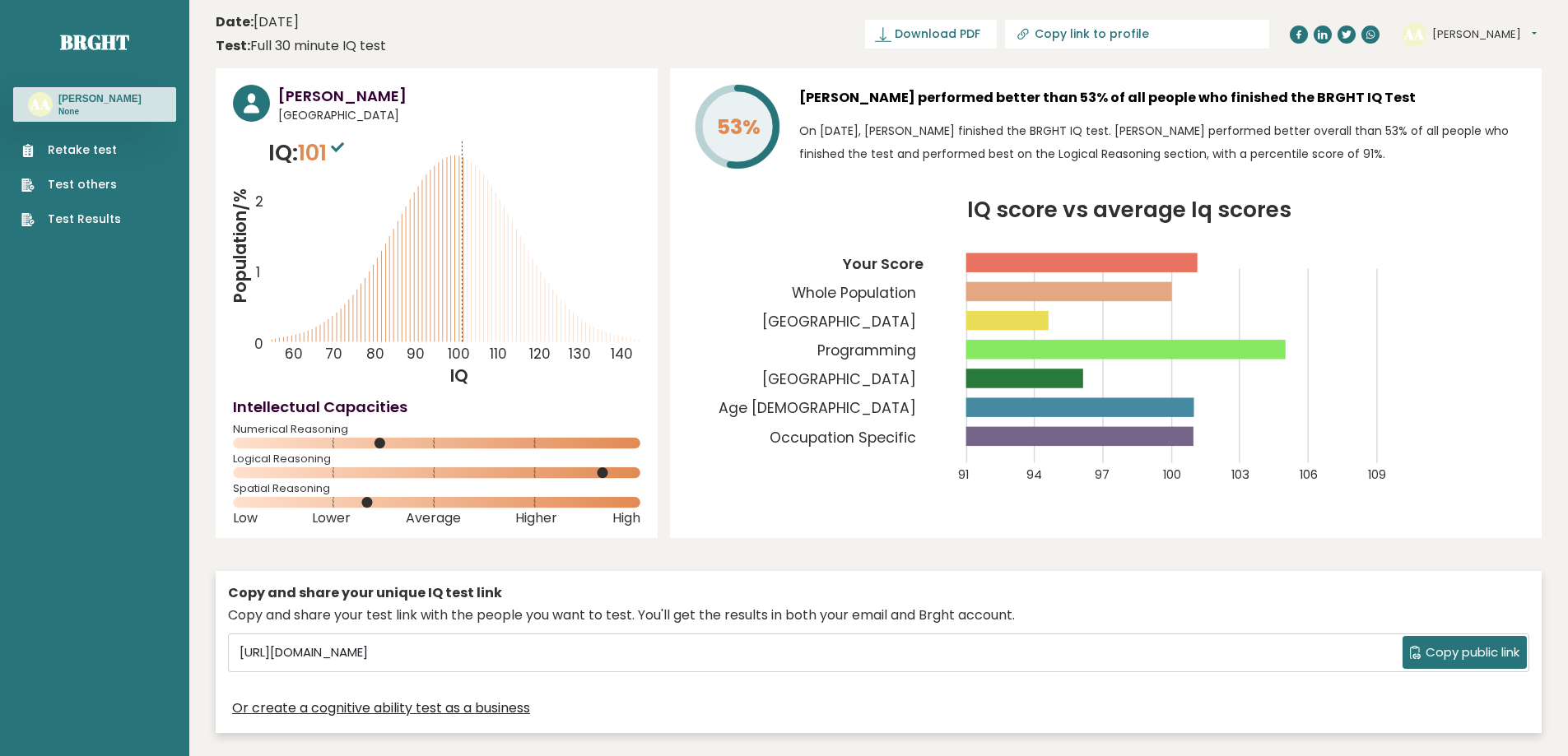
click at [900, 359] on tspan "Programming" at bounding box center [866, 350] width 98 height 19
click at [78, 148] on link "Retake test" at bounding box center [70, 150] width 99 height 18
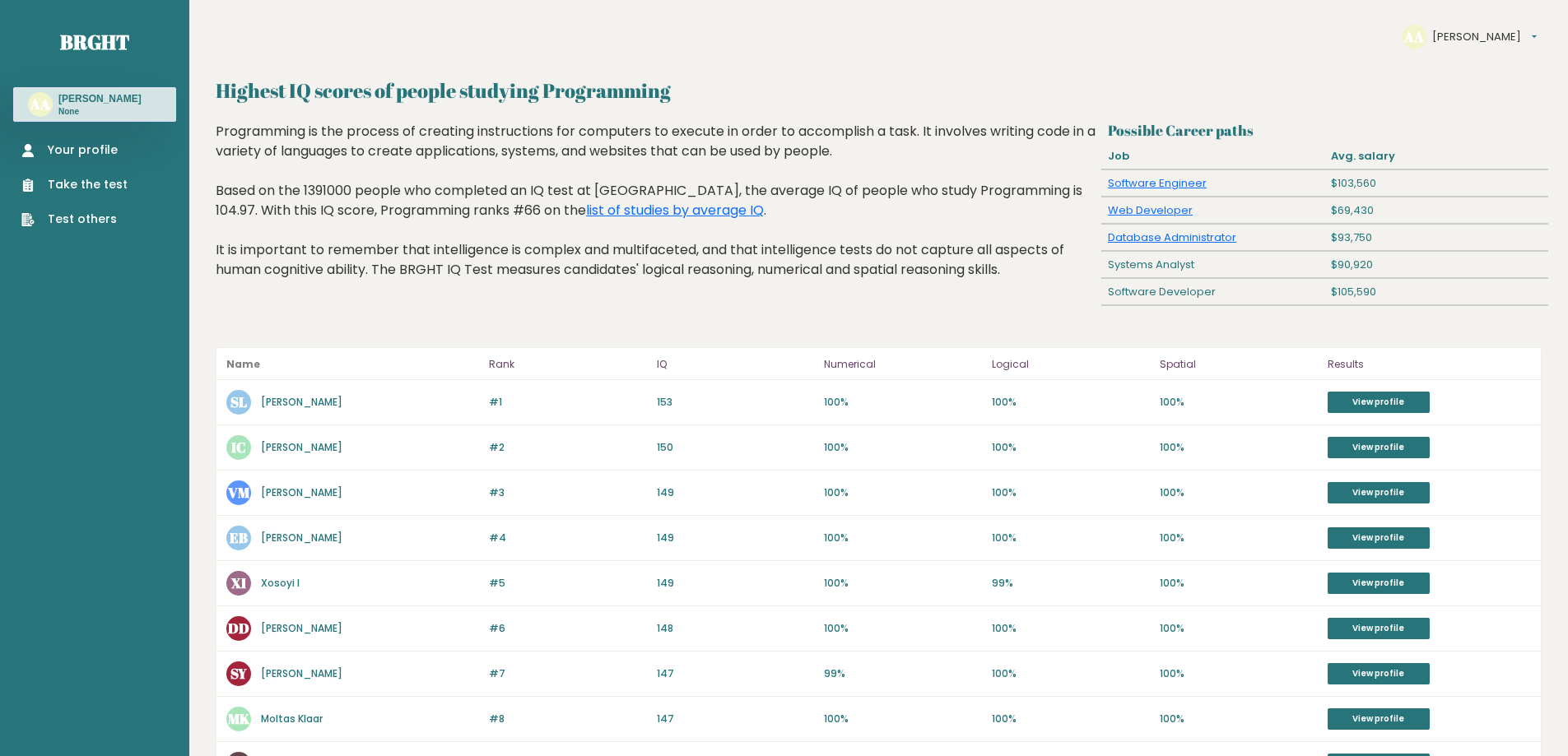
click at [664, 96] on h2 "Highest IQ scores of people studying Programming" at bounding box center [879, 90] width 1326 height 30
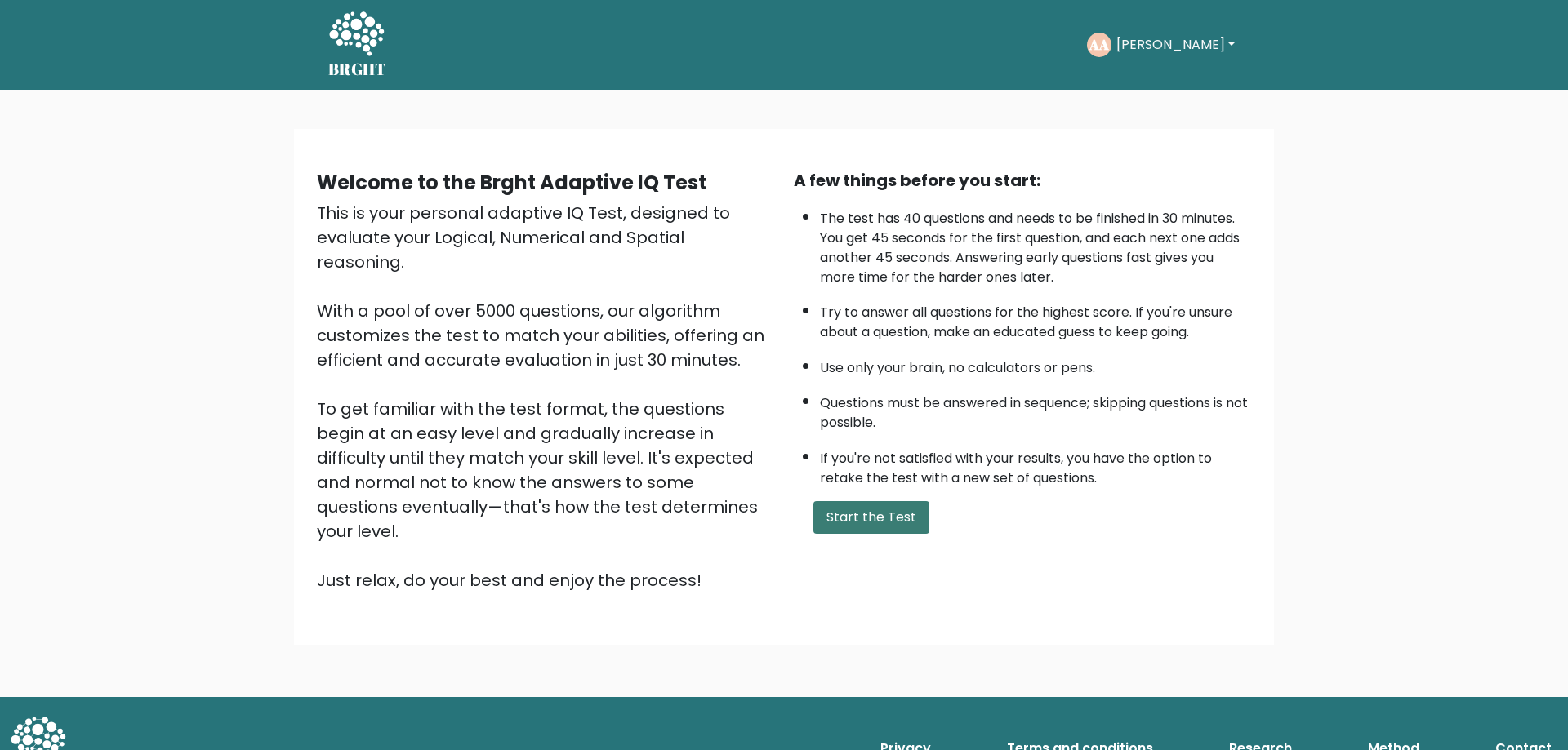
click at [873, 514] on button "Start the Test" at bounding box center [871, 517] width 116 height 32
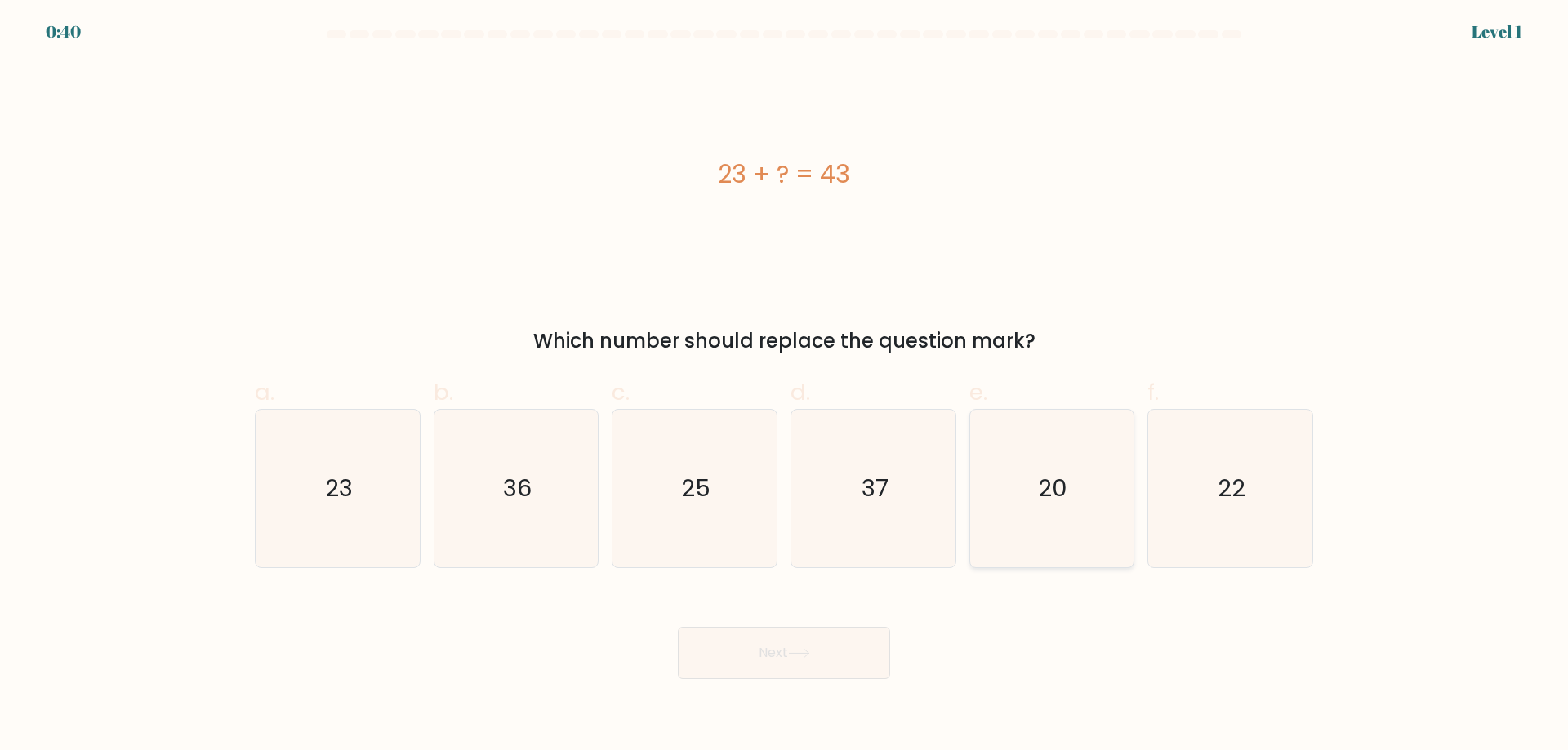
click at [1017, 502] on icon "20" at bounding box center [1051, 488] width 158 height 158
click at [784, 386] on input "e. 20" at bounding box center [784, 381] width 1 height 10
radio input "true"
click at [798, 668] on button "Next" at bounding box center [784, 653] width 213 height 52
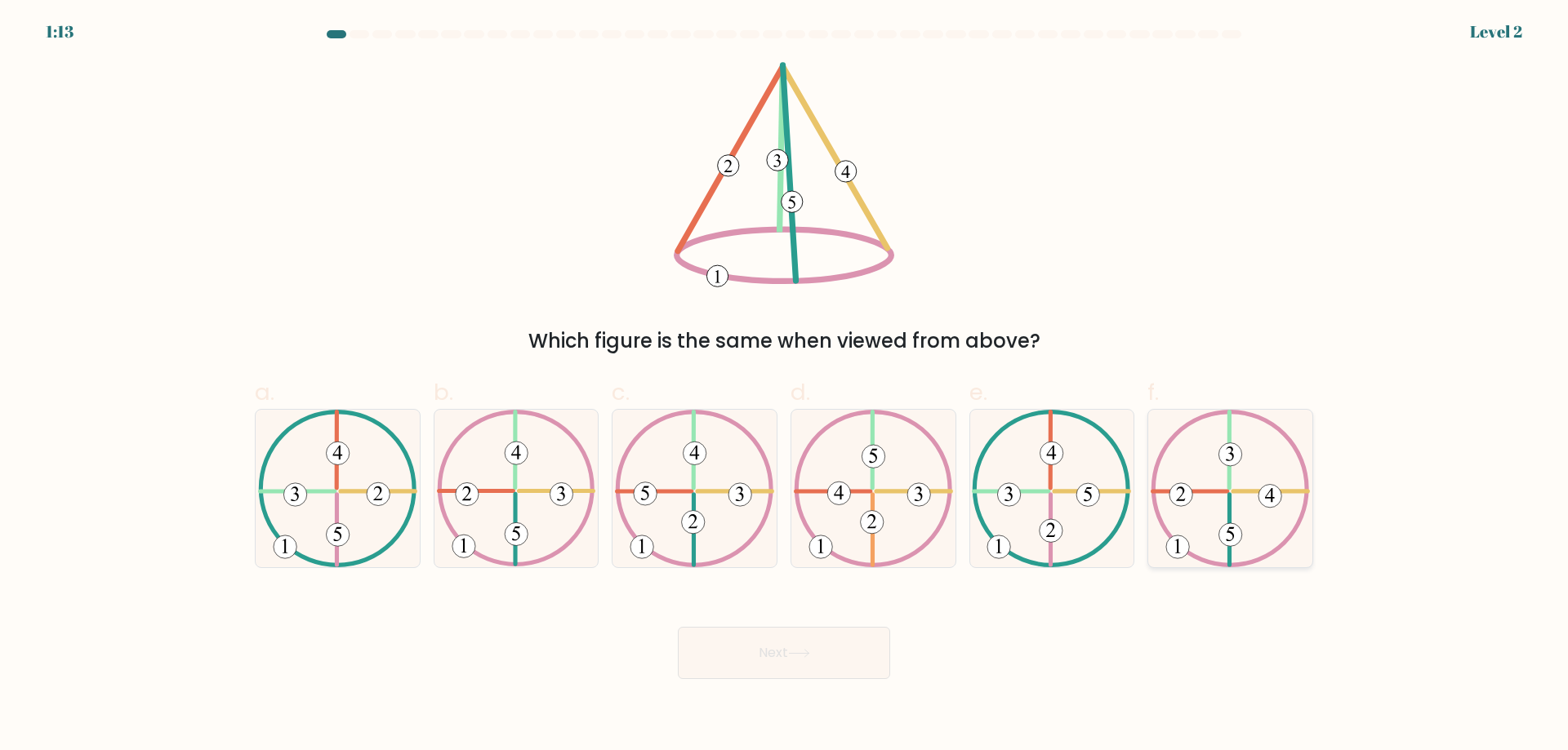
click at [1225, 498] on icon at bounding box center [1230, 488] width 160 height 158
click at [784, 386] on input "f." at bounding box center [784, 381] width 1 height 10
radio input "true"
click at [790, 654] on button "Next" at bounding box center [784, 653] width 213 height 52
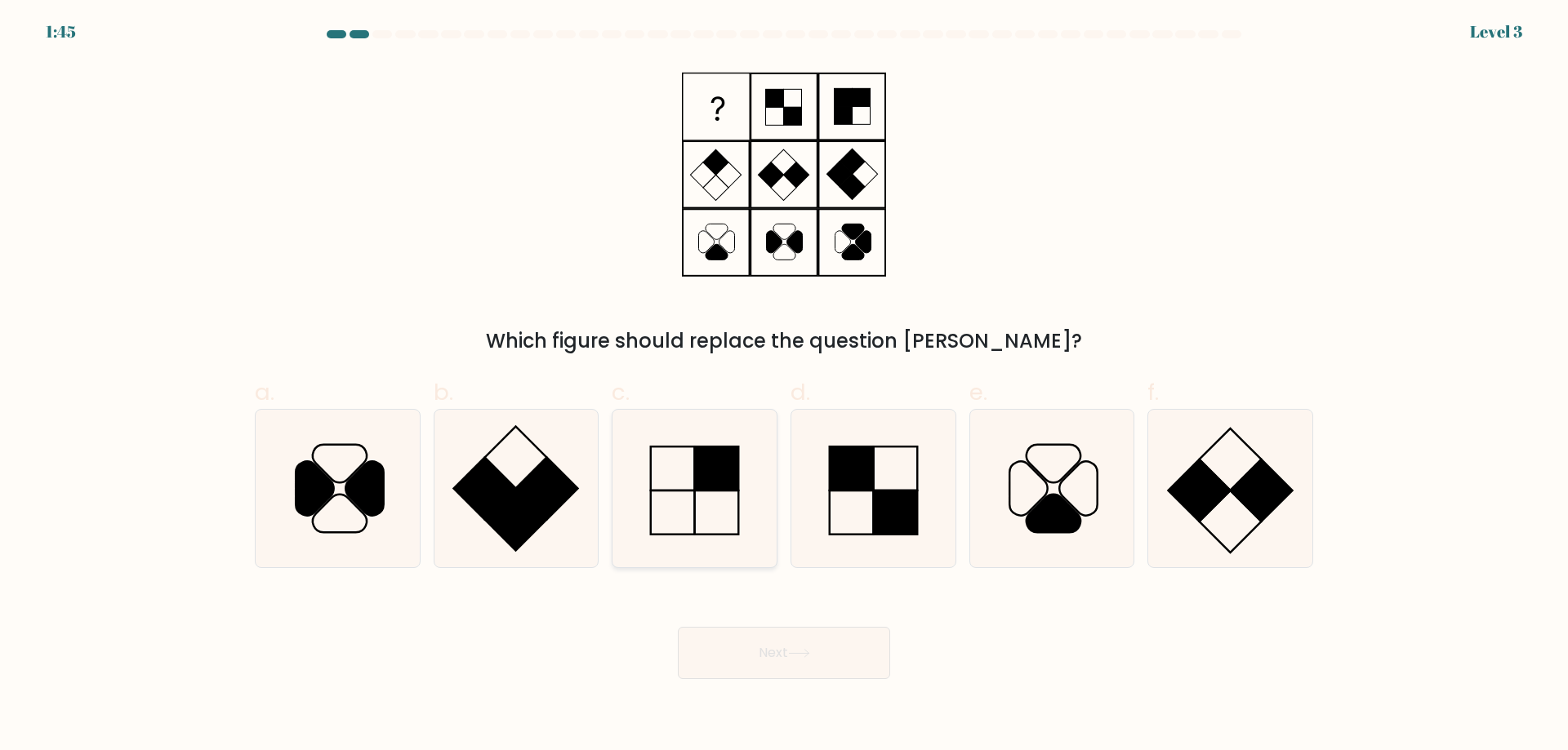
click at [701, 498] on icon at bounding box center [695, 488] width 158 height 158
click at [784, 386] on input "c." at bounding box center [784, 381] width 1 height 10
radio input "true"
click at [835, 655] on button "Next" at bounding box center [784, 653] width 213 height 52
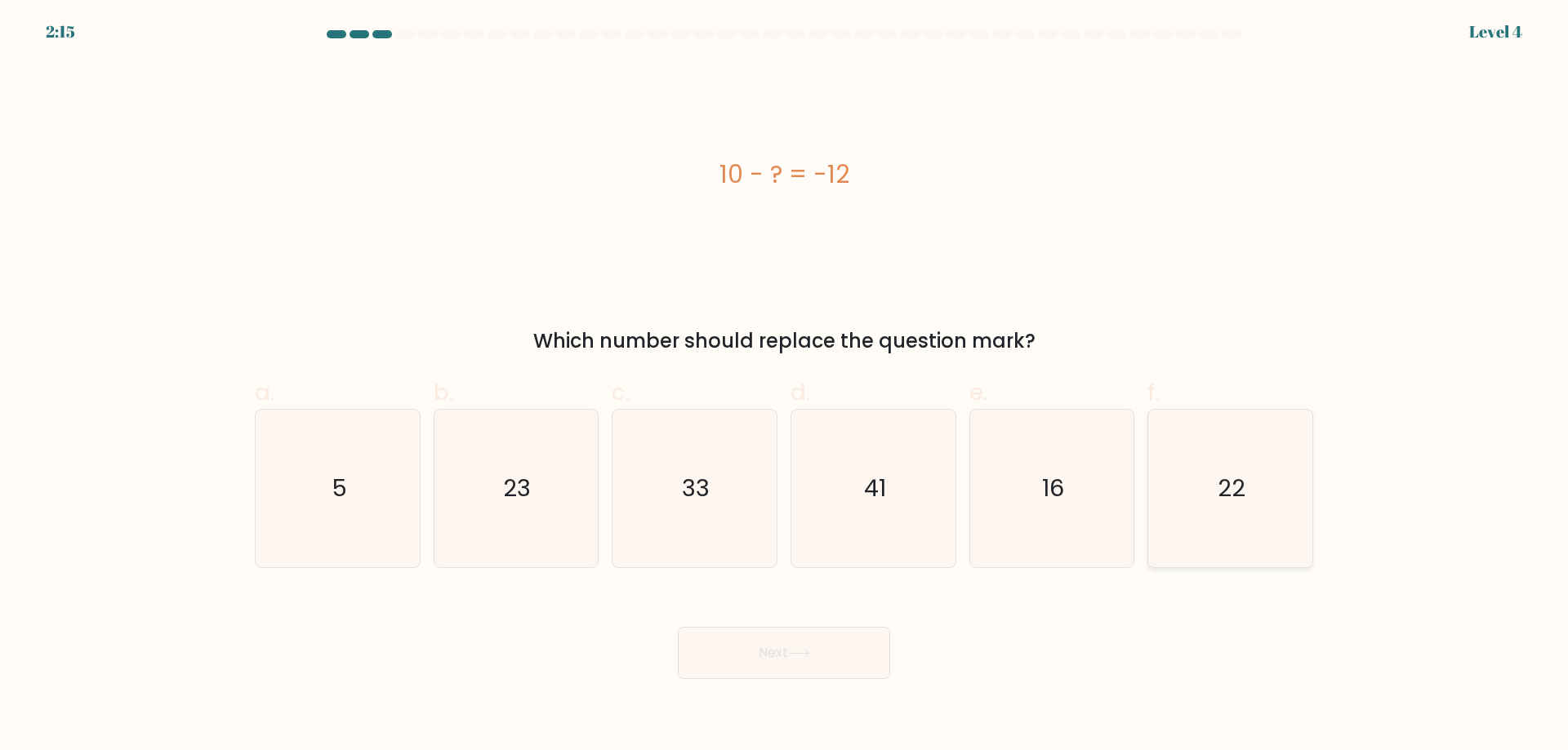
click at [1232, 496] on text "22" at bounding box center [1232, 488] width 28 height 32
click at [784, 386] on input "f. 22" at bounding box center [784, 381] width 1 height 10
radio input "true"
click at [786, 654] on button "Next" at bounding box center [784, 653] width 213 height 52
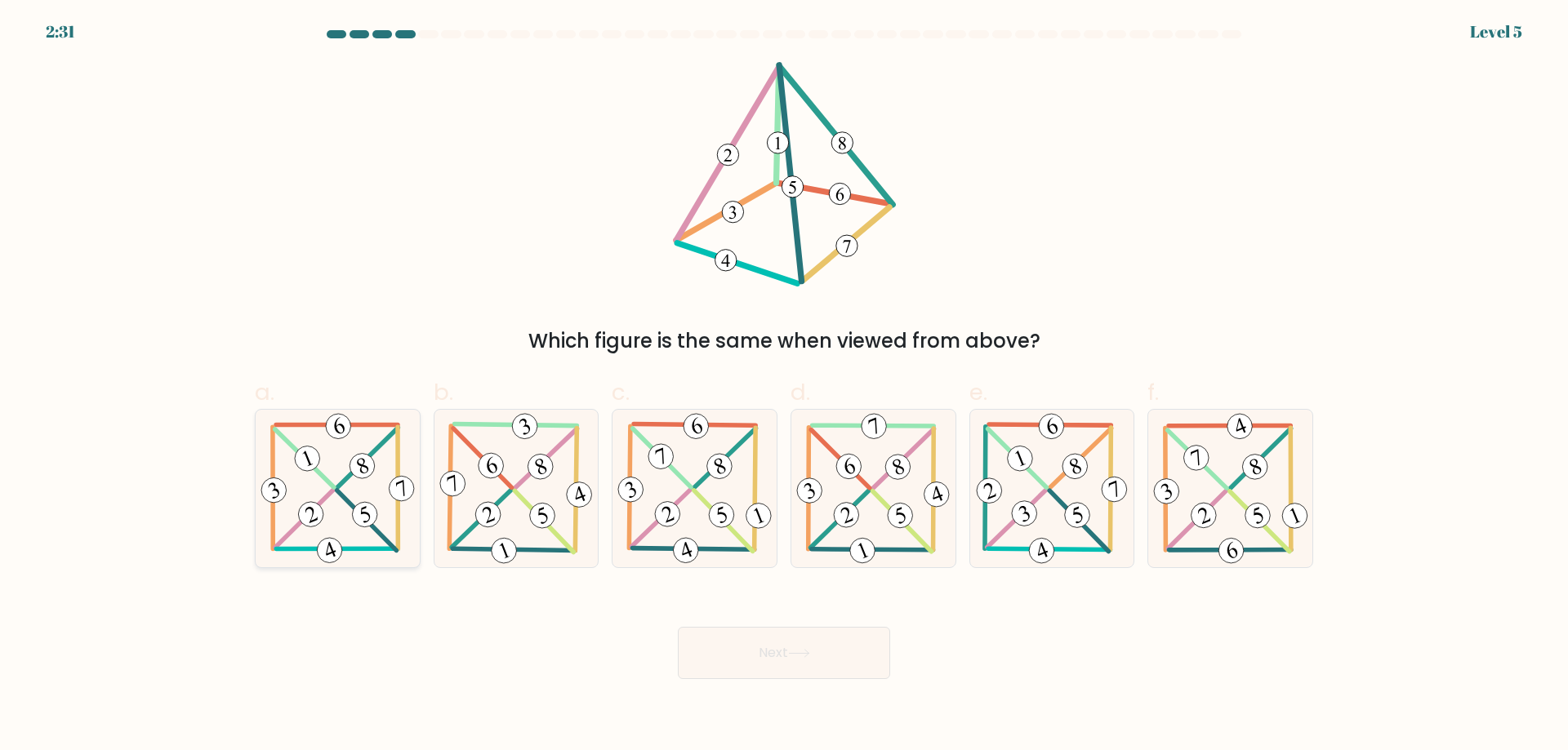
click at [325, 462] on icon at bounding box center [337, 488] width 161 height 158
click at [784, 386] on input "a." at bounding box center [784, 381] width 1 height 10
radio input "true"
click at [849, 649] on button "Next" at bounding box center [784, 653] width 213 height 52
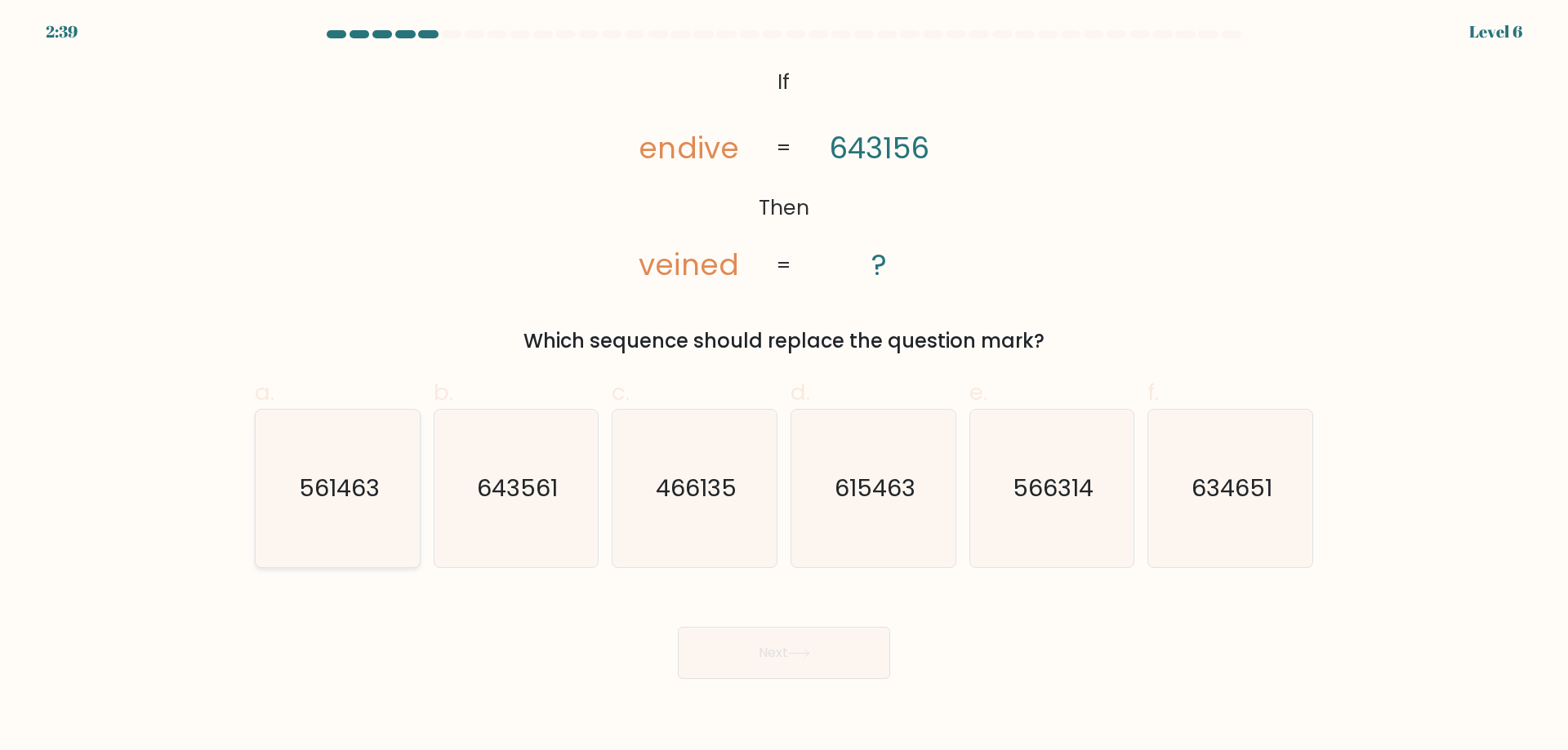
click at [339, 483] on text "561463" at bounding box center [339, 488] width 81 height 32
click at [784, 386] on input "a. 561463" at bounding box center [784, 381] width 1 height 10
radio input "true"
click at [770, 664] on button "Next" at bounding box center [784, 653] width 213 height 52
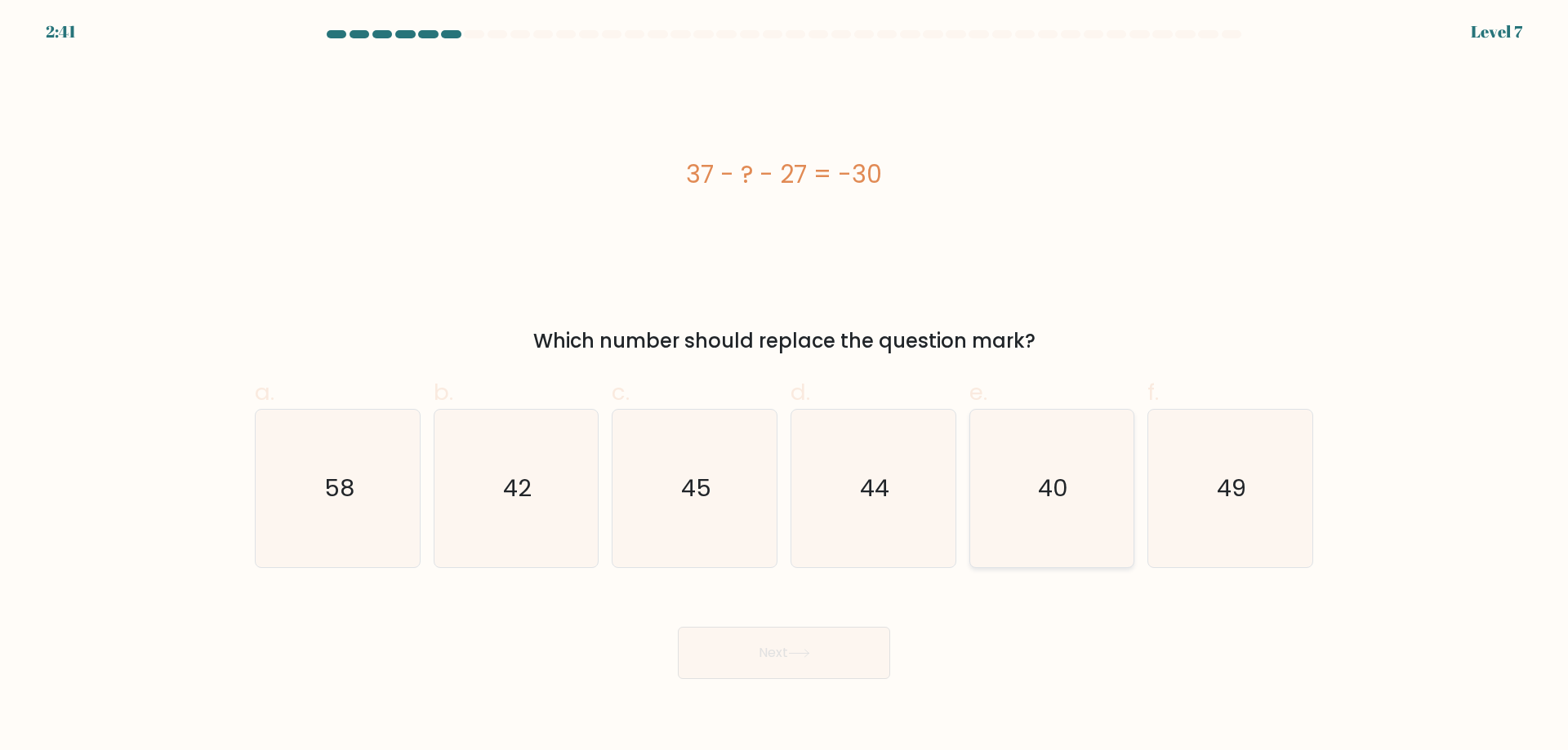
click at [1008, 483] on icon "40" at bounding box center [1051, 488] width 158 height 158
click at [784, 386] on input "e. 40" at bounding box center [784, 381] width 1 height 10
radio input "true"
click at [815, 651] on button "Next" at bounding box center [784, 653] width 213 height 52
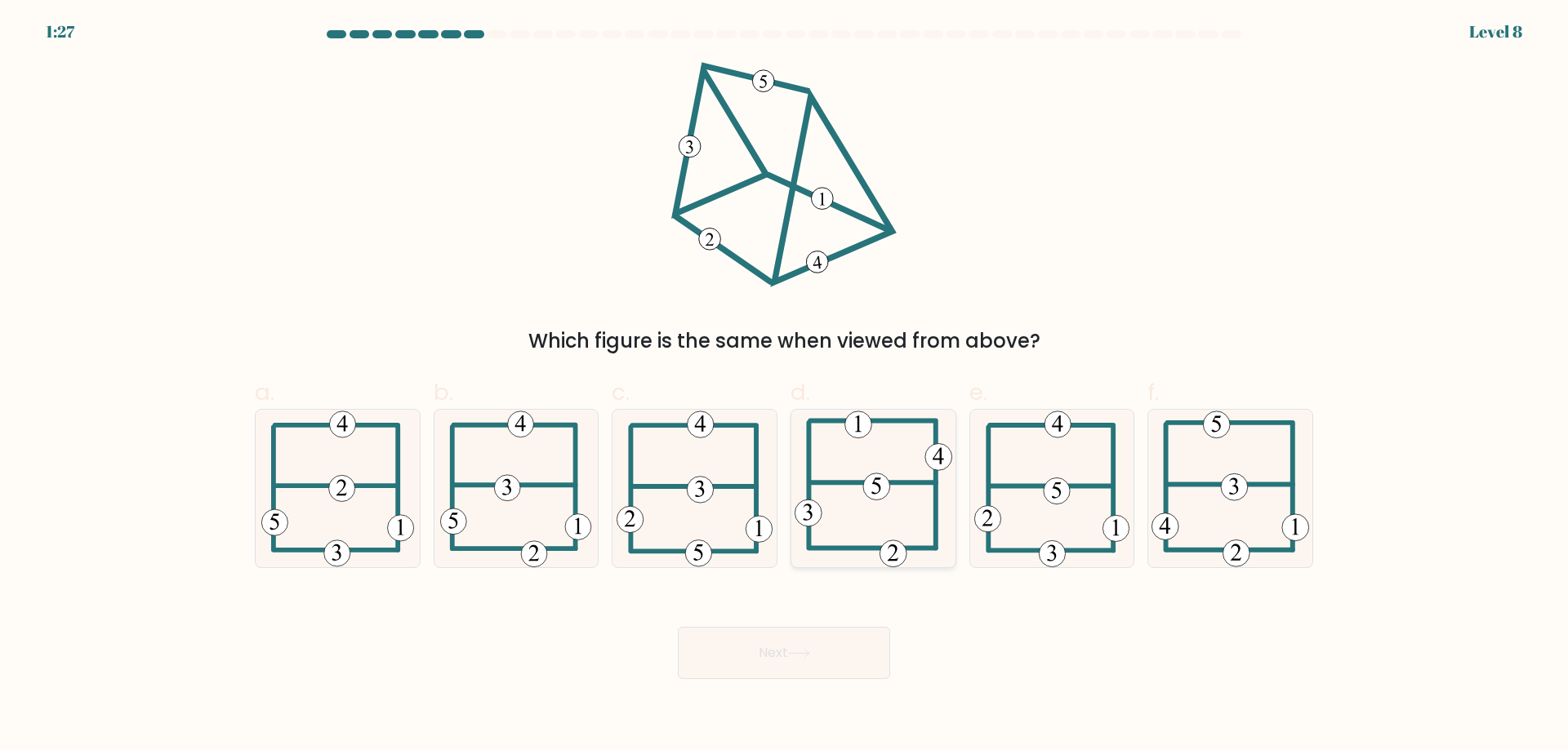
click at [886, 484] on 714 at bounding box center [876, 486] width 27 height 27
click at [784, 386] on input "d." at bounding box center [784, 381] width 1 height 10
radio input "true"
click at [873, 625] on div "Next" at bounding box center [784, 633] width 1078 height 91
click at [868, 640] on button "Next" at bounding box center [784, 653] width 213 height 52
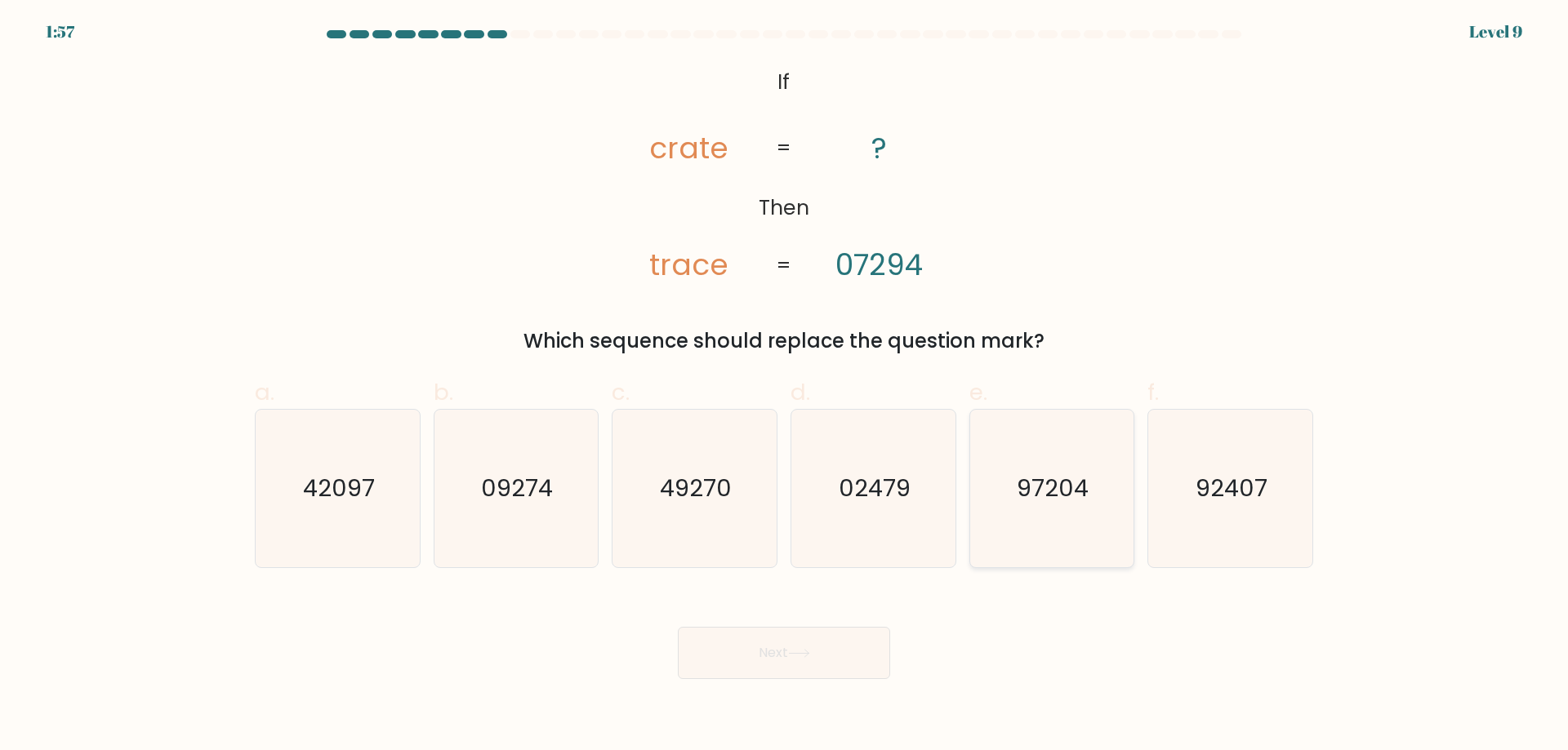
click at [1048, 486] on text "97204" at bounding box center [1054, 488] width 71 height 32
click at [784, 386] on input "e. 97204" at bounding box center [784, 381] width 1 height 10
radio input "true"
click at [794, 657] on icon at bounding box center [798, 653] width 22 height 9
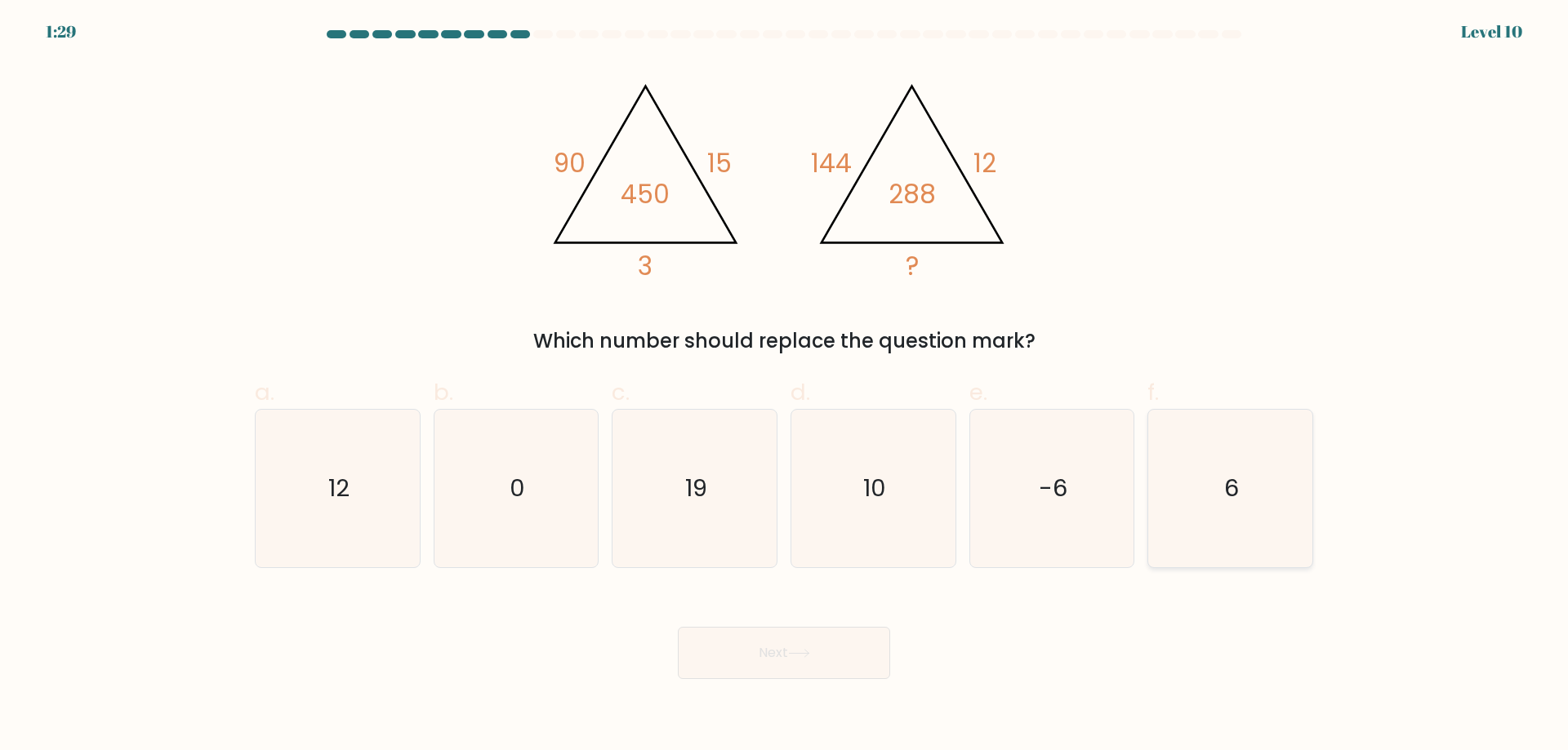
click at [1215, 483] on icon "6" at bounding box center [1230, 488] width 158 height 158
click at [784, 386] on input "f. 6" at bounding box center [784, 381] width 1 height 10
radio input "true"
click at [764, 652] on button "Next" at bounding box center [784, 653] width 213 height 52
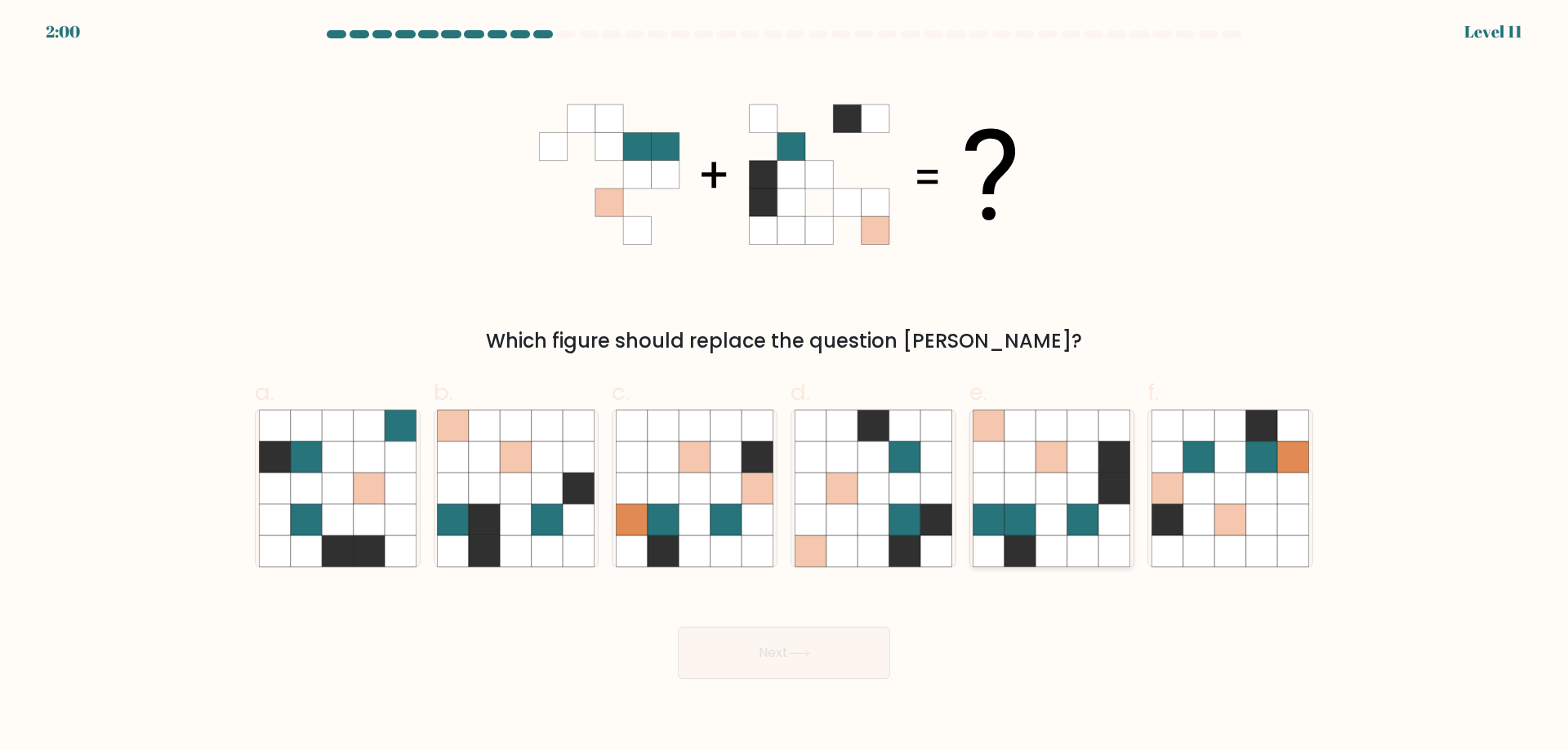
click at [1061, 496] on icon at bounding box center [1052, 489] width 31 height 31
click at [784, 386] on input "e." at bounding box center [784, 381] width 1 height 10
radio input "true"
click at [850, 652] on button "Next" at bounding box center [784, 653] width 213 height 52
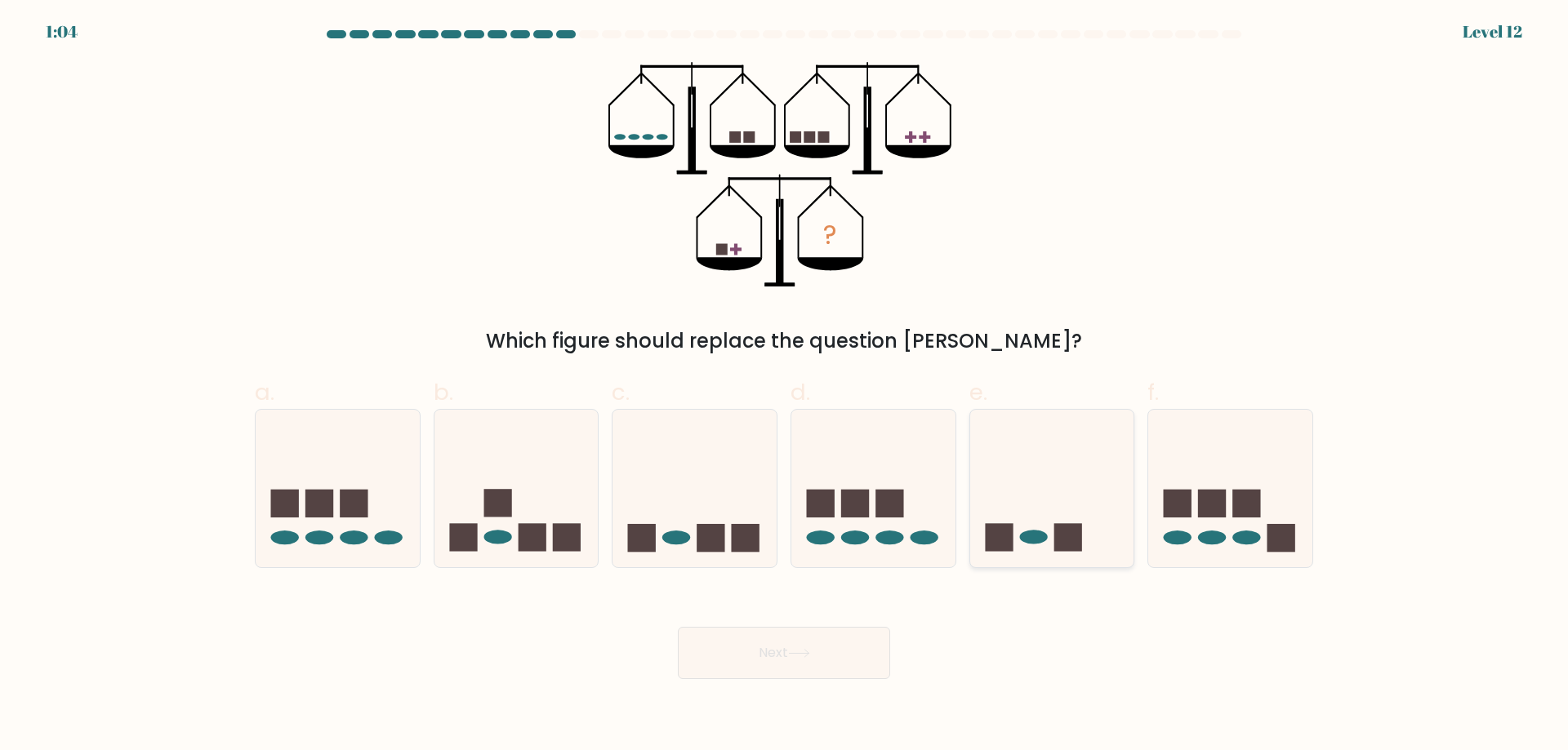
click at [1029, 498] on icon at bounding box center [1052, 489] width 164 height 136
click at [784, 386] on input "e." at bounding box center [784, 381] width 1 height 10
radio input "true"
click at [806, 654] on icon at bounding box center [798, 653] width 22 height 9
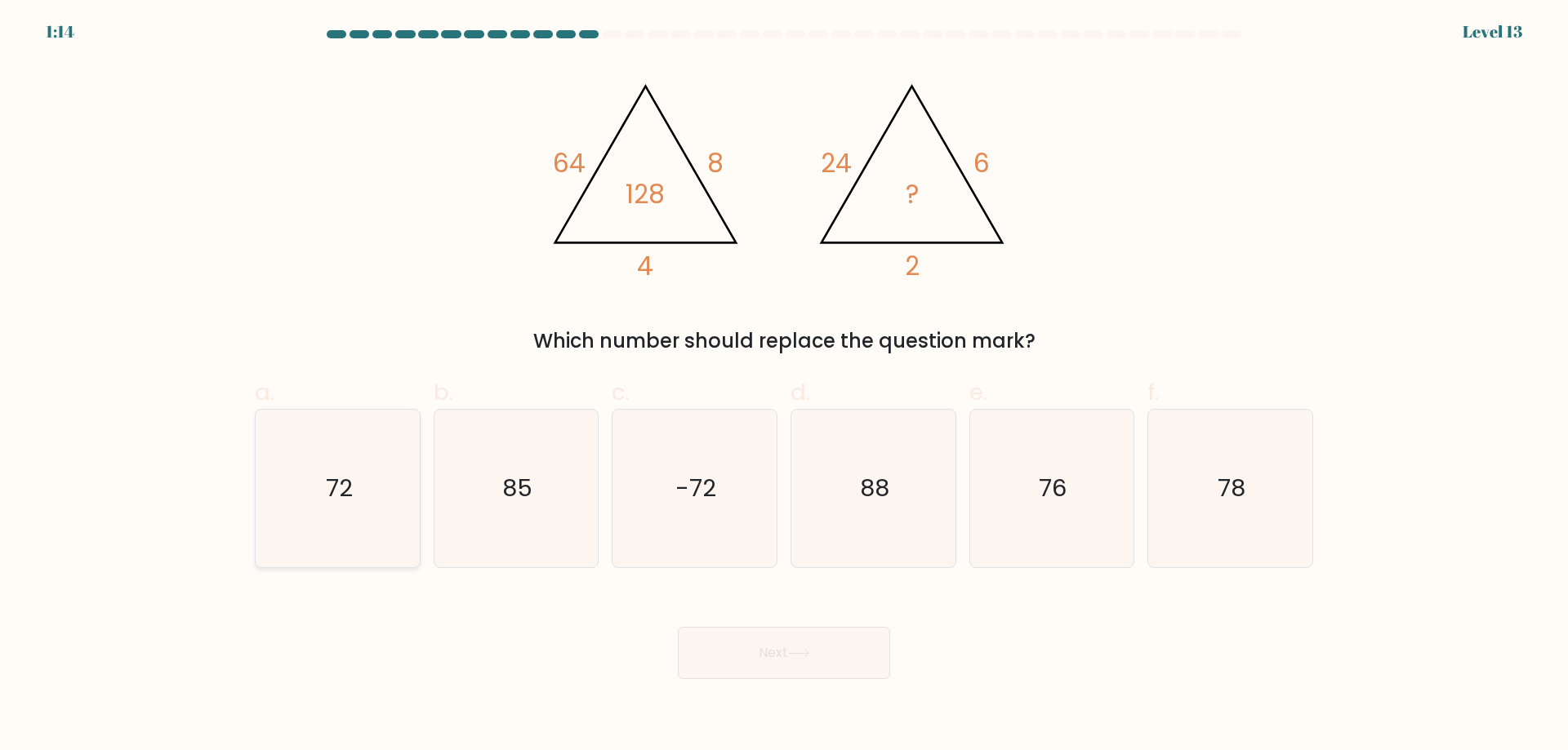
click at [348, 497] on text "72" at bounding box center [339, 488] width 27 height 32
click at [784, 386] on input "a. 72" at bounding box center [784, 381] width 1 height 10
radio input "true"
click at [786, 661] on button "Next" at bounding box center [784, 653] width 213 height 52
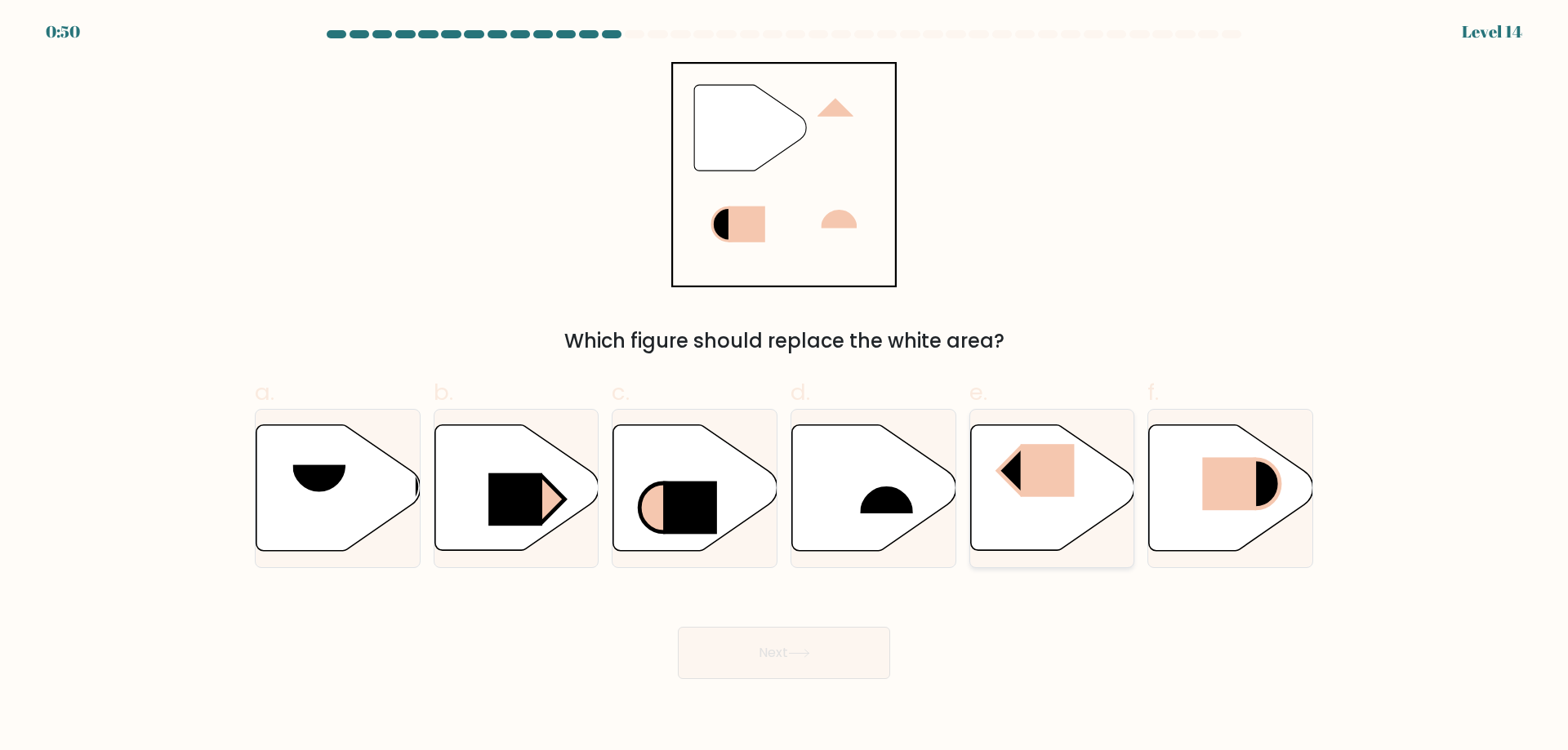
click at [1056, 482] on rect at bounding box center [1047, 470] width 54 height 53
click at [784, 386] on input "e." at bounding box center [784, 381] width 1 height 10
radio input "true"
click at [759, 667] on button "Next" at bounding box center [784, 653] width 213 height 52
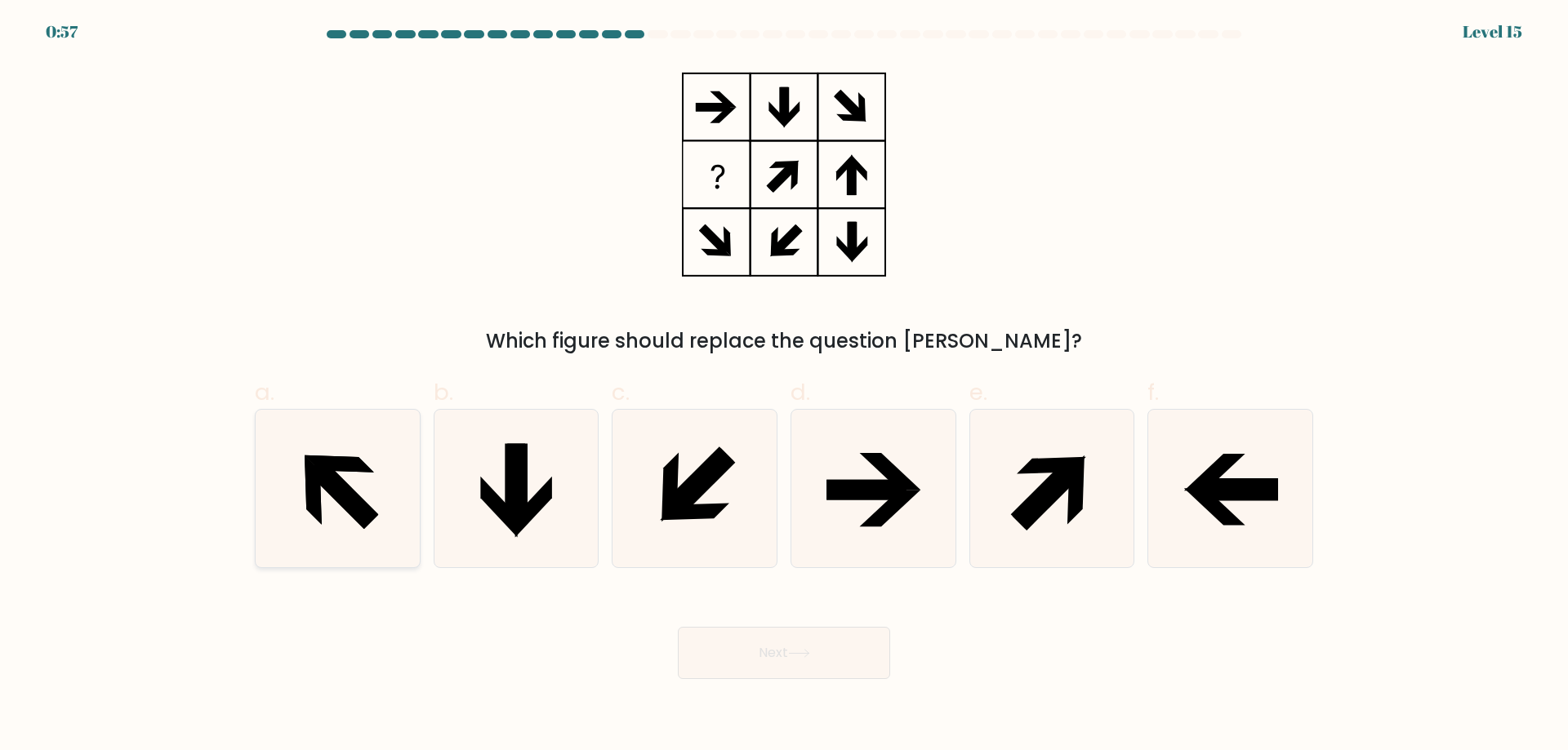
drag, startPoint x: 312, startPoint y: 466, endPoint x: 396, endPoint y: 483, distance: 85.7
click at [312, 467] on icon at bounding box center [314, 490] width 17 height 70
click at [784, 386] on input "a." at bounding box center [784, 381] width 1 height 10
radio input "true"
click at [818, 656] on button "Next" at bounding box center [784, 653] width 213 height 52
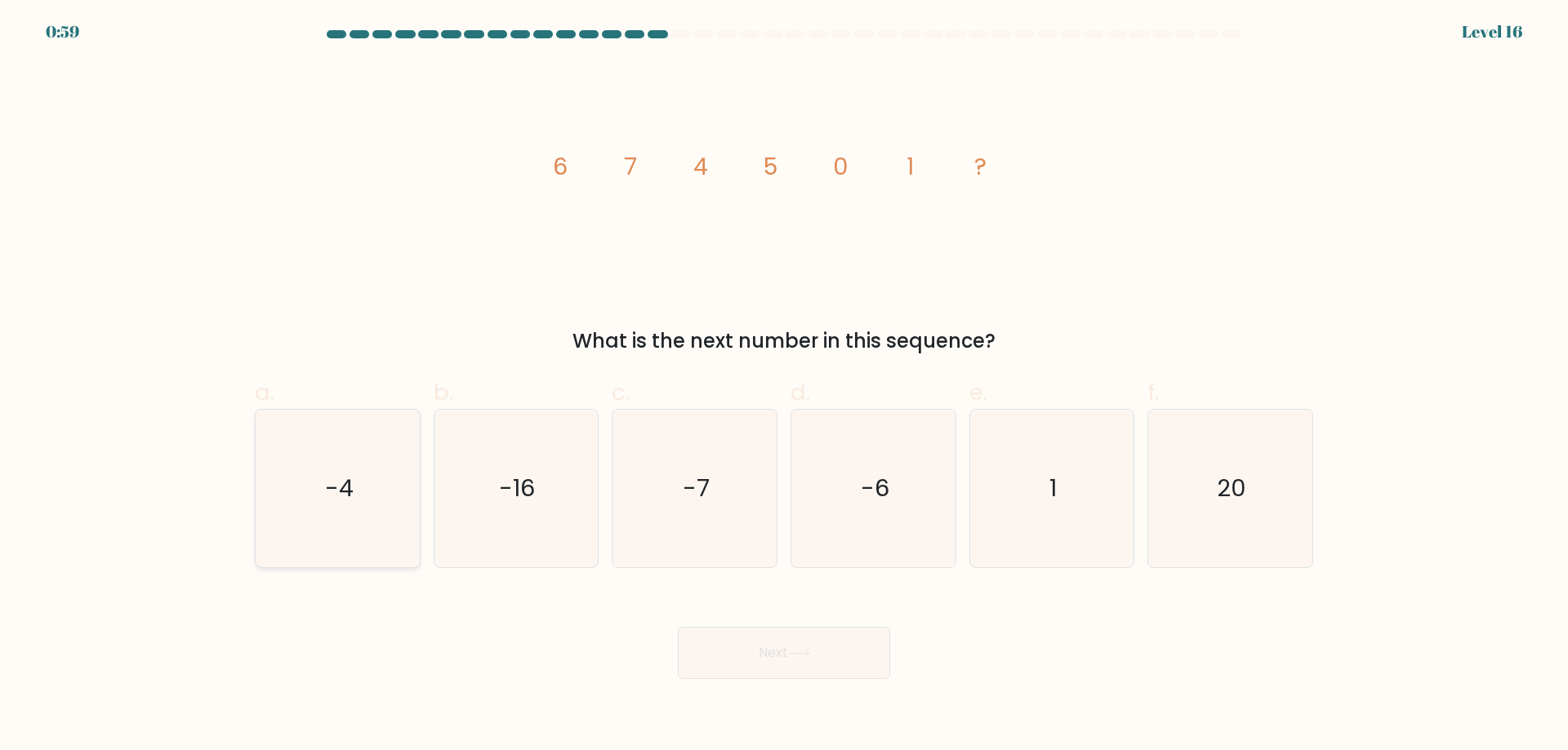
drag, startPoint x: 325, startPoint y: 508, endPoint x: 357, endPoint y: 527, distance: 37.2
click at [325, 510] on icon "-4" at bounding box center [337, 488] width 158 height 158
click at [784, 386] on input "a. -4" at bounding box center [784, 381] width 1 height 10
radio input "true"
click at [775, 662] on button "Next" at bounding box center [784, 653] width 213 height 52
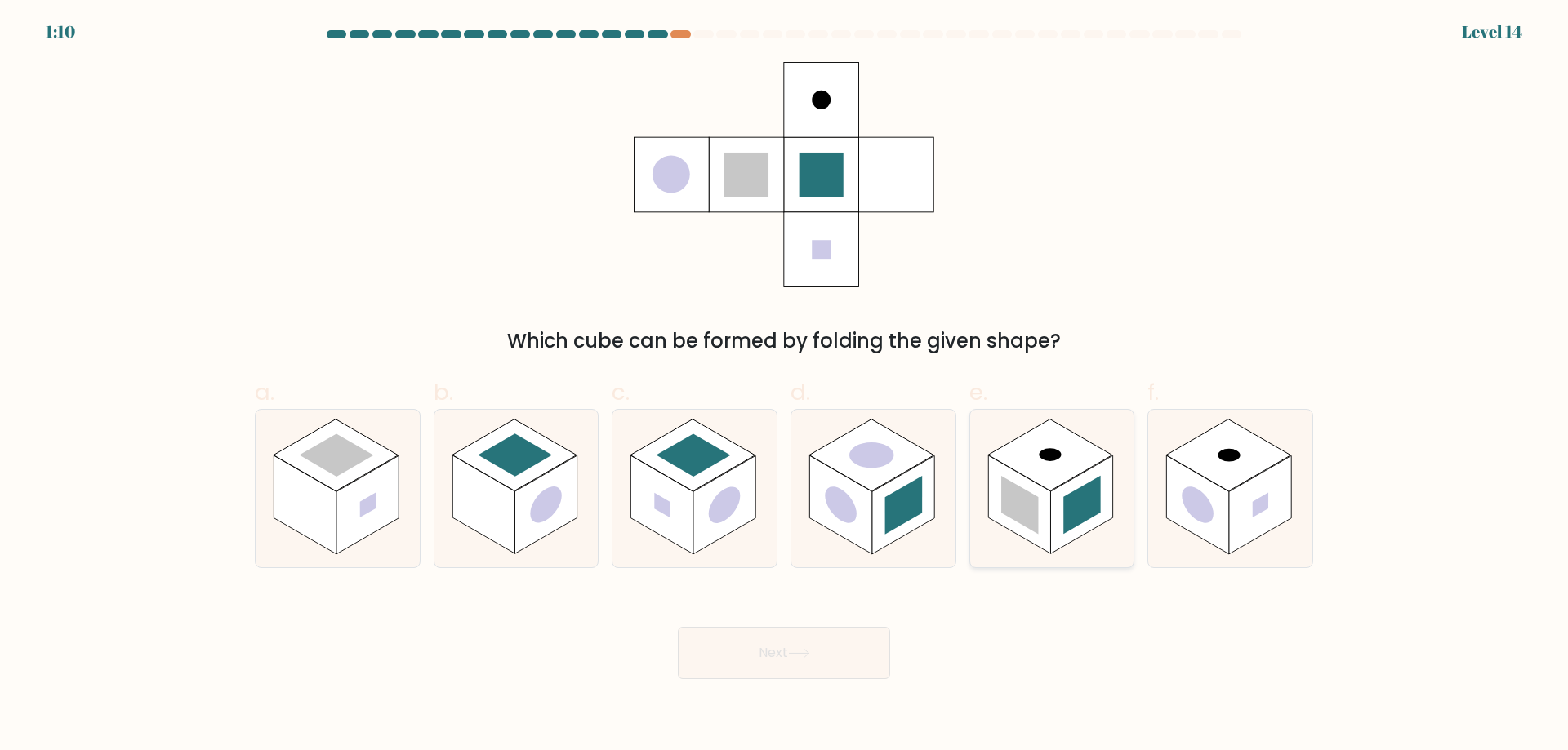
click at [1095, 483] on rect at bounding box center [1082, 504] width 37 height 58
click at [784, 386] on input "e." at bounding box center [784, 381] width 1 height 10
radio input "true"
click at [811, 657] on icon at bounding box center [798, 653] width 22 height 9
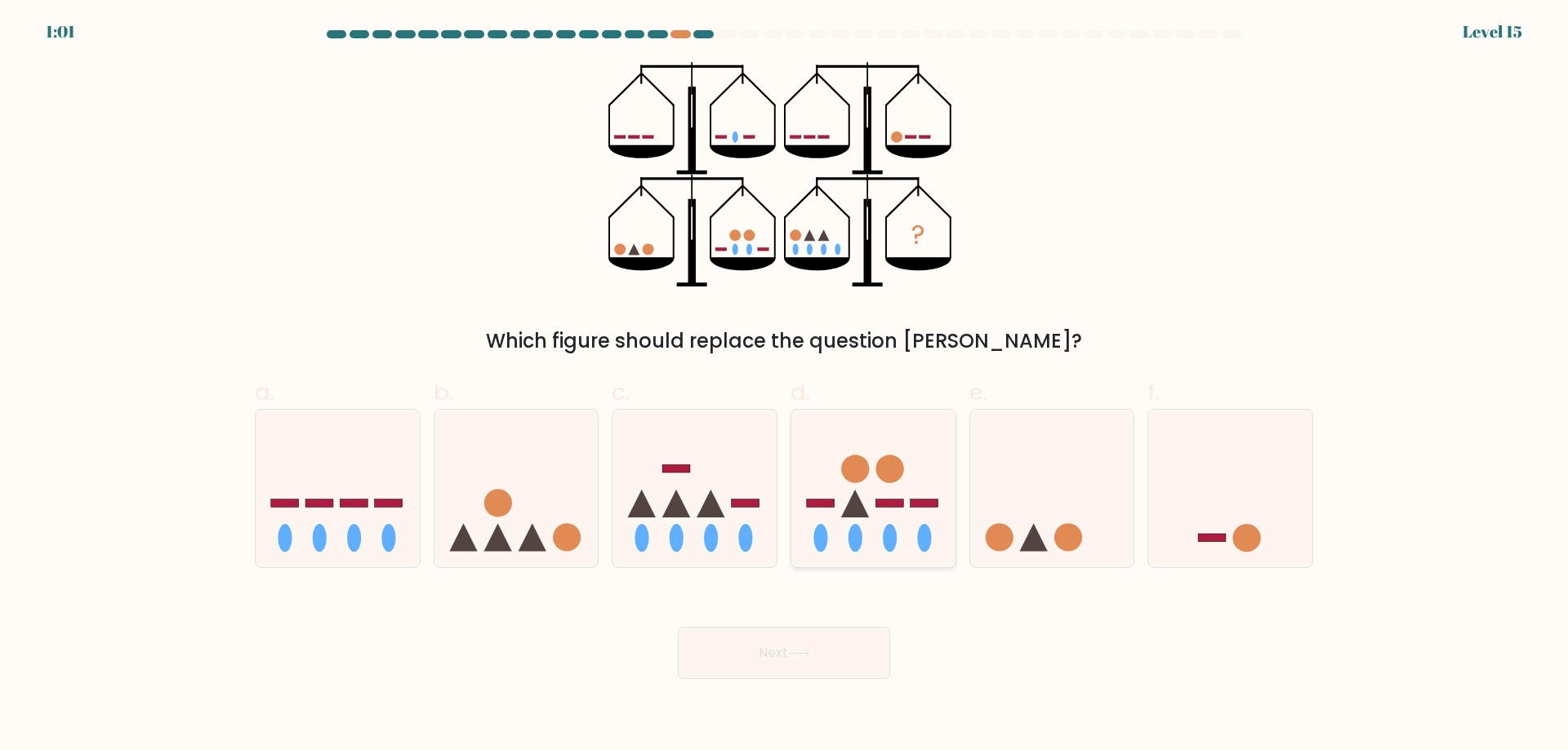
click at [858, 491] on icon at bounding box center [873, 489] width 164 height 136
click at [784, 386] on input "d." at bounding box center [784, 381] width 1 height 10
radio input "true"
click at [804, 656] on icon at bounding box center [798, 653] width 22 height 9
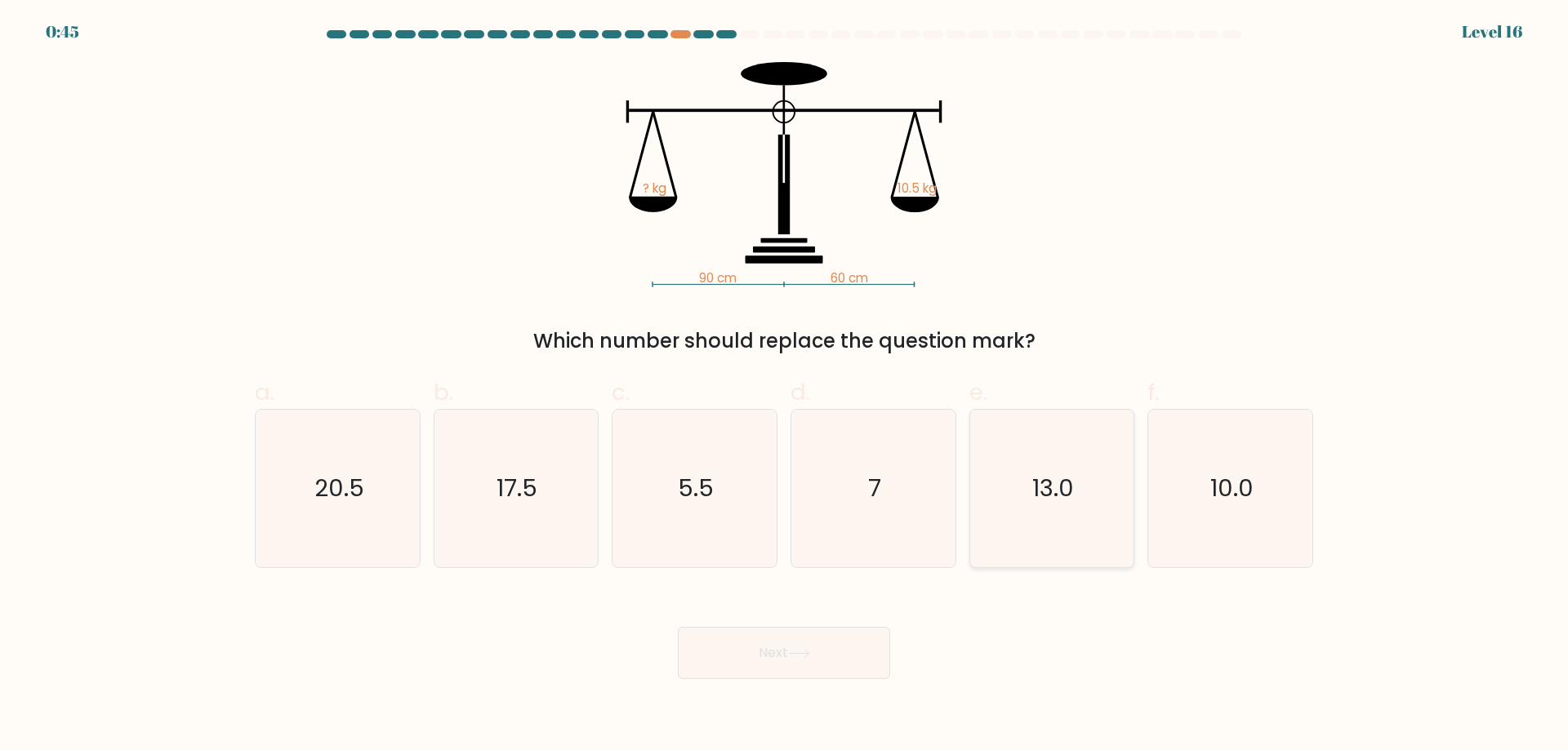
click at [1024, 475] on icon "13.0" at bounding box center [1051, 488] width 158 height 158
click at [784, 386] on input "e. 13.0" at bounding box center [784, 381] width 1 height 10
radio input "true"
click at [822, 670] on button "Next" at bounding box center [784, 653] width 213 height 52
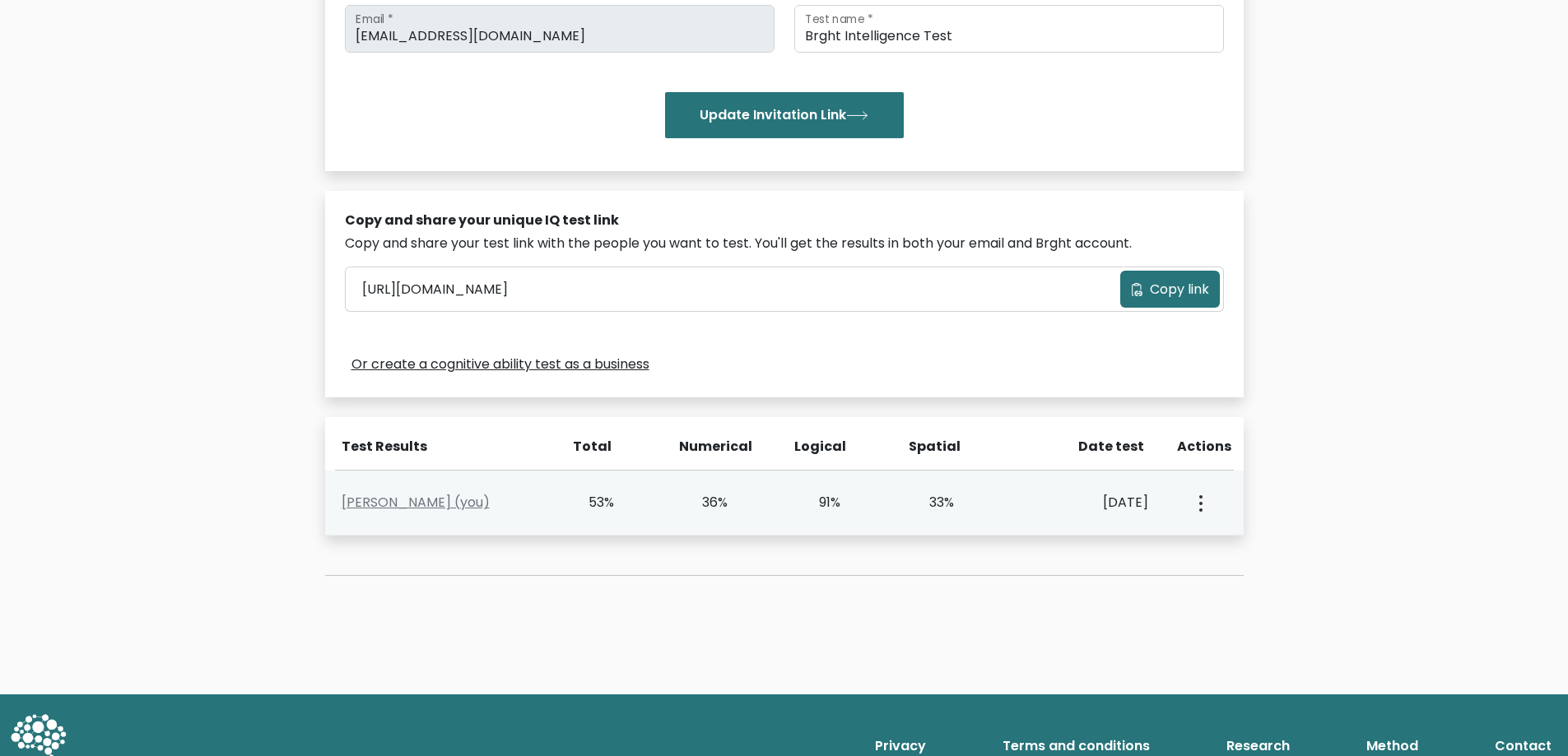
scroll to position [368, 0]
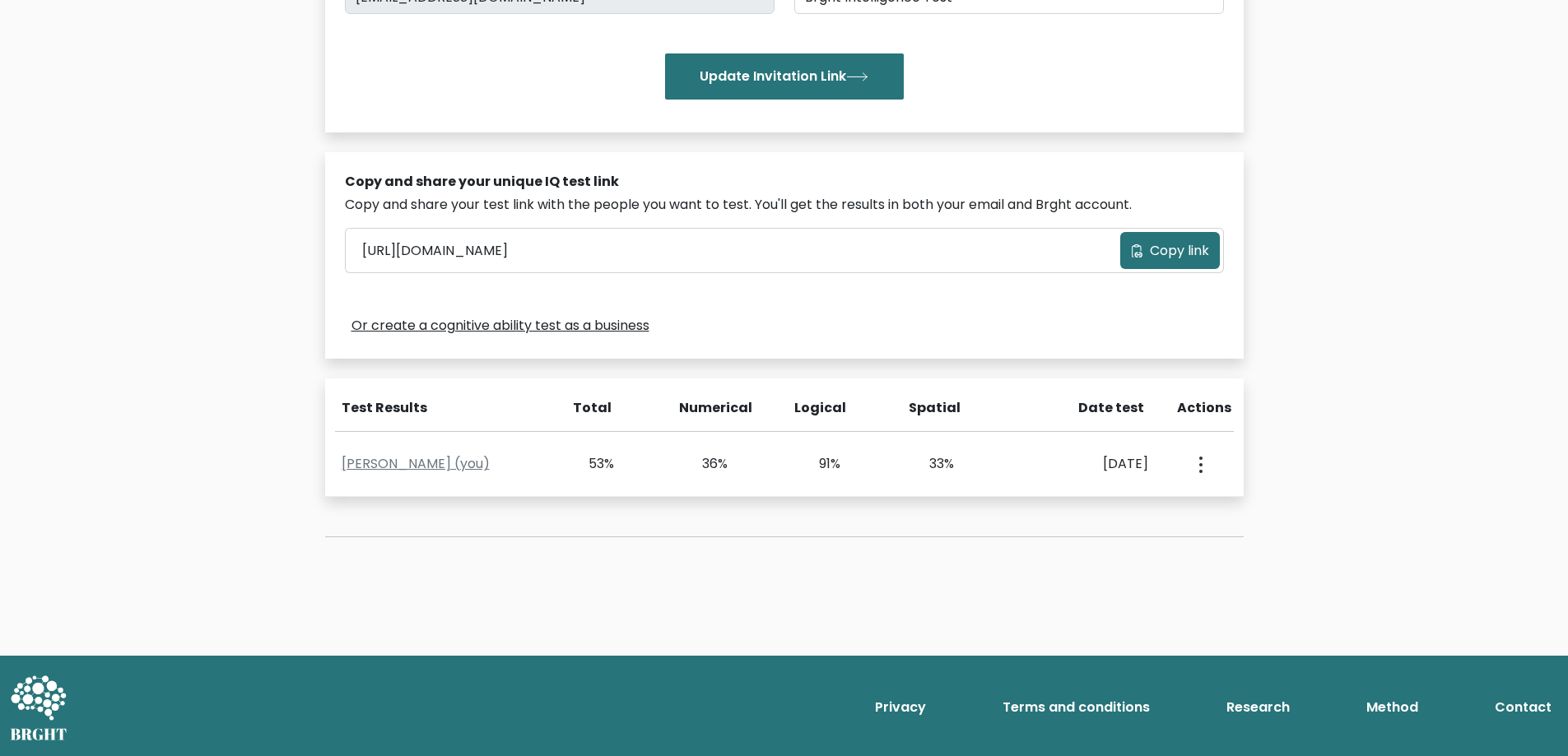
click at [789, 564] on div "Test the IQ of other people 40 questions 30 minutes English Create your unique …" at bounding box center [784, 160] width 938 height 834
click at [986, 562] on div "Test the IQ of other people 40 questions 30 minutes English Create your unique …" at bounding box center [784, 160] width 938 height 834
